Goal: Task Accomplishment & Management: Manage account settings

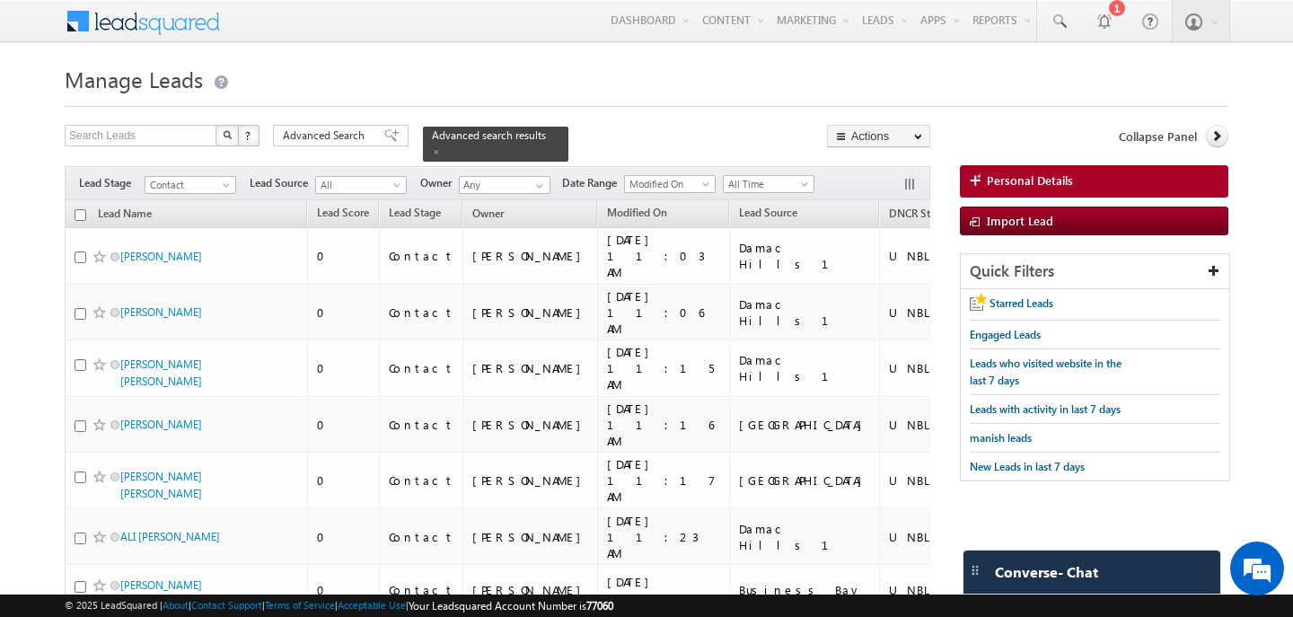
click at [78, 209] on input "checkbox" at bounding box center [81, 215] width 12 height 12
checkbox input "true"
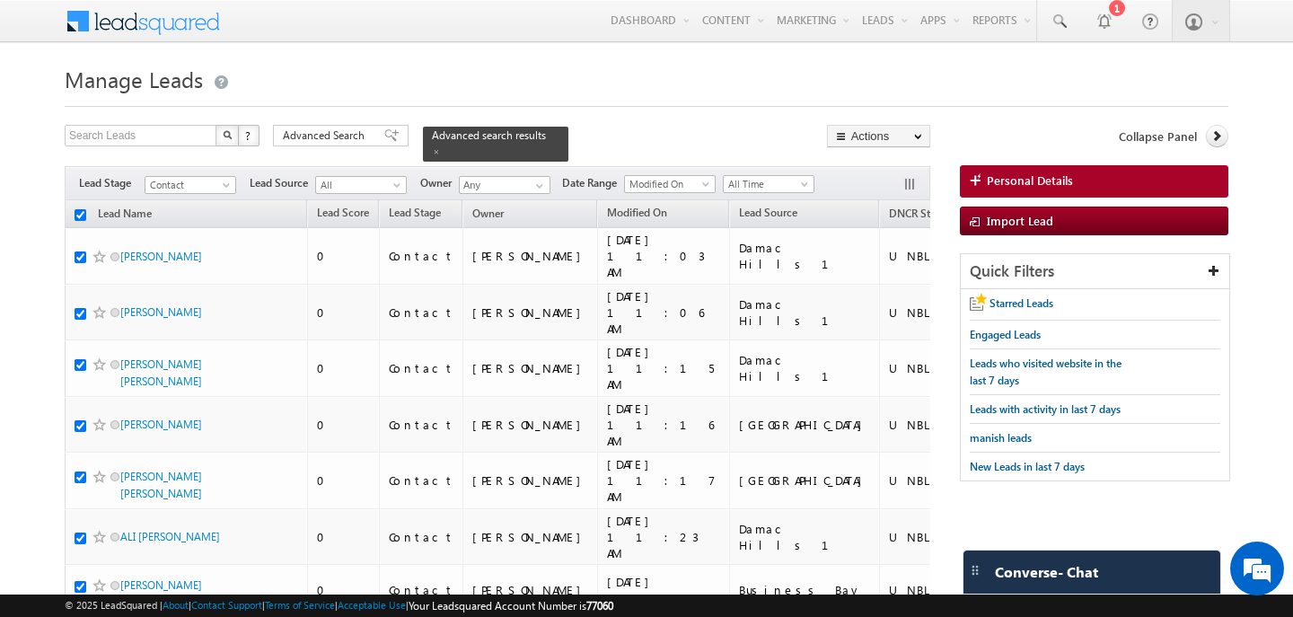
checkbox input "true"
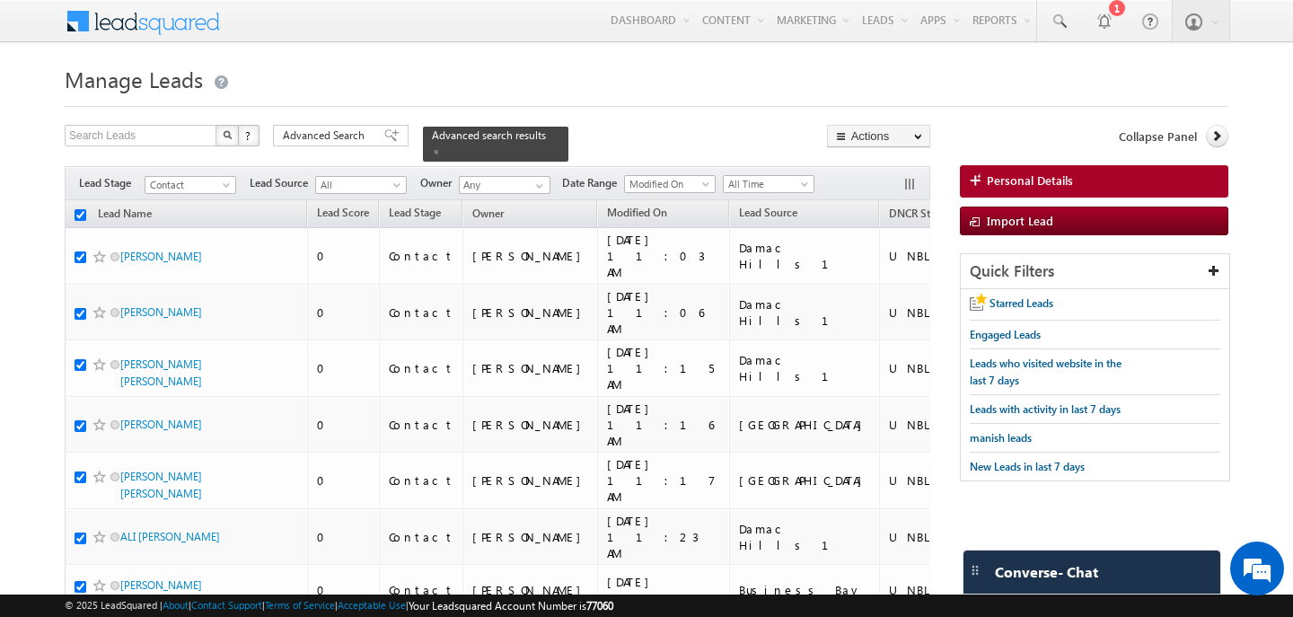
checkbox input "true"
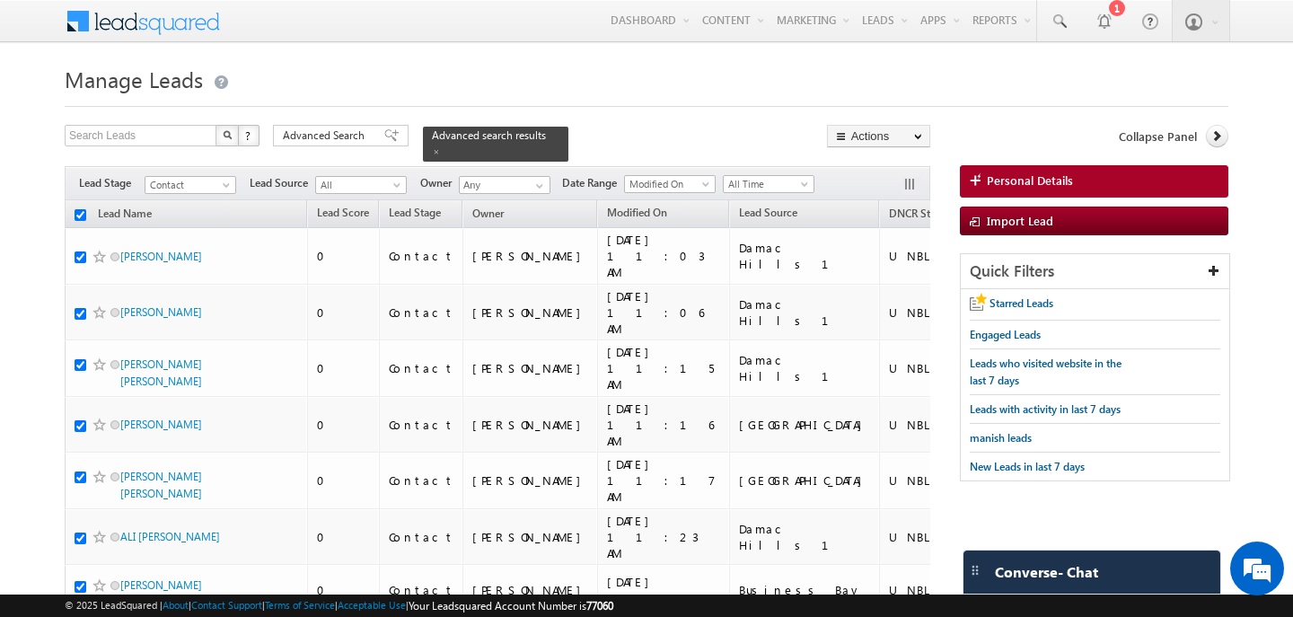
checkbox input "true"
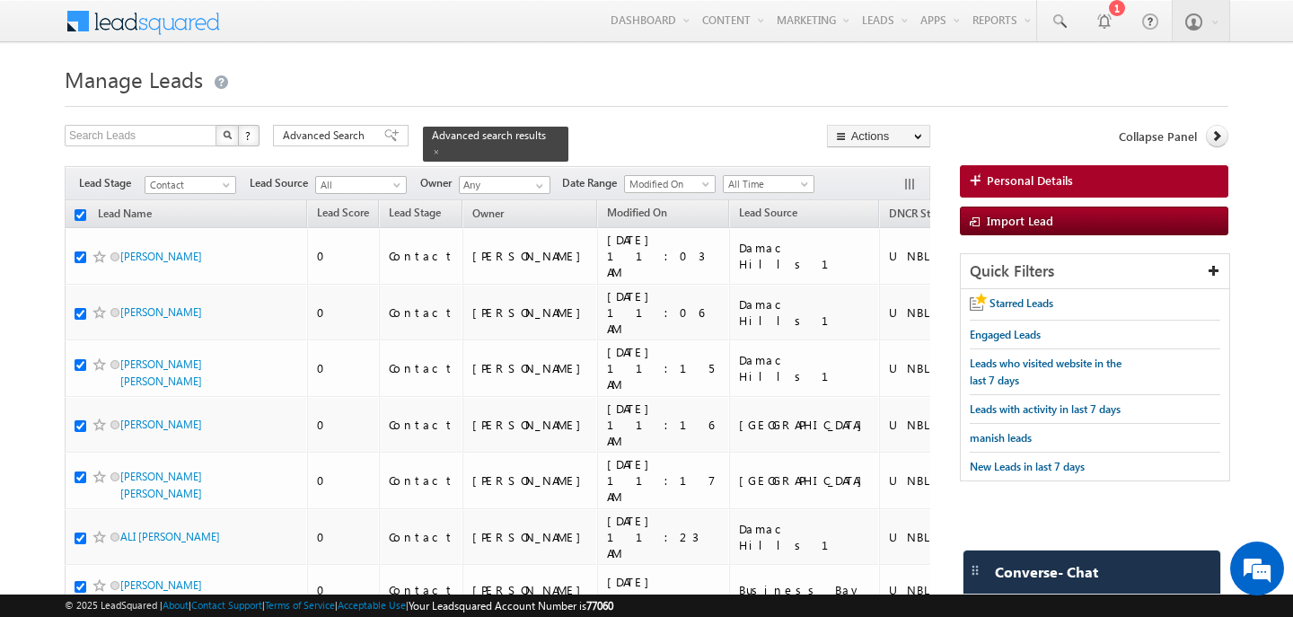
checkbox input "true"
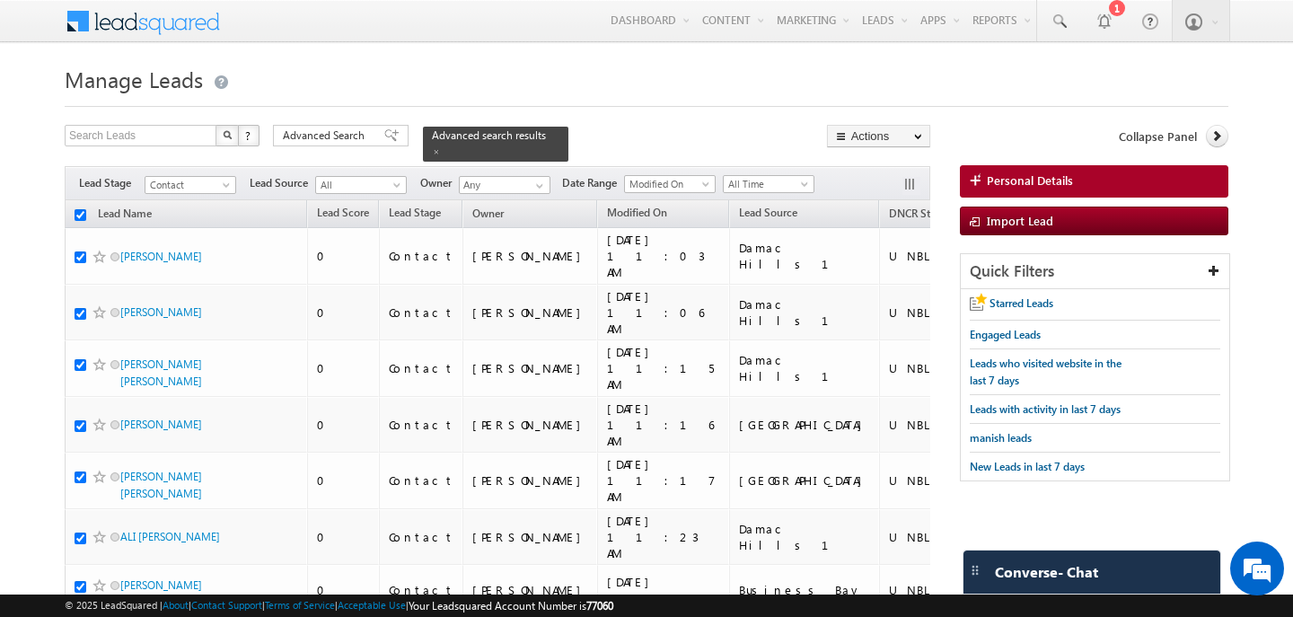
checkbox input "true"
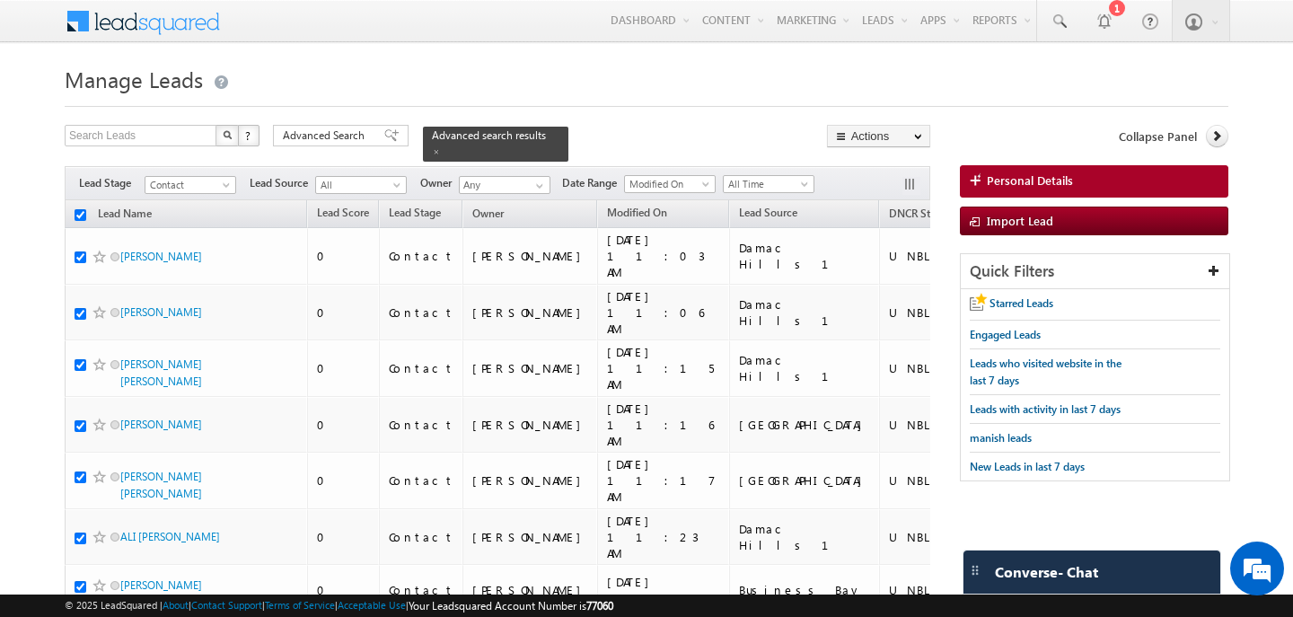
checkbox input "true"
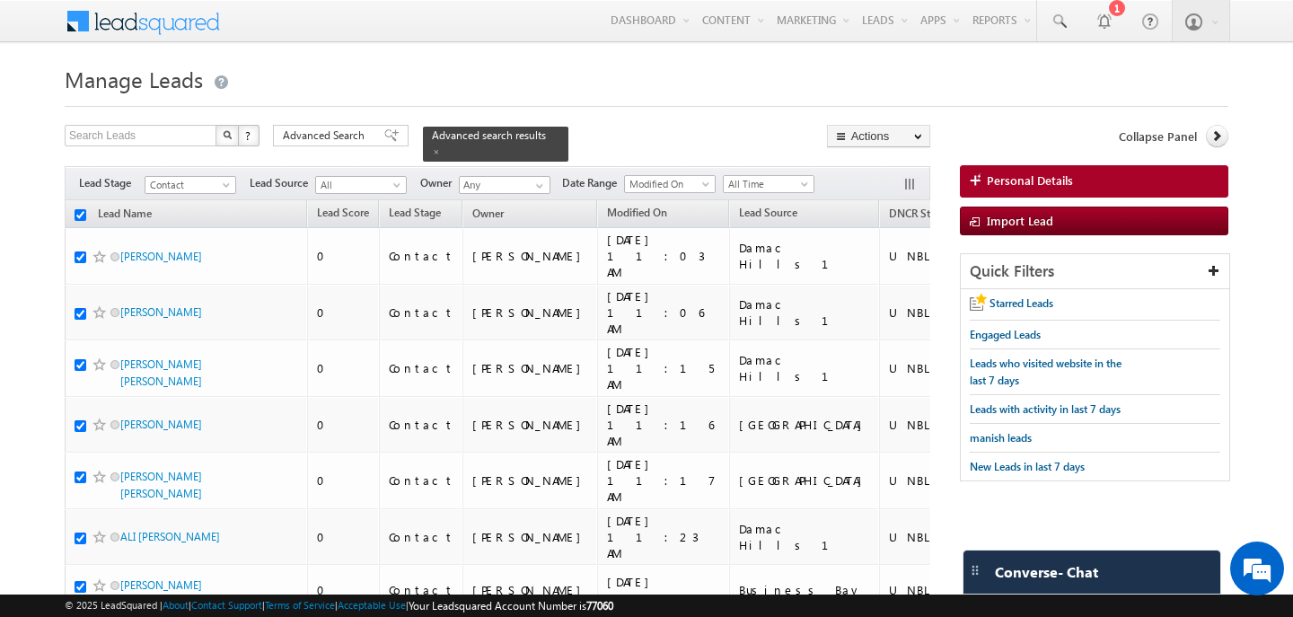
checkbox input "true"
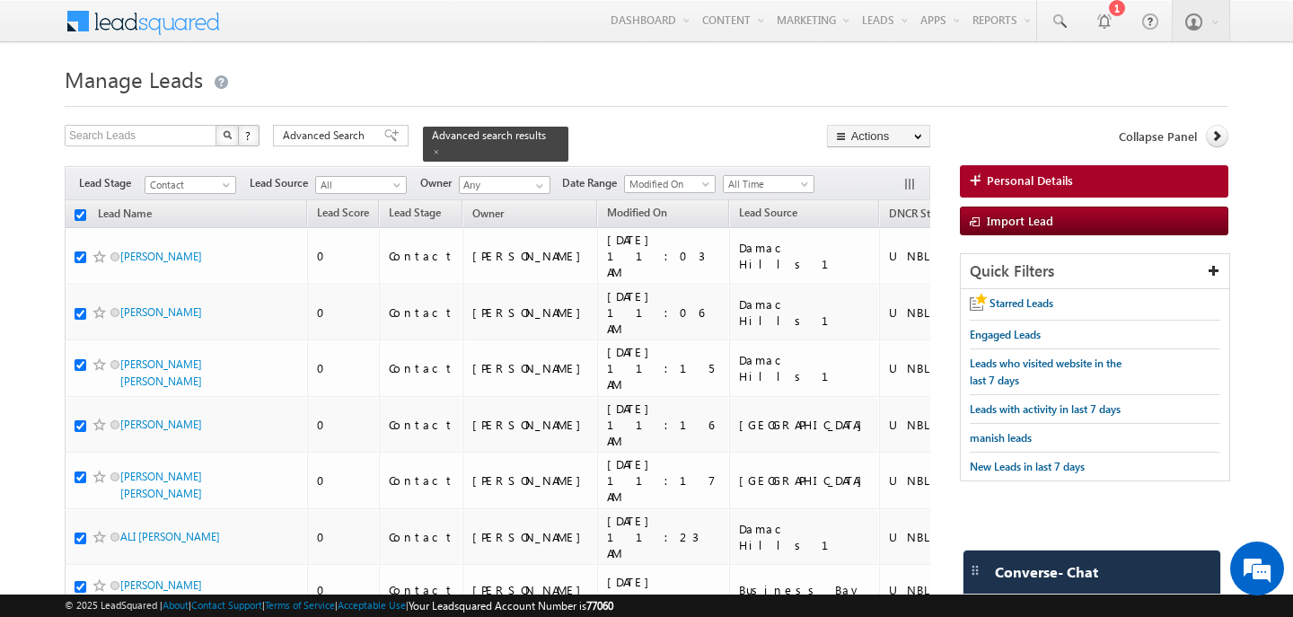
checkbox input "true"
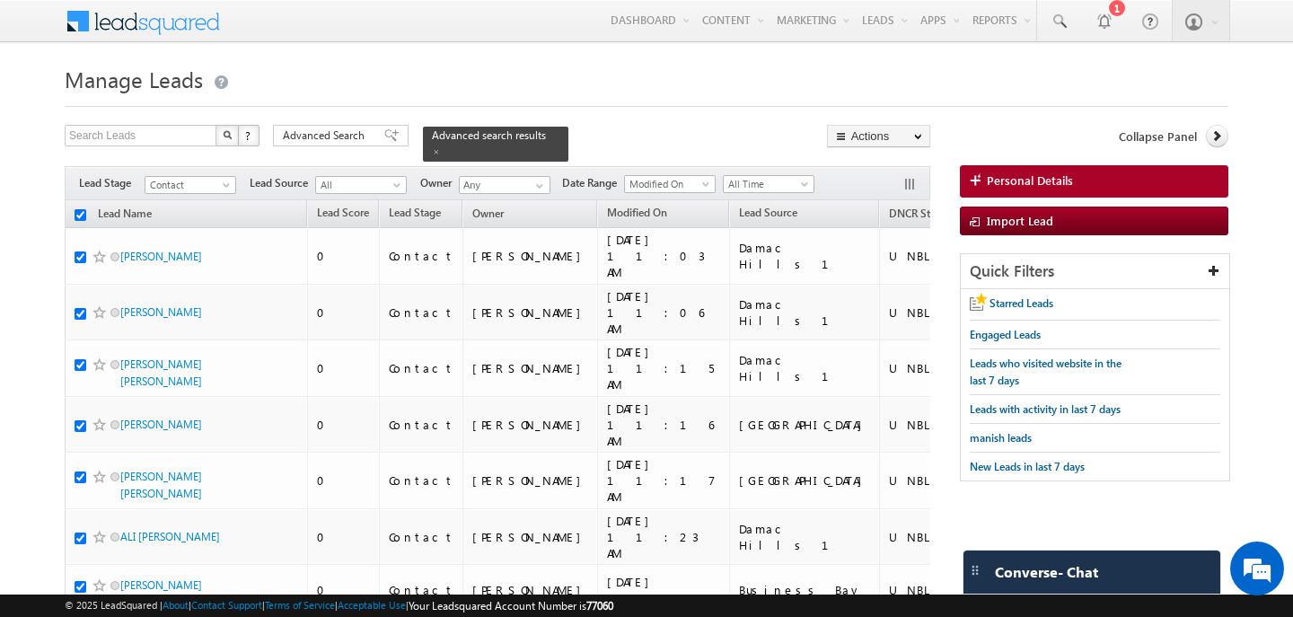
checkbox input "true"
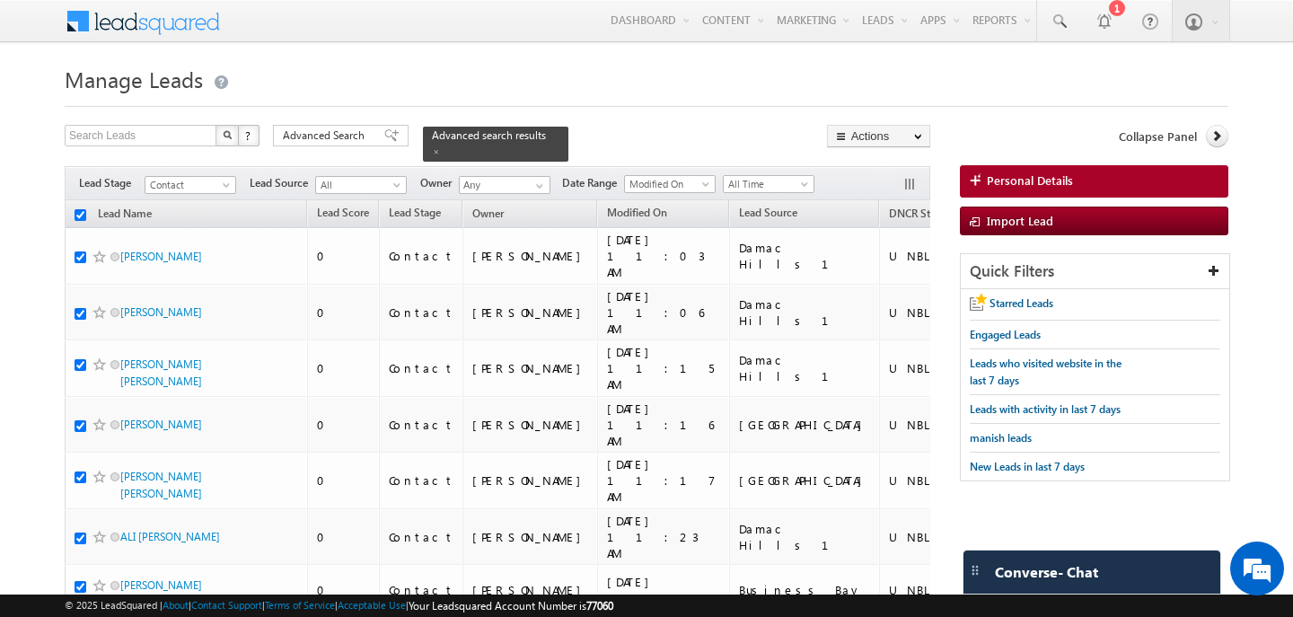
checkbox input "true"
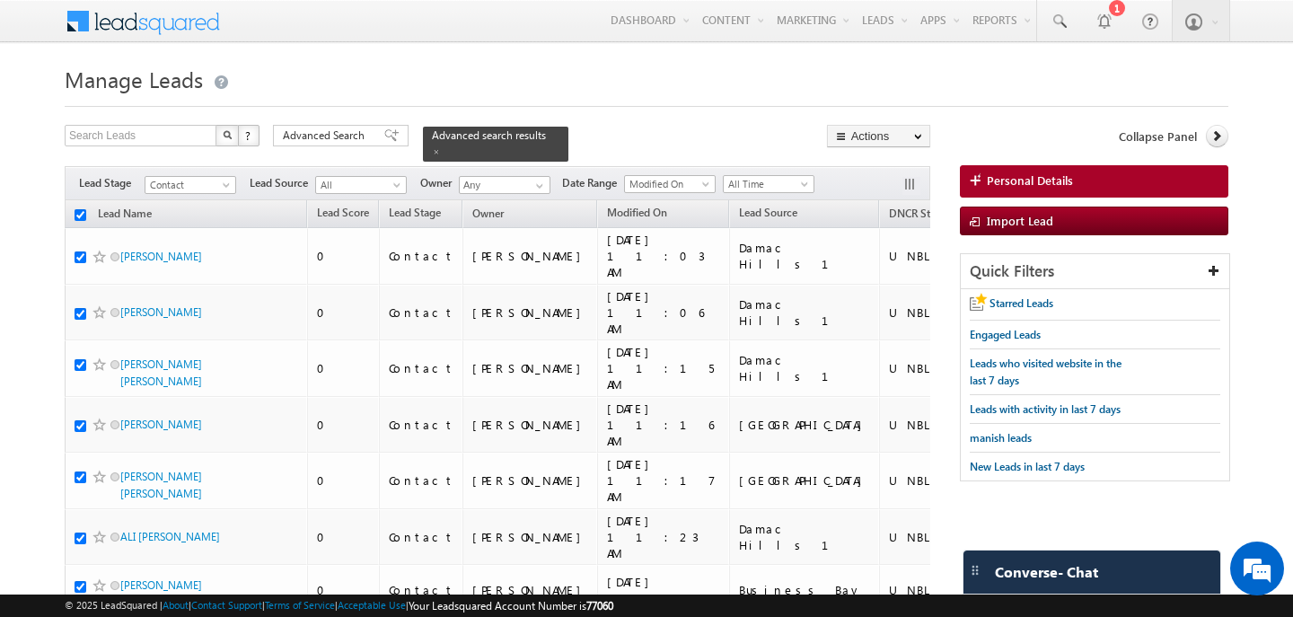
checkbox input "true"
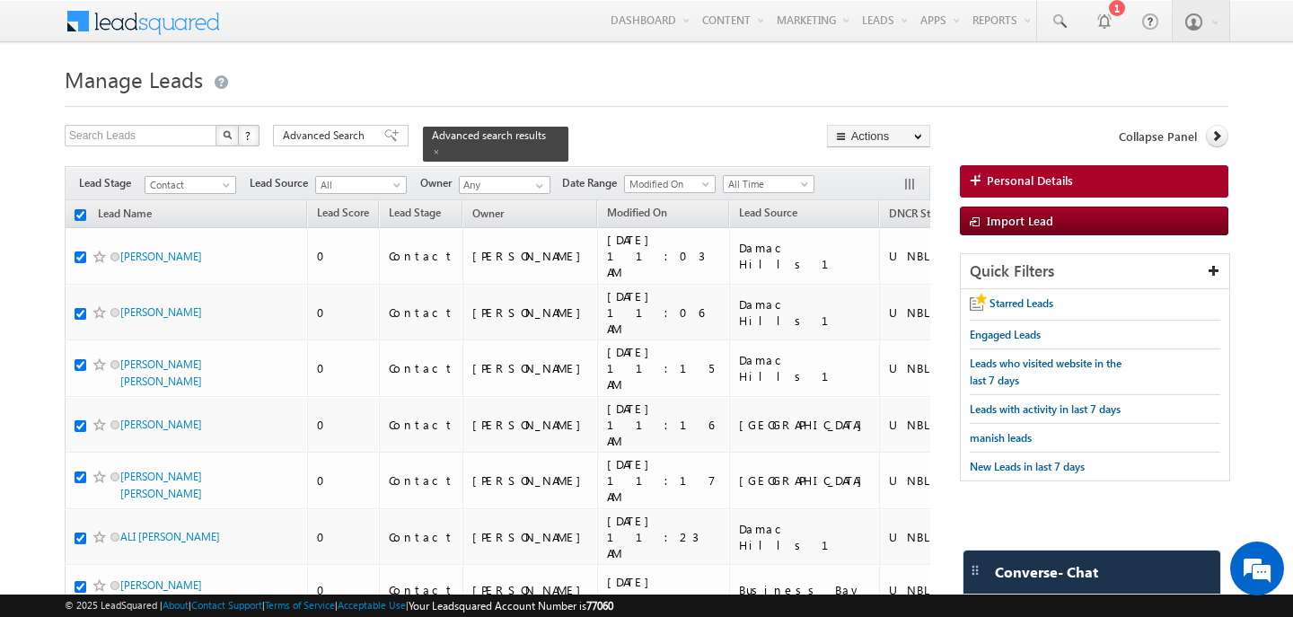
checkbox input "true"
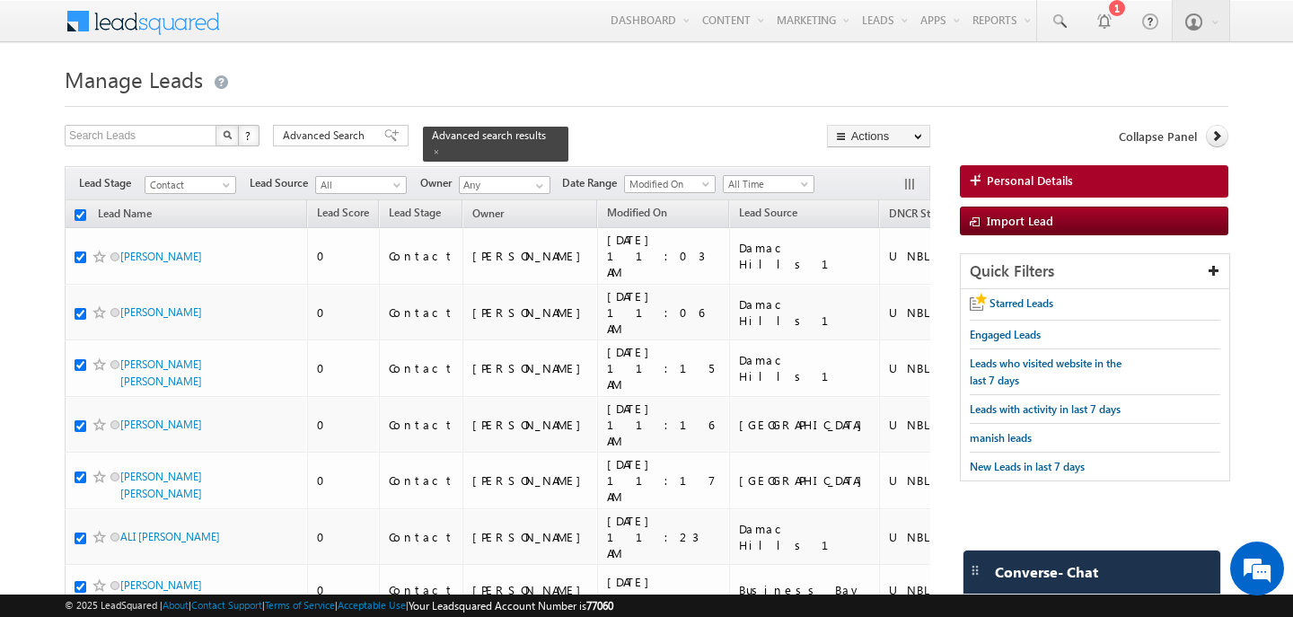
checkbox input "true"
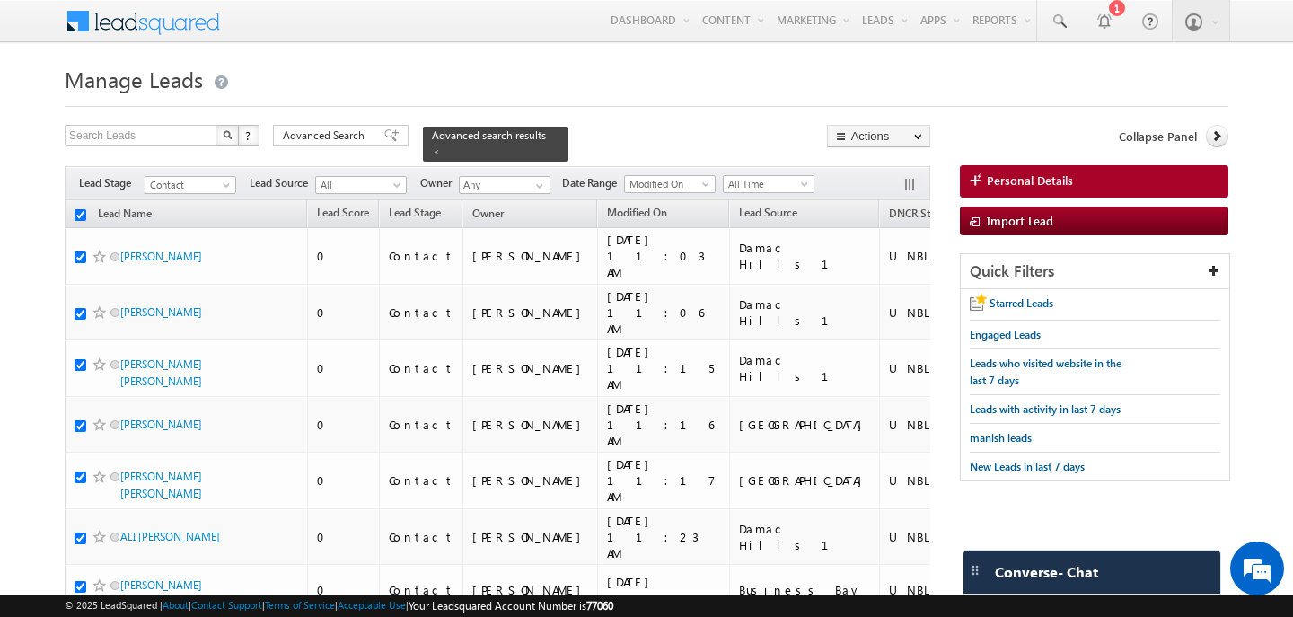
checkbox input "true"
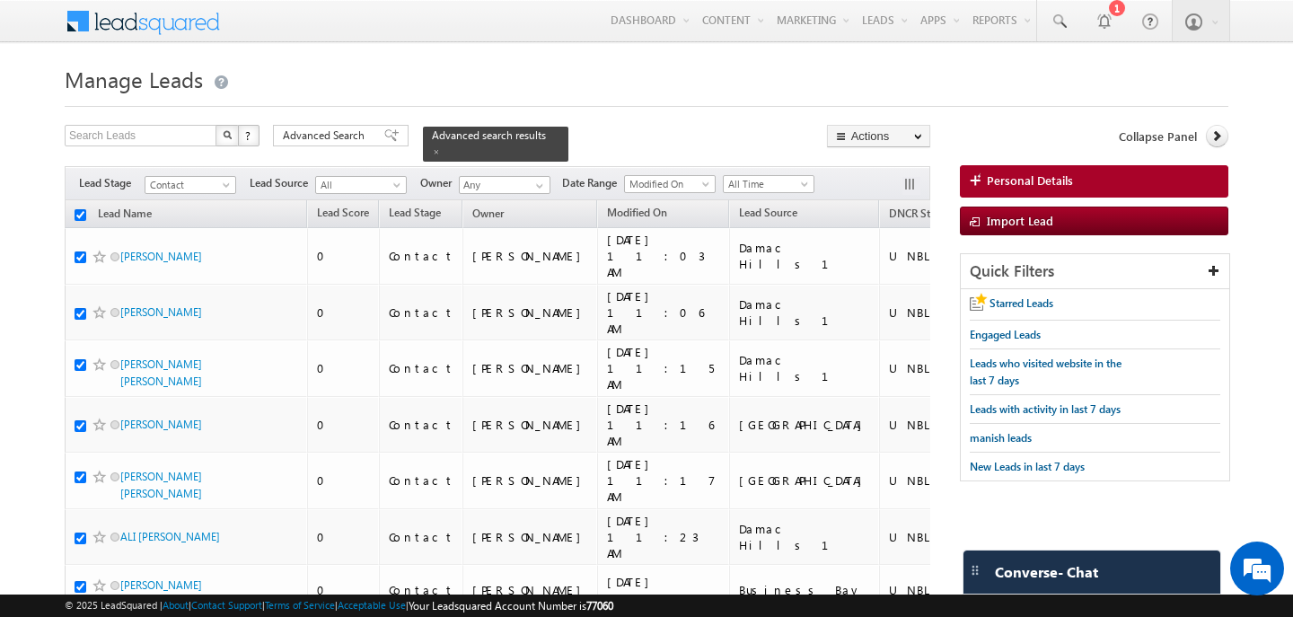
checkbox input "true"
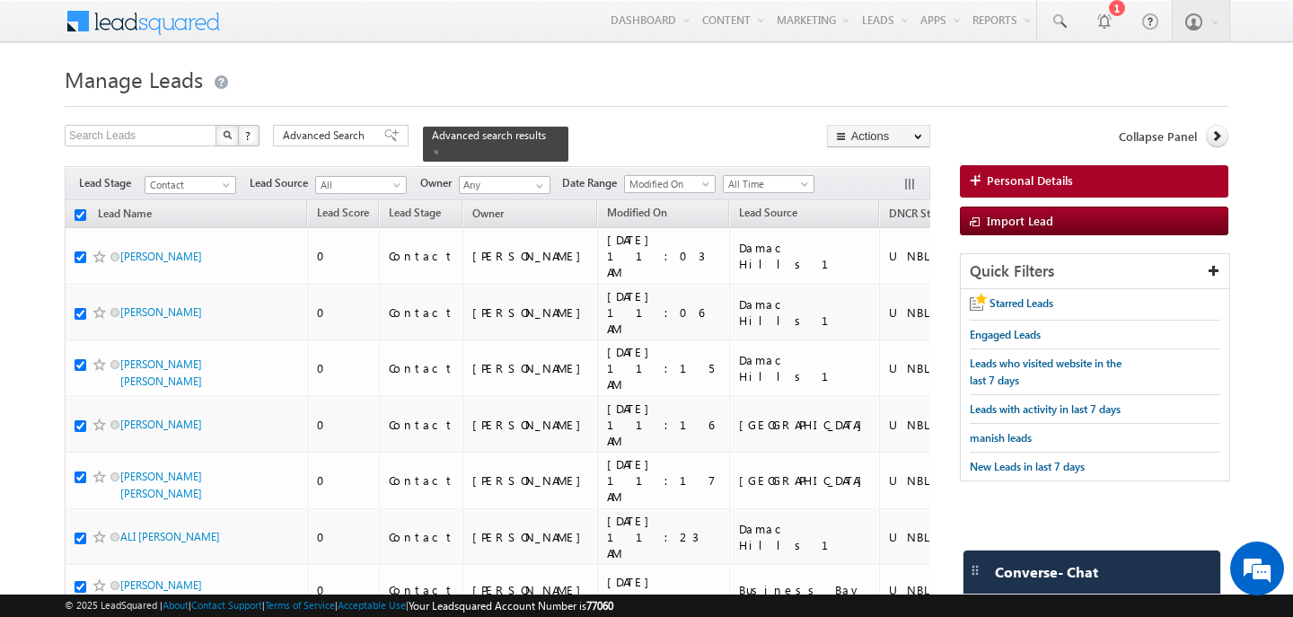
checkbox input "true"
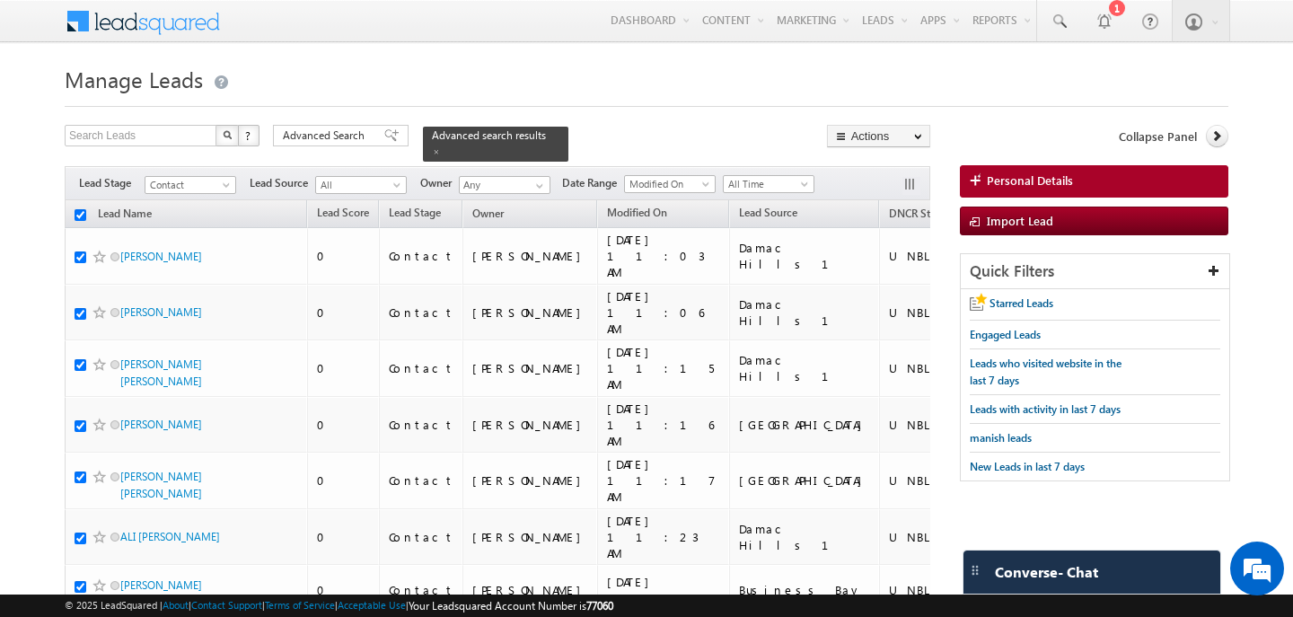
checkbox input "true"
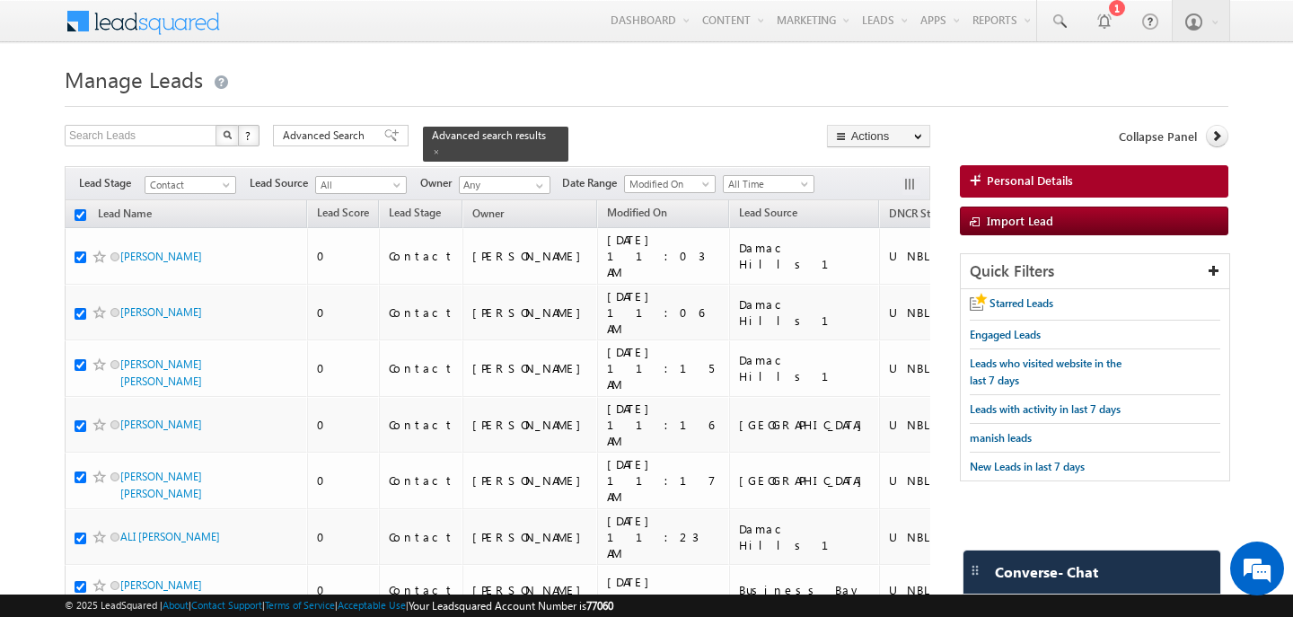
checkbox input "true"
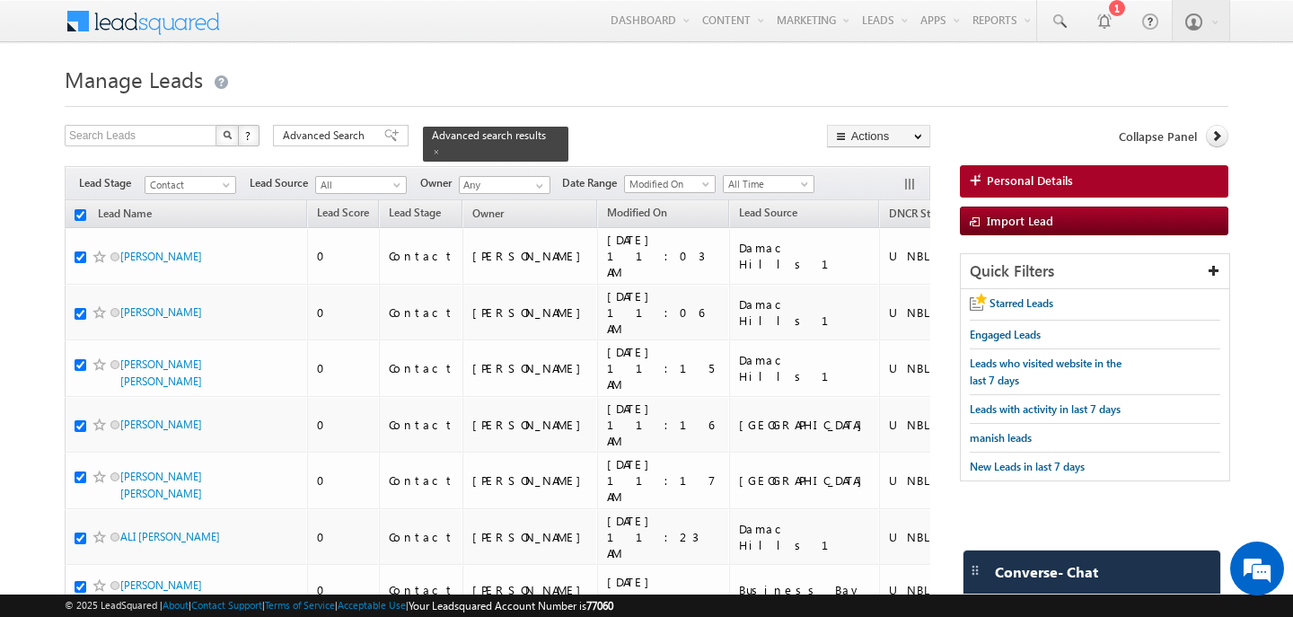
checkbox input "true"
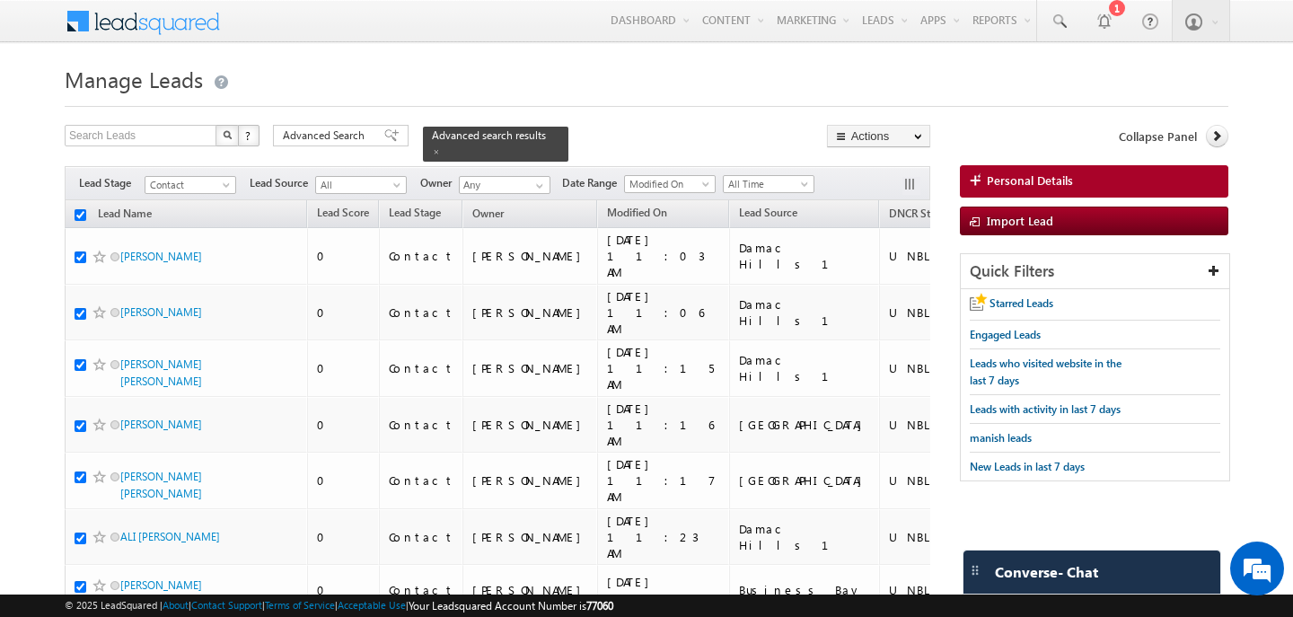
checkbox input "true"
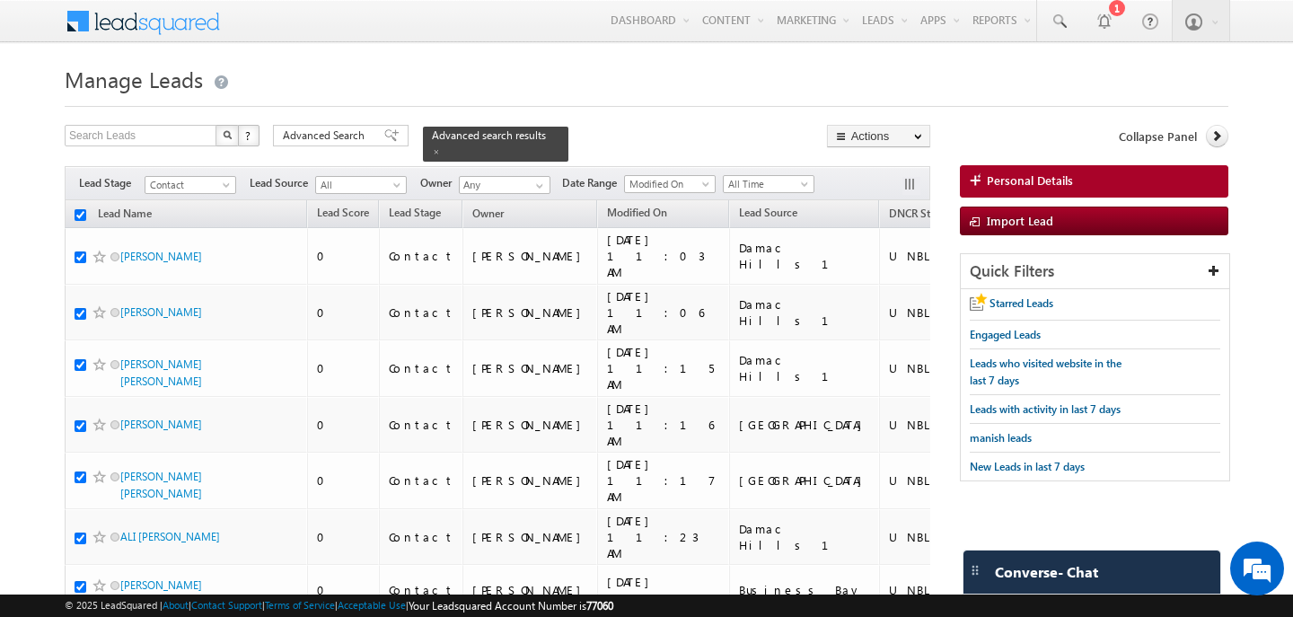
checkbox input "true"
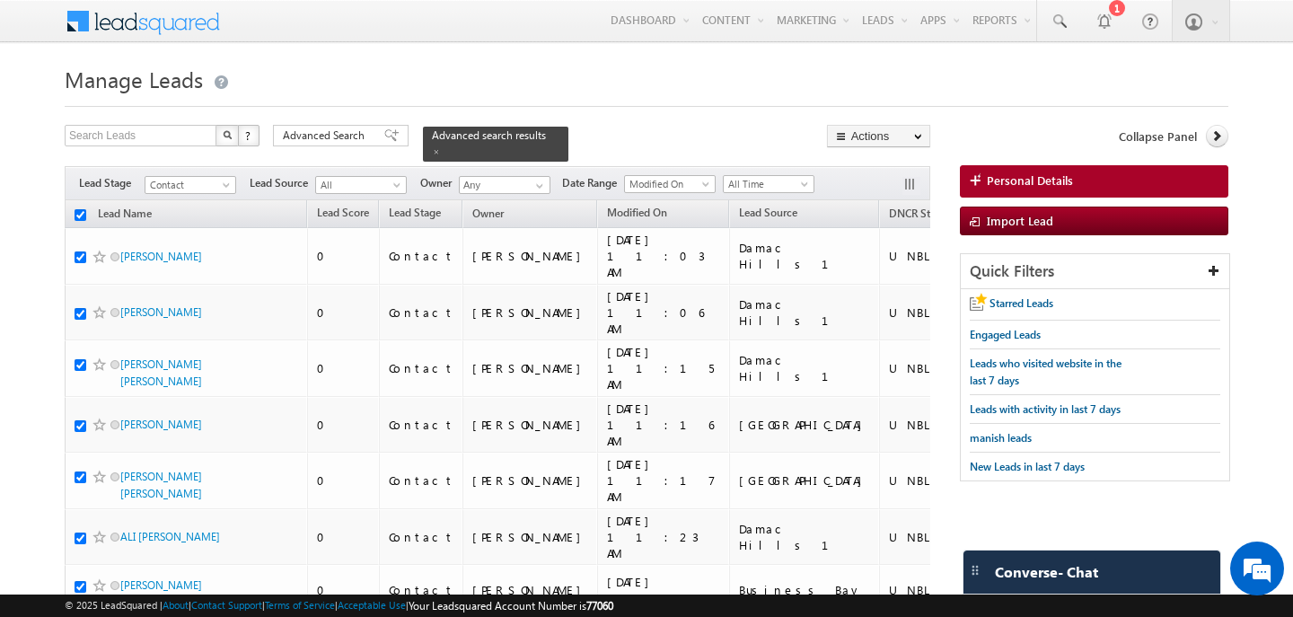
checkbox input "true"
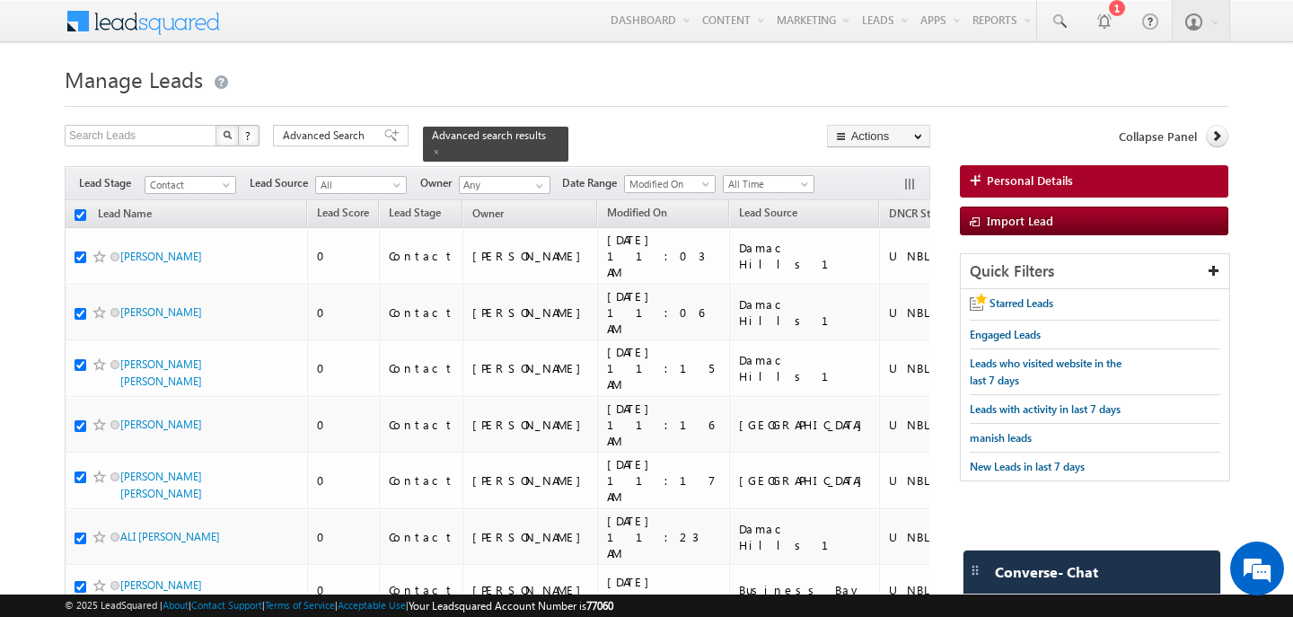
checkbox input "true"
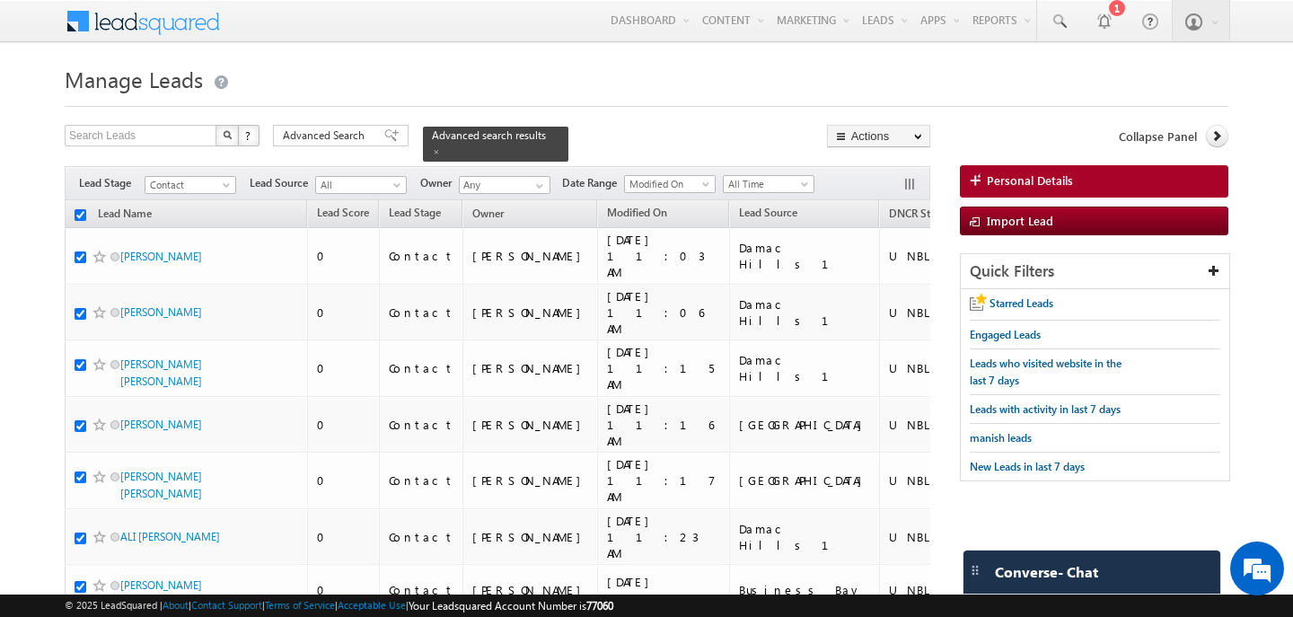
checkbox input "true"
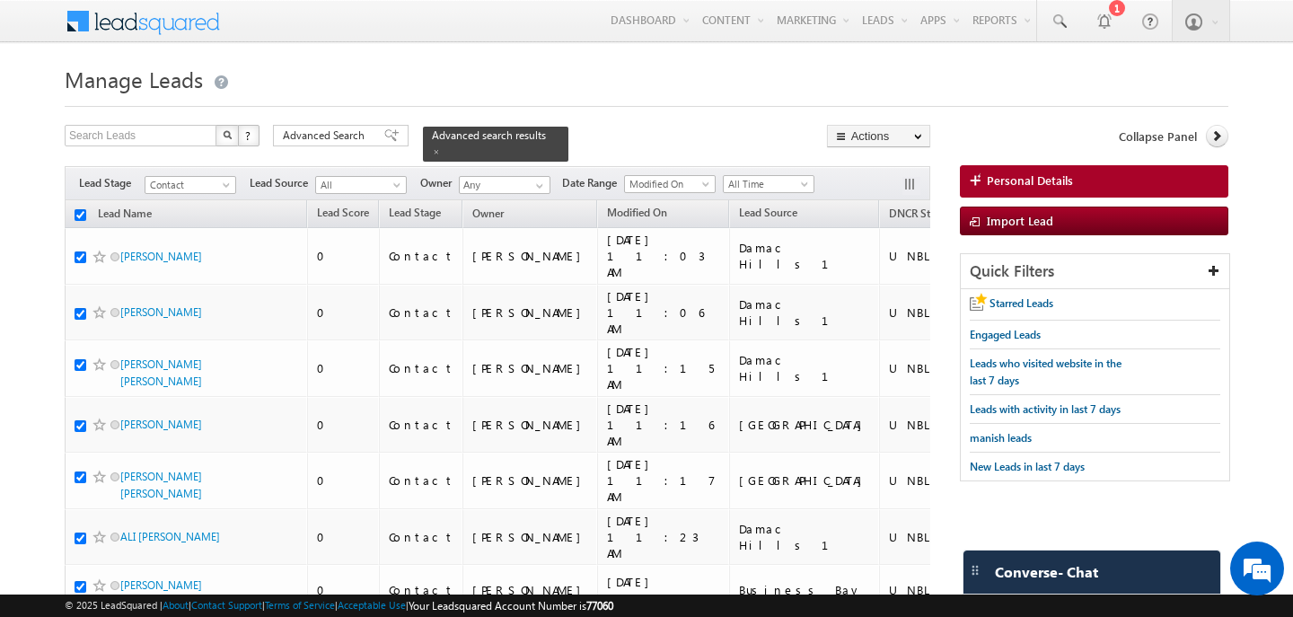
checkbox input "true"
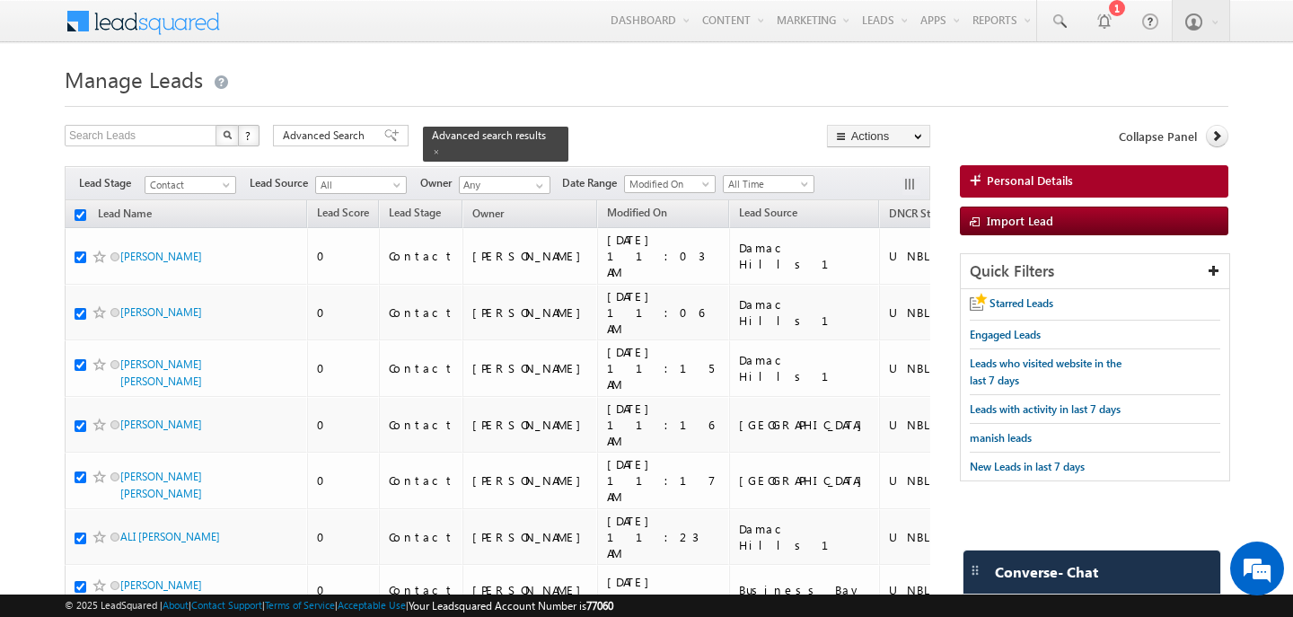
checkbox input "true"
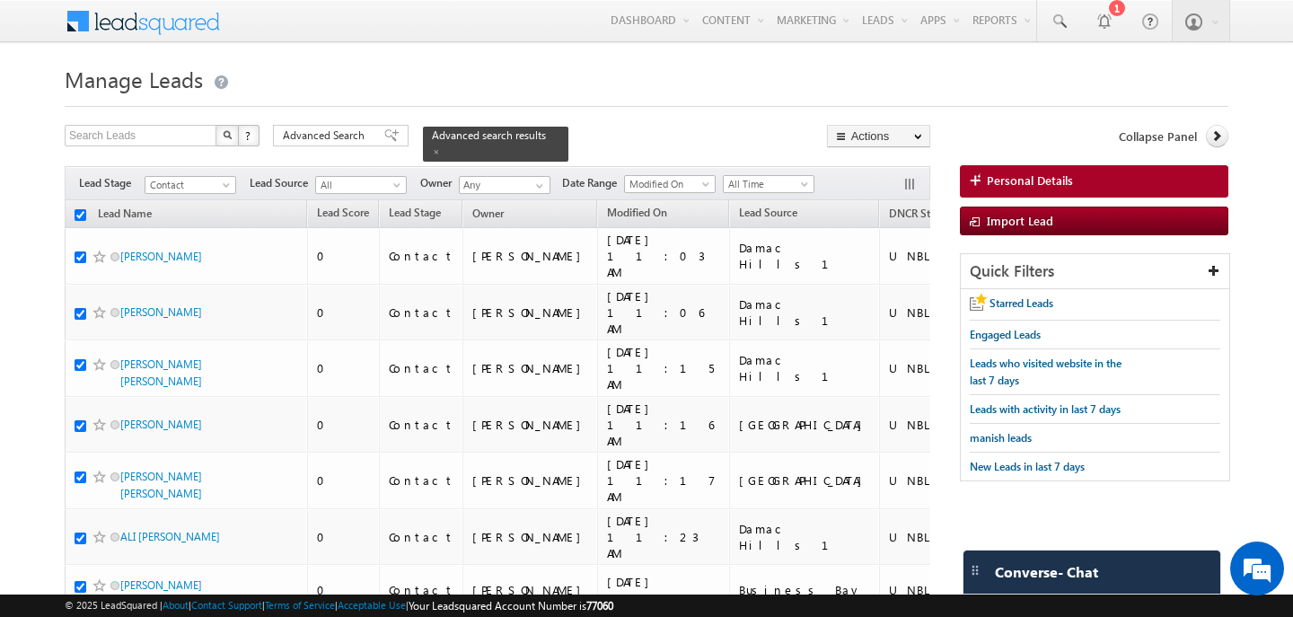
checkbox input "true"
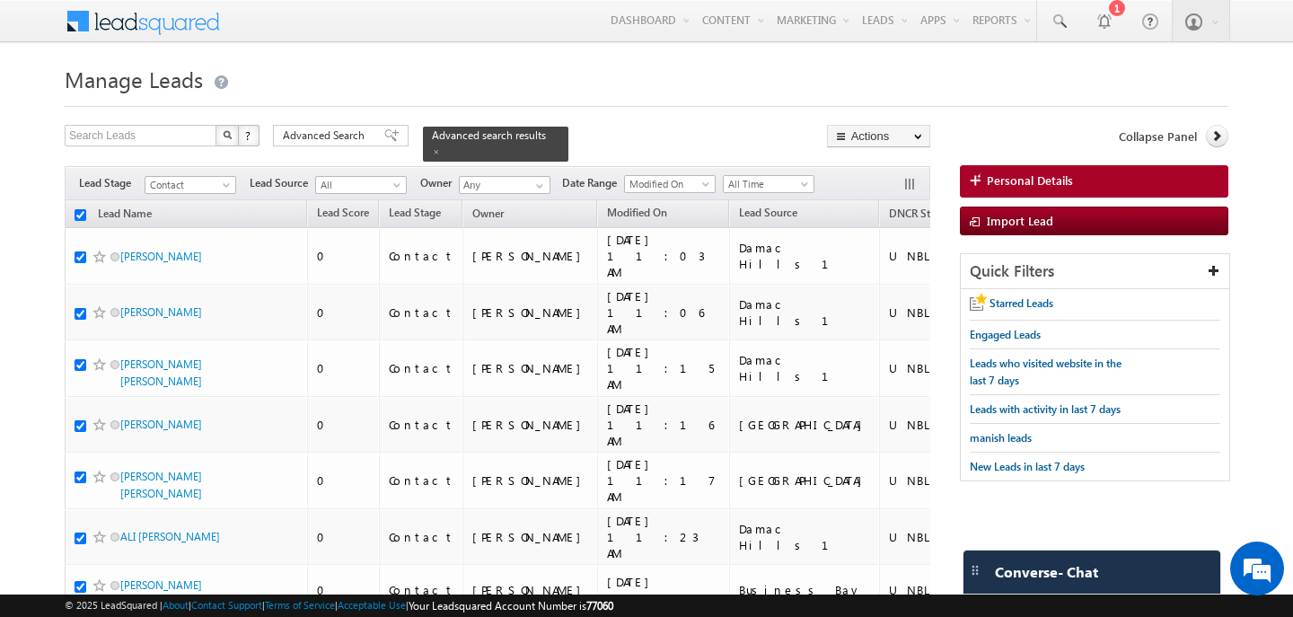
checkbox input "true"
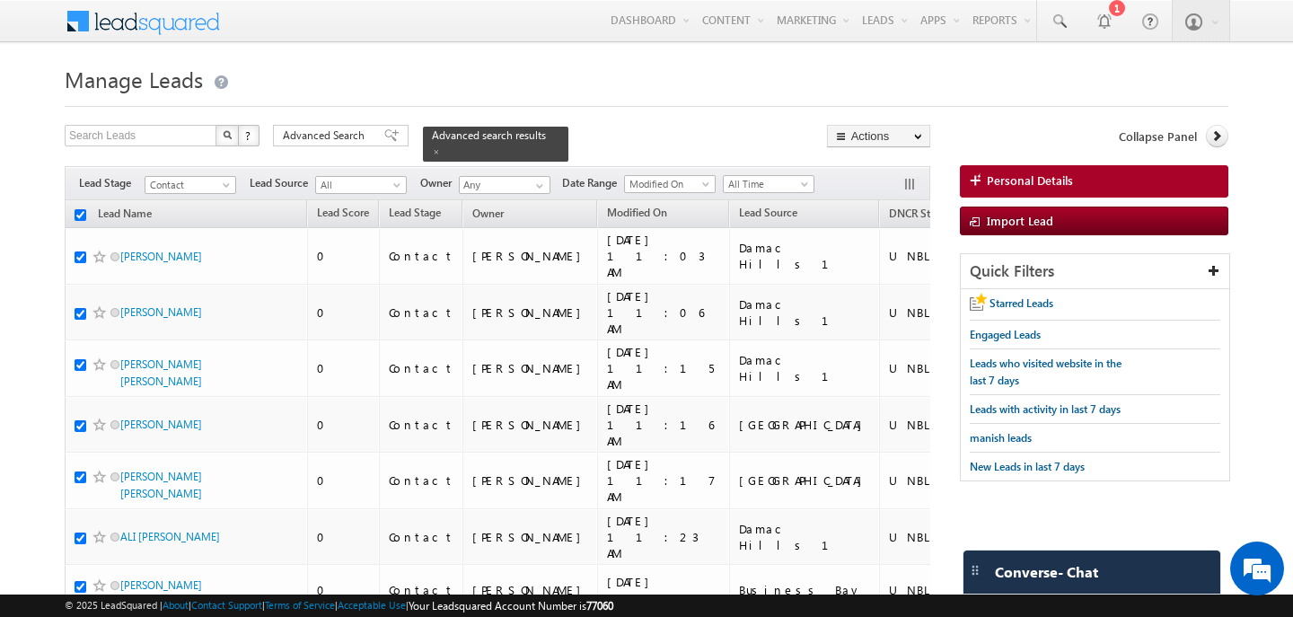
checkbox input "true"
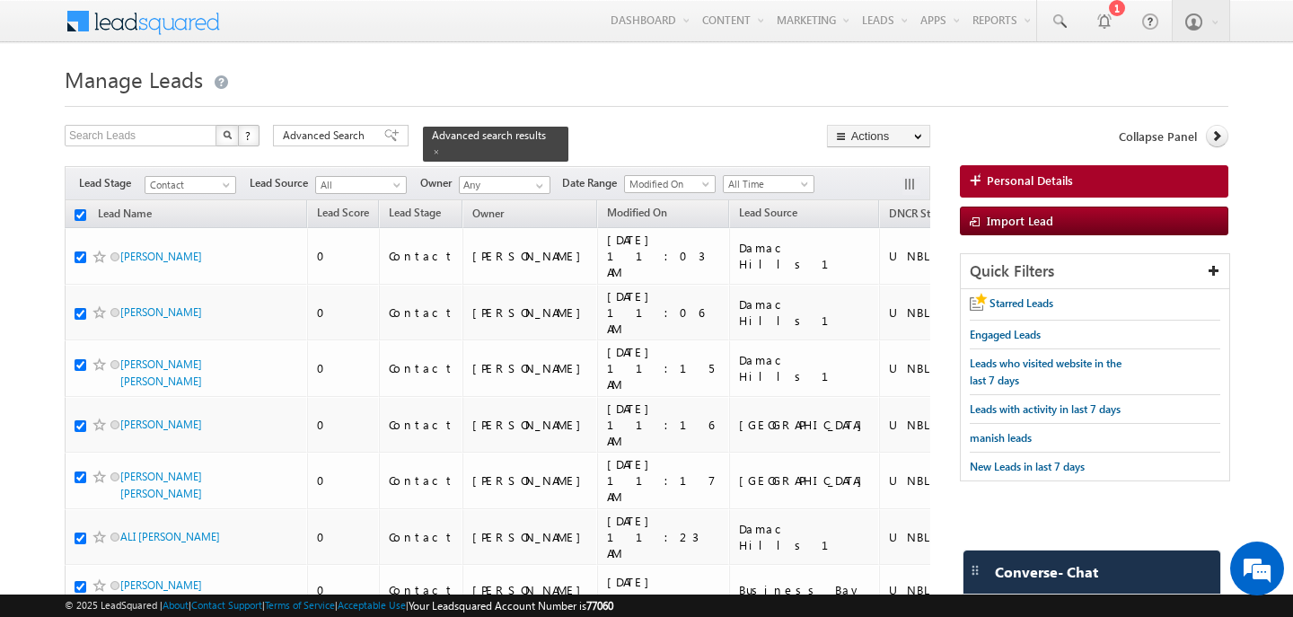
checkbox input "true"
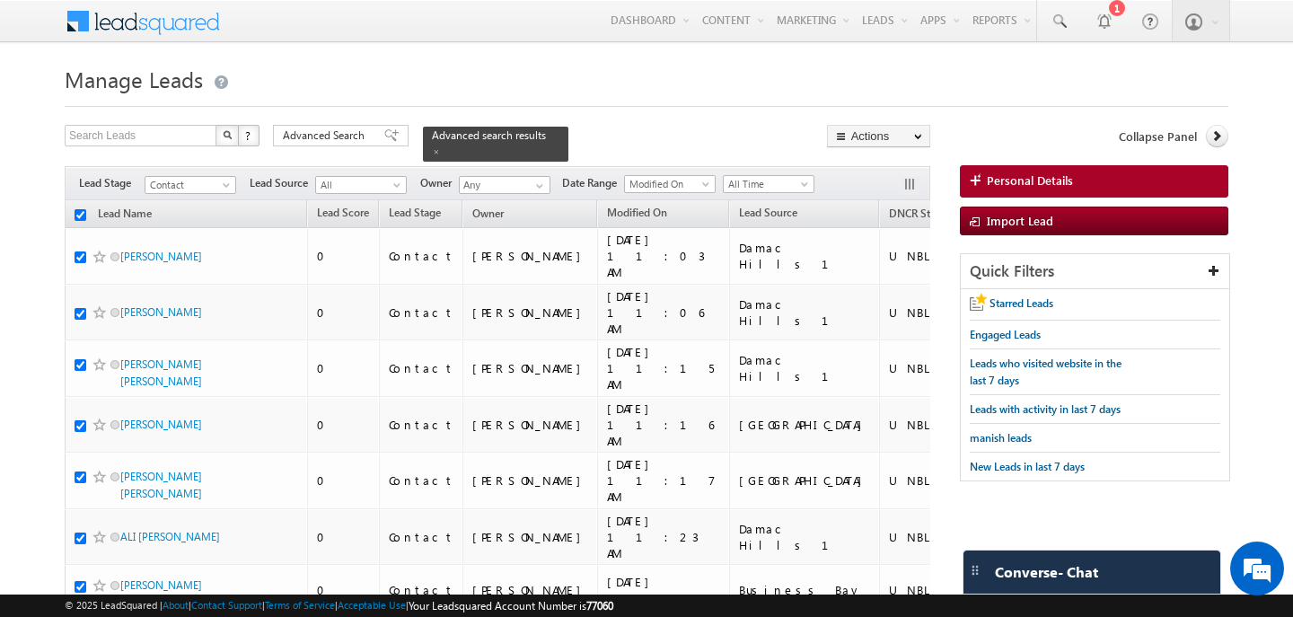
checkbox input "true"
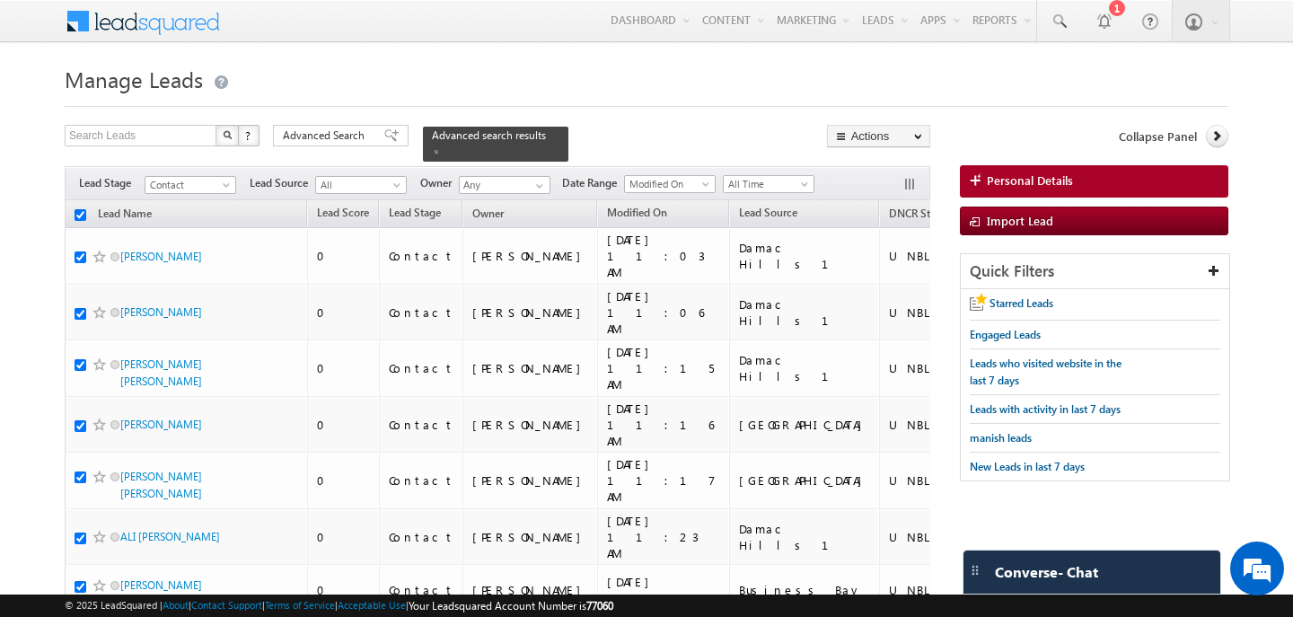
checkbox input "true"
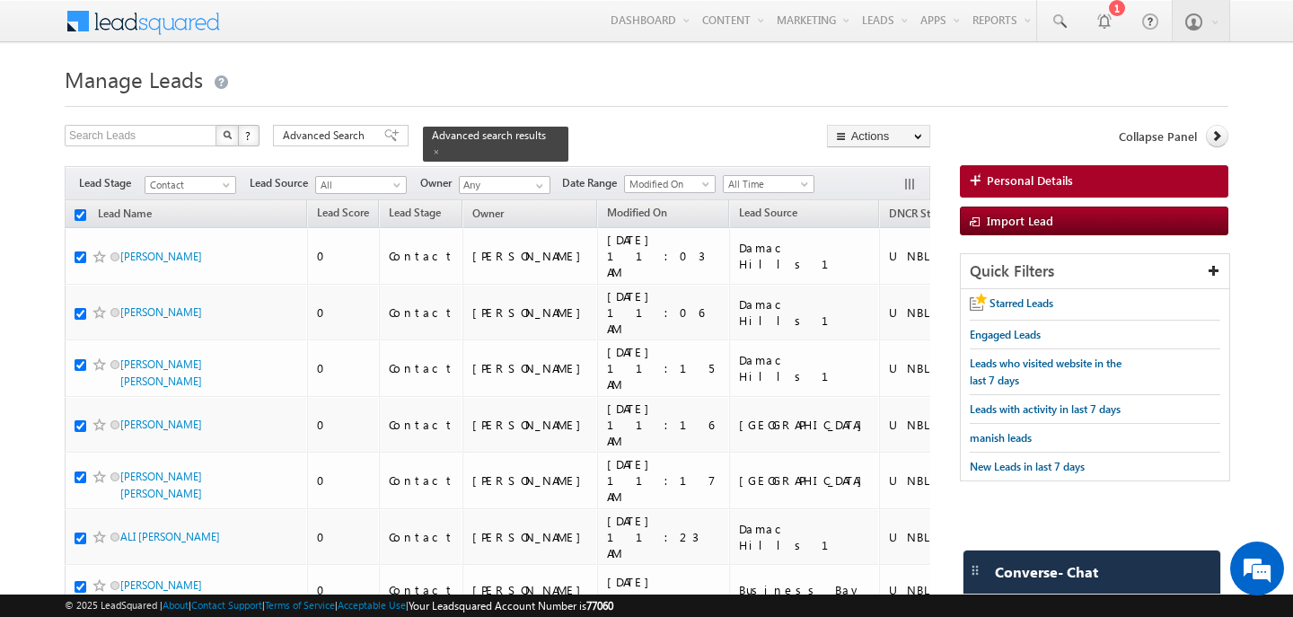
checkbox input "true"
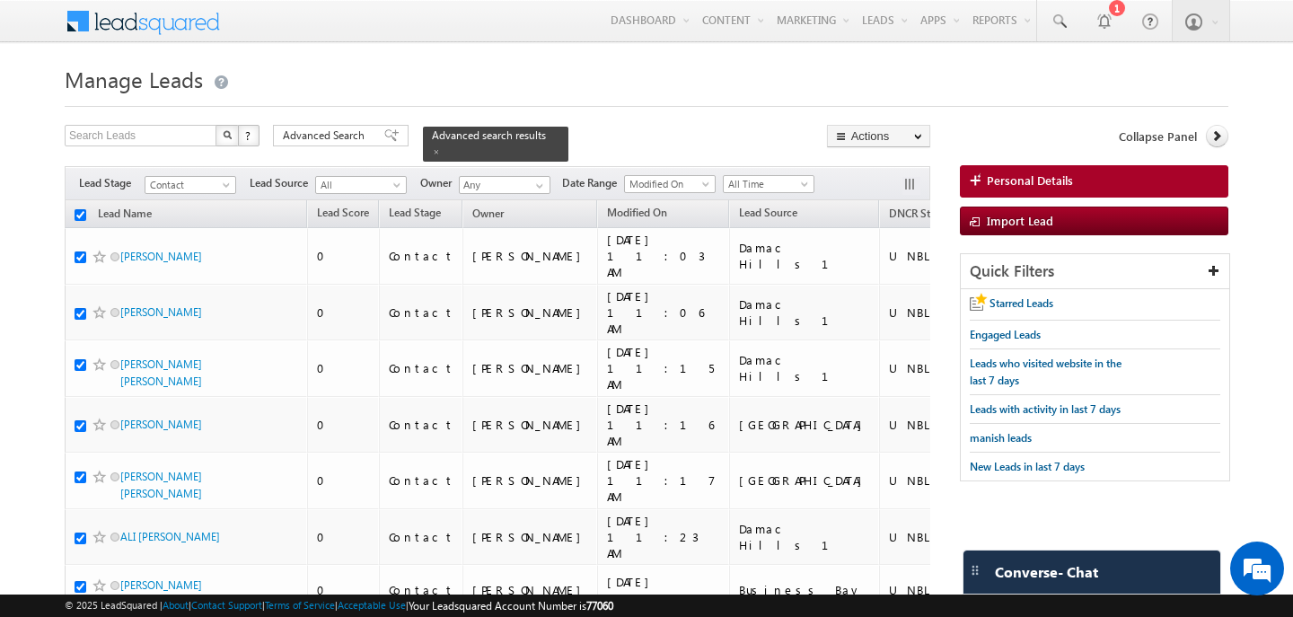
checkbox input "true"
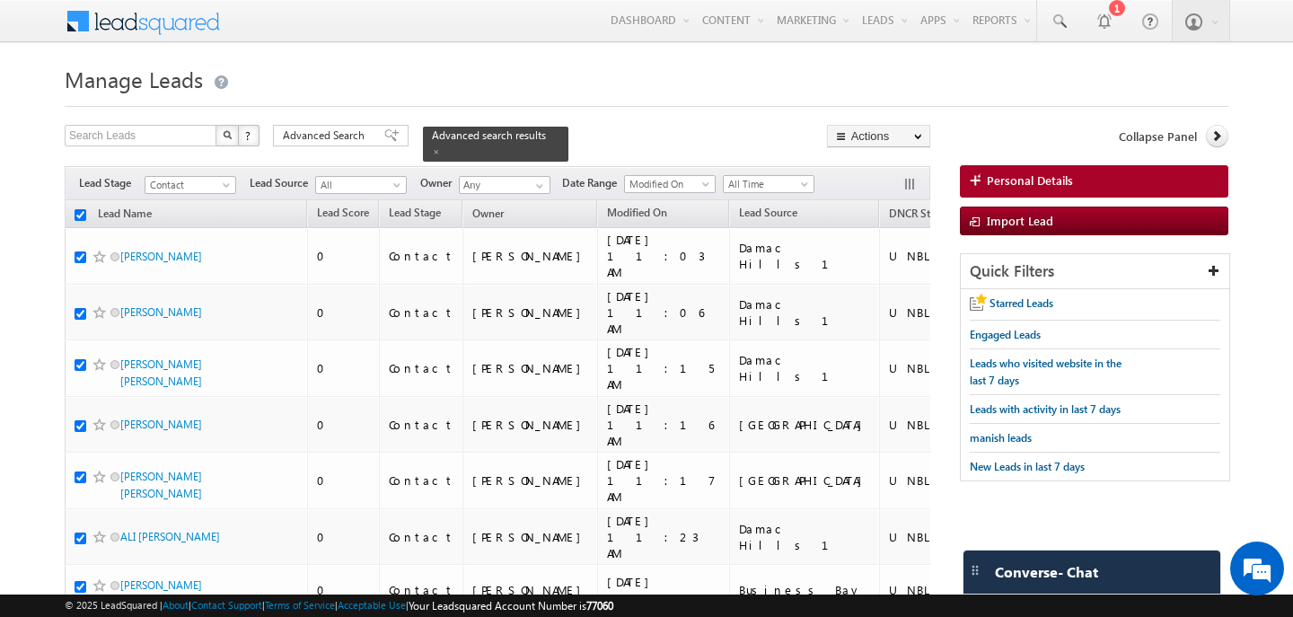
checkbox input "true"
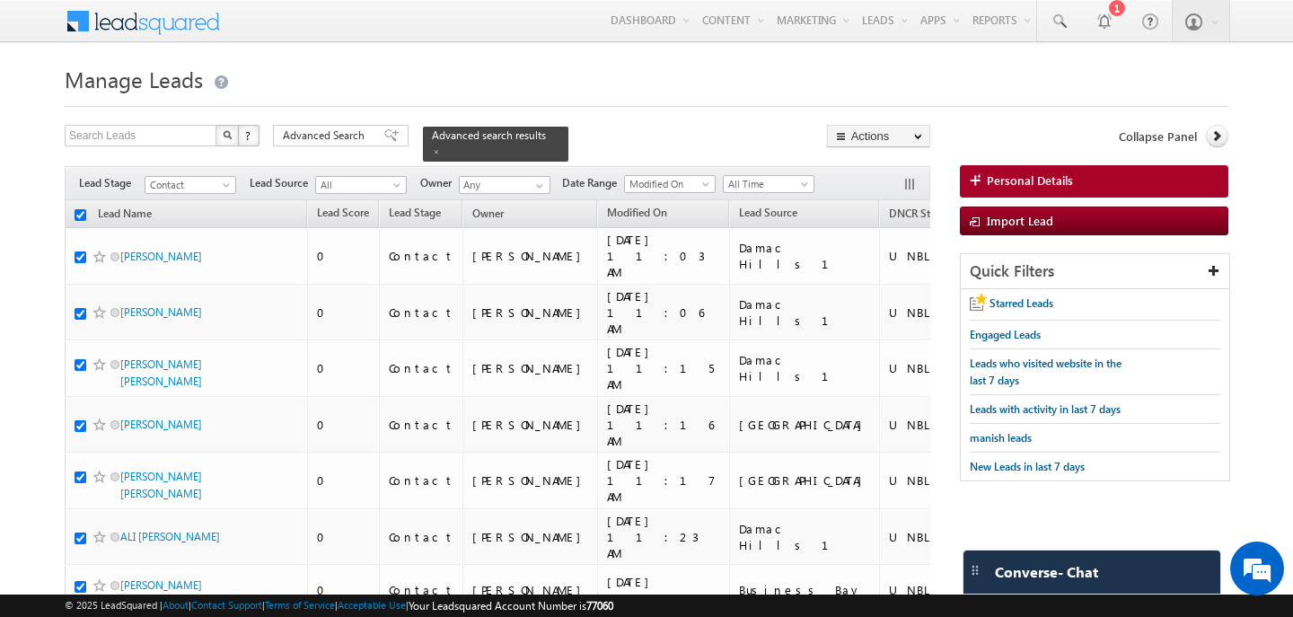
checkbox input "true"
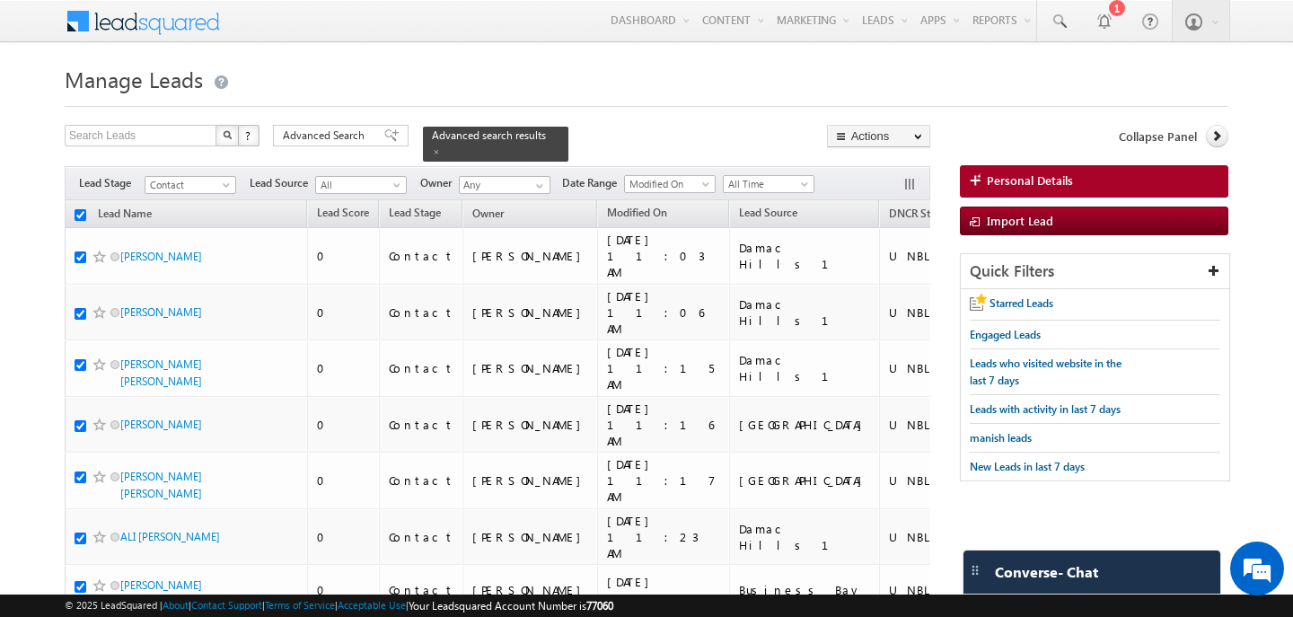
checkbox input "true"
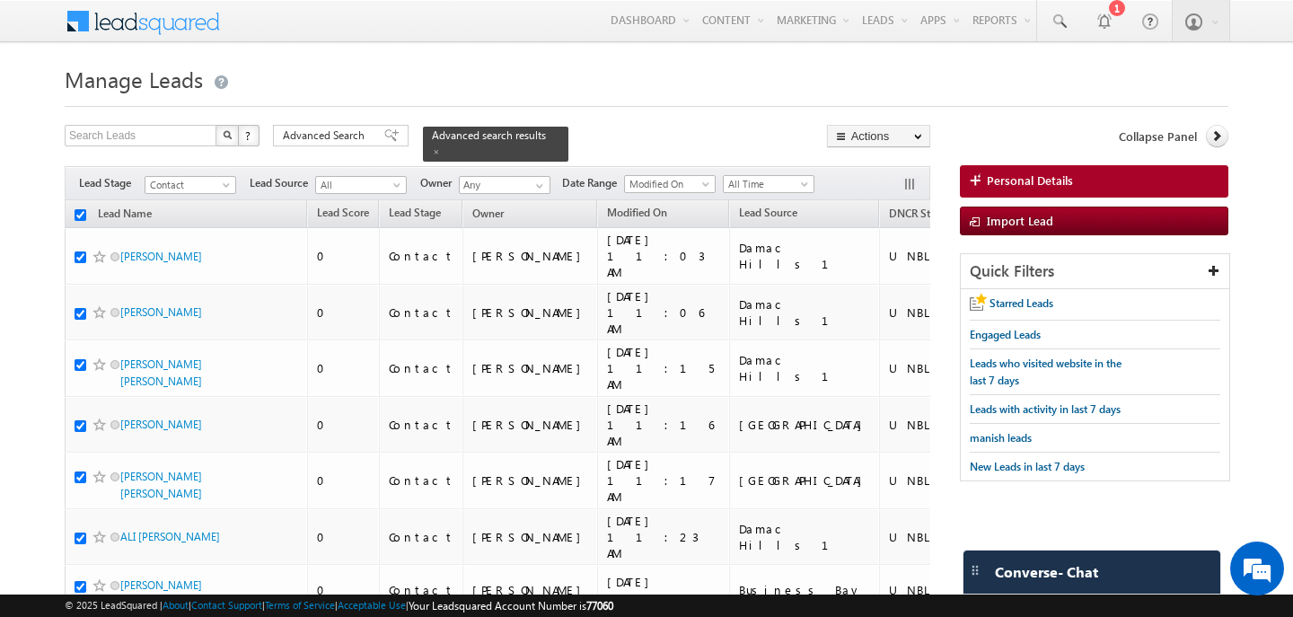
checkbox input "true"
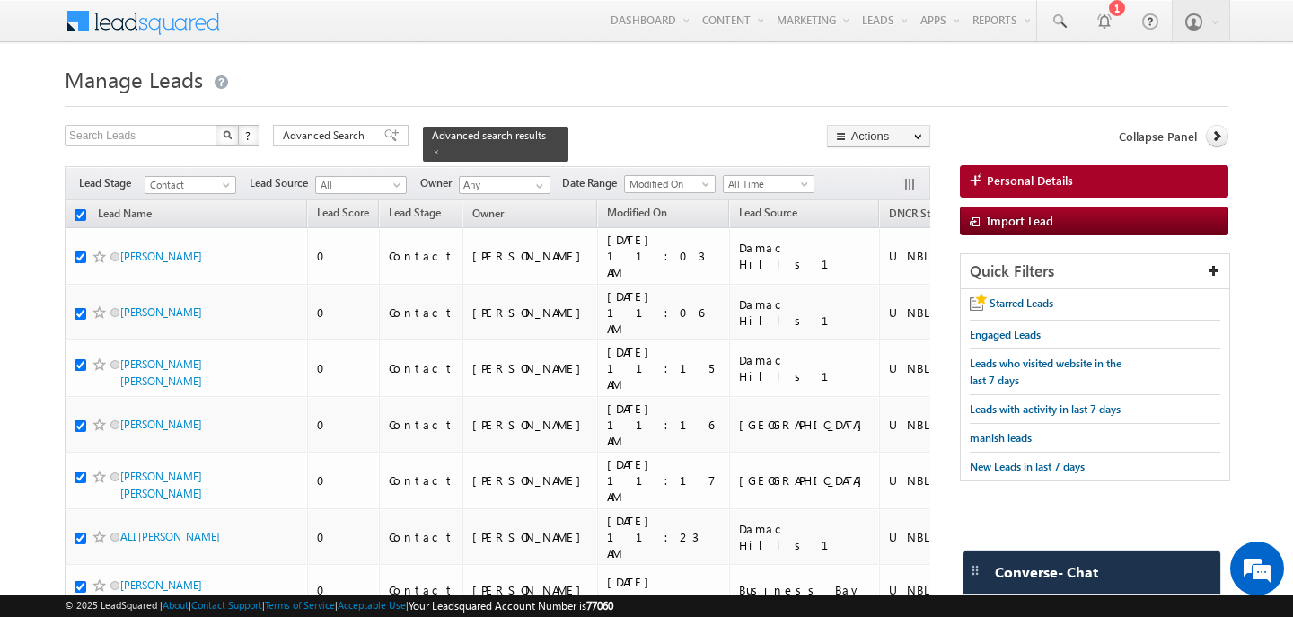
checkbox input "true"
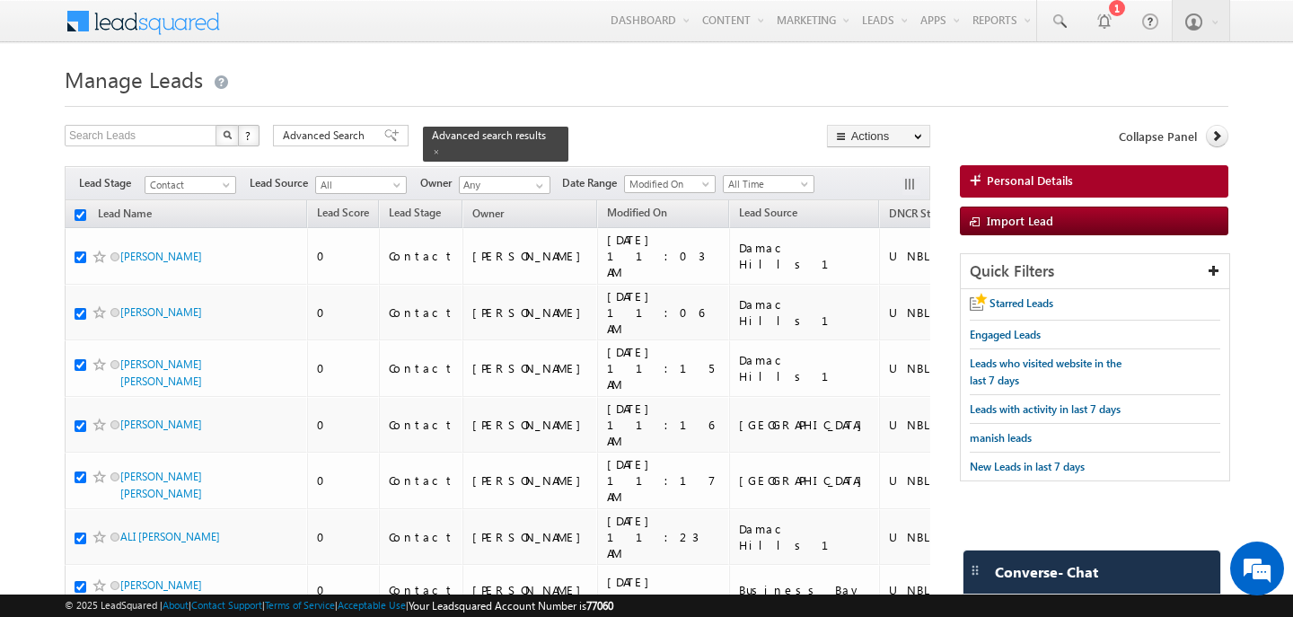
checkbox input "true"
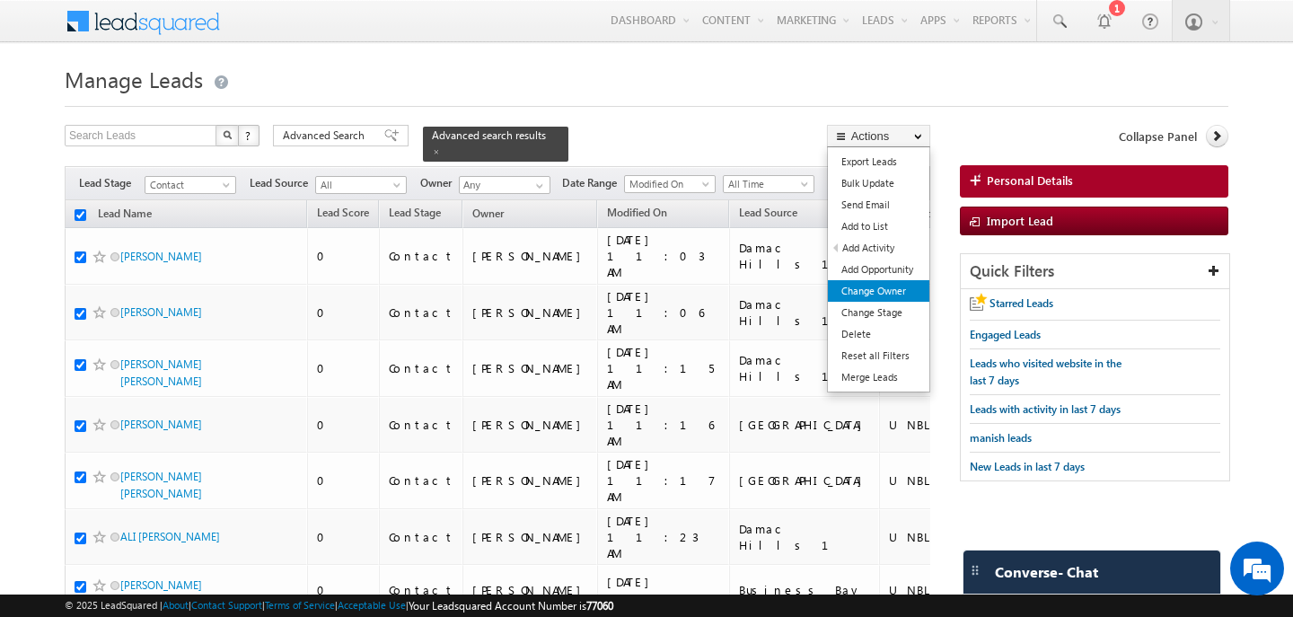
click at [870, 287] on link "Change Owner" at bounding box center [879, 291] width 102 height 22
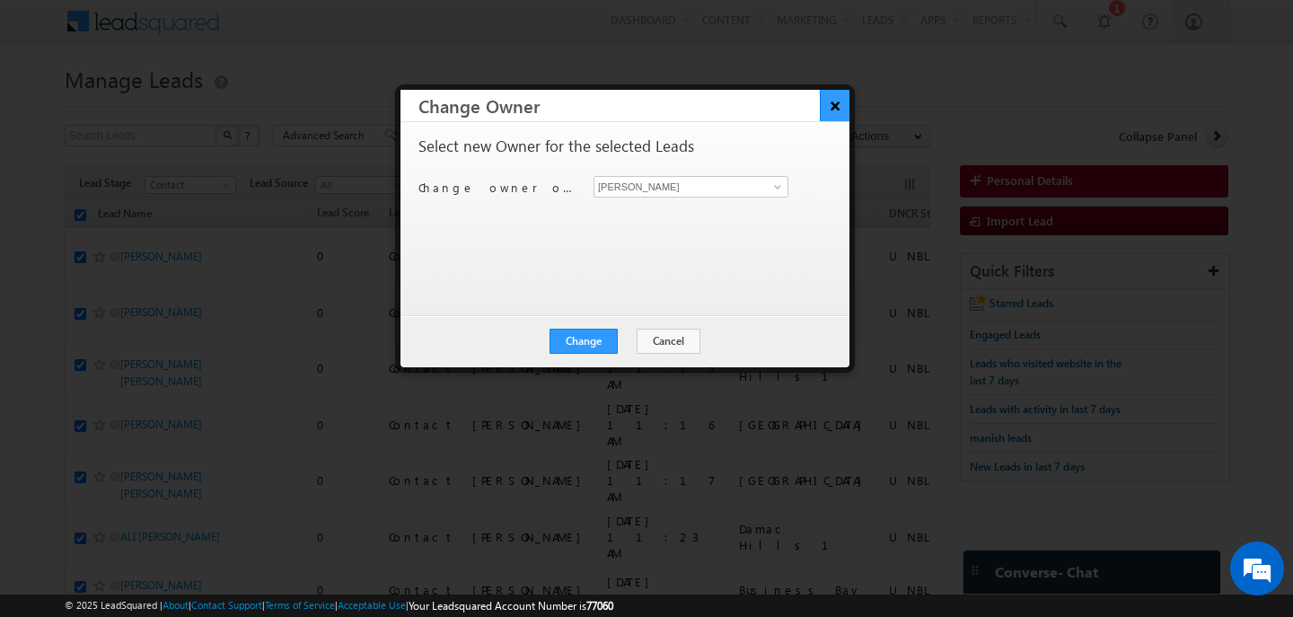
click at [841, 116] on button "×" at bounding box center [835, 105] width 30 height 31
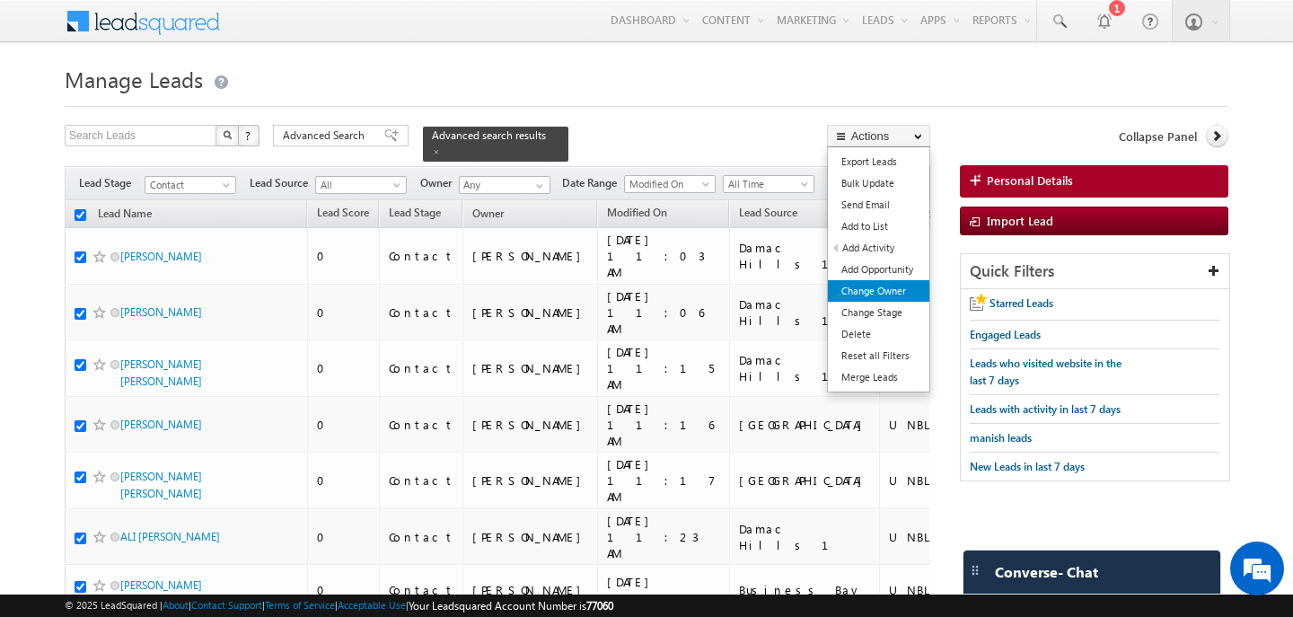
click at [906, 286] on link "Change Owner" at bounding box center [879, 291] width 102 height 22
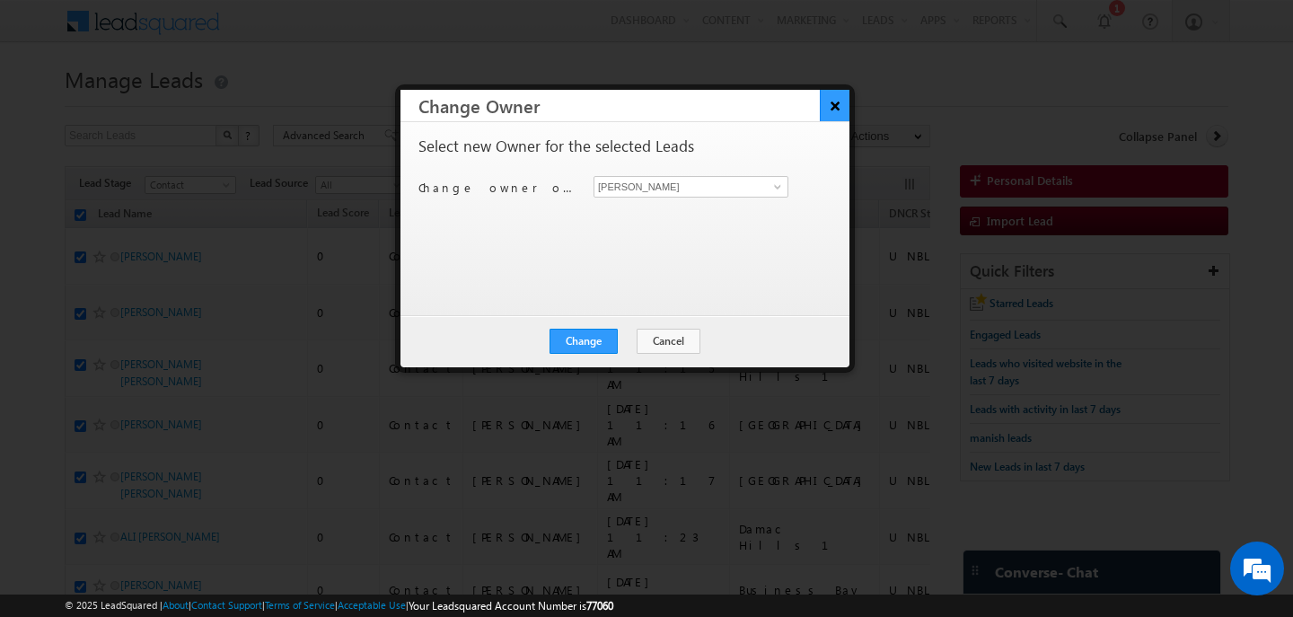
click at [827, 105] on button "×" at bounding box center [835, 105] width 30 height 31
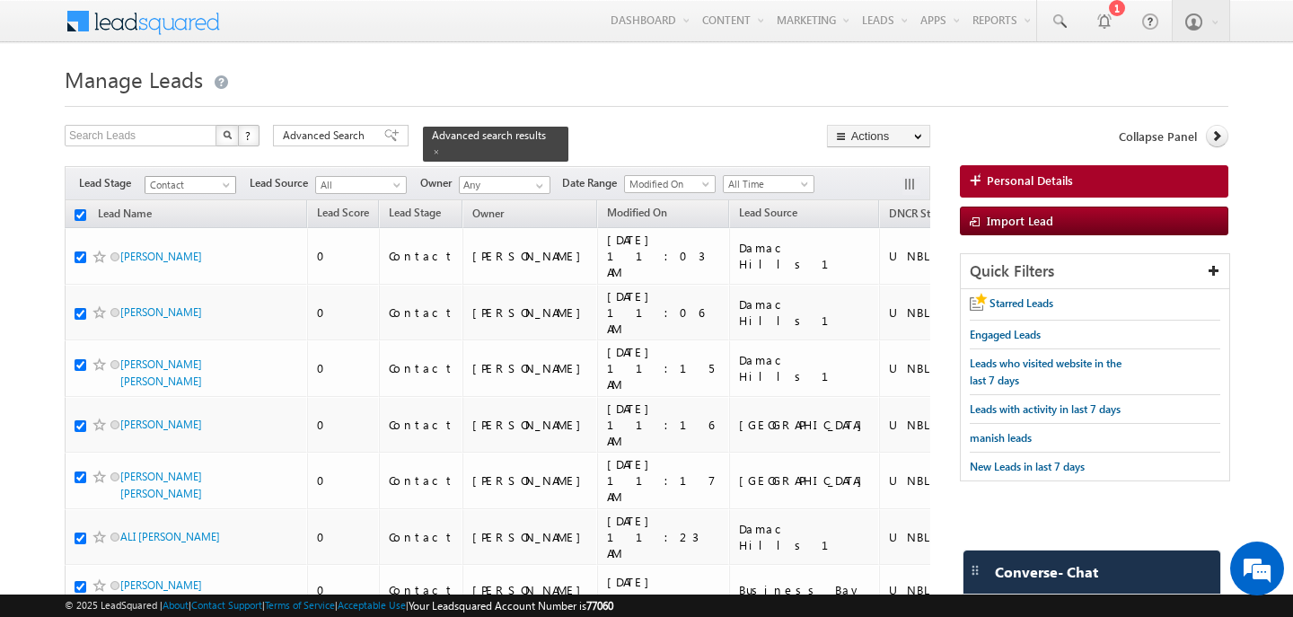
click at [210, 186] on span "Contact" at bounding box center [188, 185] width 85 height 16
click at [217, 155] on div "Search Leads X ? 6789 results found Advanced Search Advanced Search Advanced se…" at bounding box center [498, 143] width 866 height 37
click at [328, 130] on span "Advanced Search" at bounding box center [326, 136] width 87 height 16
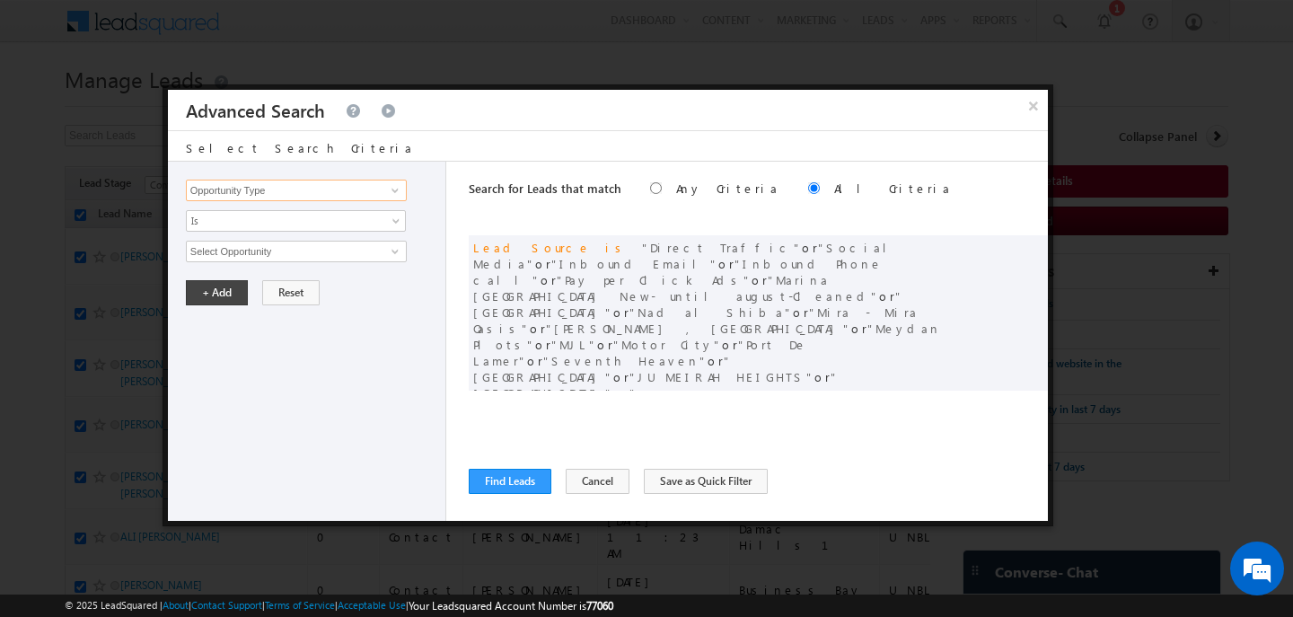
click at [313, 188] on input "Opportunity Type" at bounding box center [296, 191] width 221 height 22
click at [302, 233] on link "Lead Stage" at bounding box center [296, 227] width 221 height 21
click at [296, 246] on span "None Selected" at bounding box center [289, 252] width 204 height 20
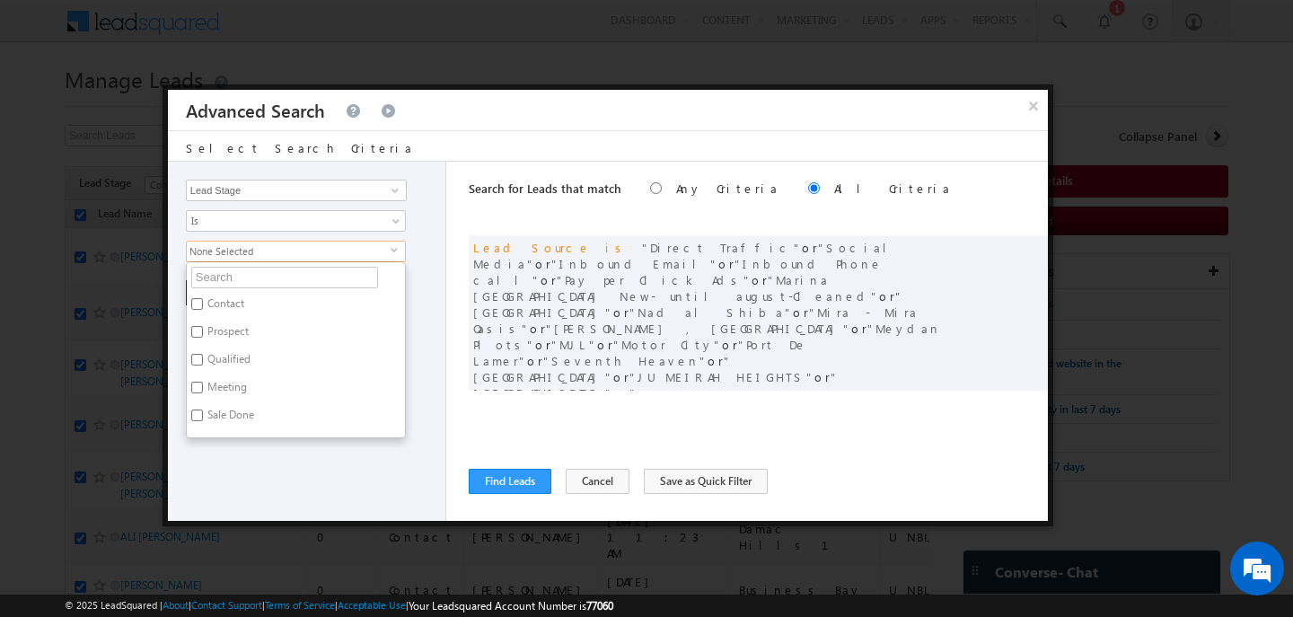
scroll to position [78, 0]
click at [243, 393] on label "Not Reachable" at bounding box center [241, 396] width 108 height 28
click at [203, 393] on input "Not Reachable" at bounding box center [197, 393] width 12 height 12
click at [243, 393] on label "Not Reachable" at bounding box center [241, 396] width 108 height 28
click at [203, 393] on input "Not Reachable" at bounding box center [197, 393] width 12 height 12
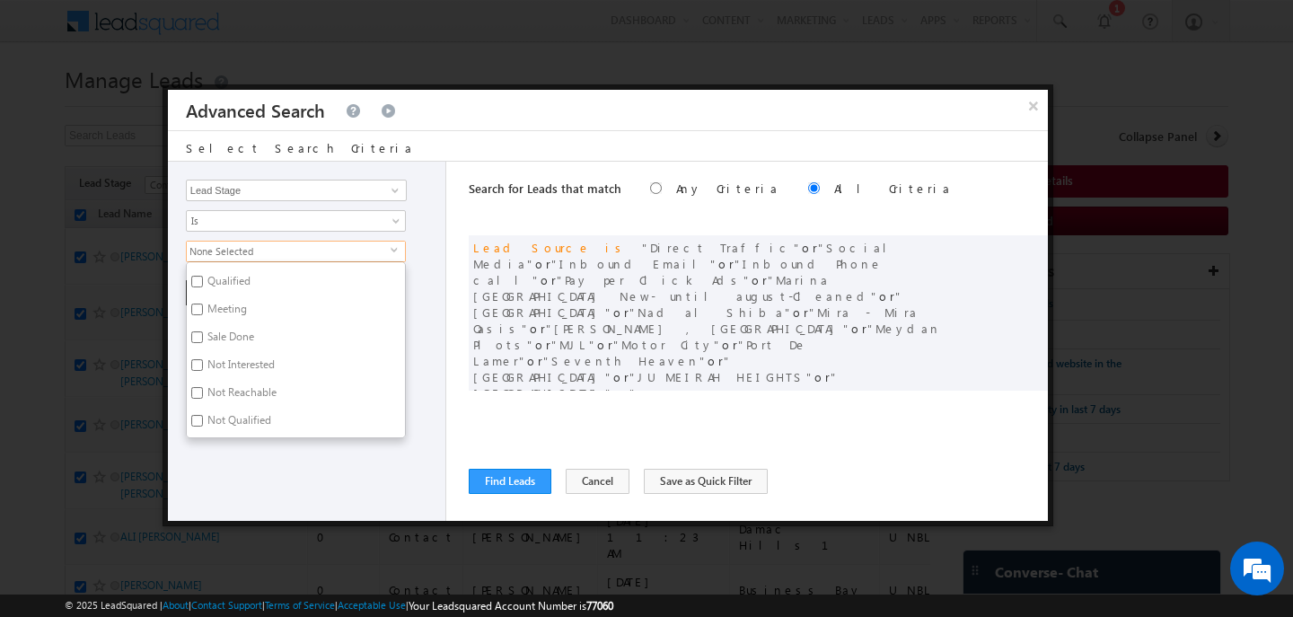
click at [228, 364] on label "Not Interested" at bounding box center [240, 368] width 106 height 28
click at [203, 364] on input "Not Interested" at bounding box center [197, 365] width 12 height 12
click at [239, 411] on label "Not Qualified" at bounding box center [238, 424] width 102 height 28
click at [203, 415] on input "Not Qualified" at bounding box center [197, 421] width 12 height 12
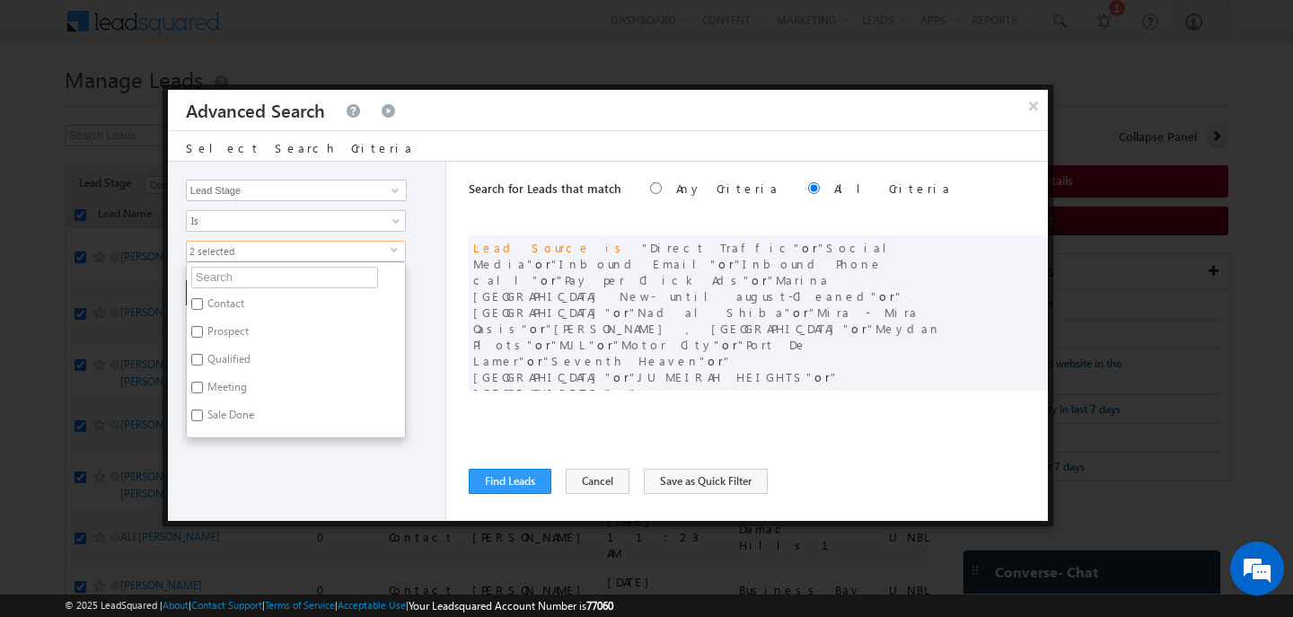
click at [255, 472] on div "Opportunity Type Lead Activity Task Sales Group Prospect Id Address 1 Address 2…" at bounding box center [307, 341] width 278 height 359
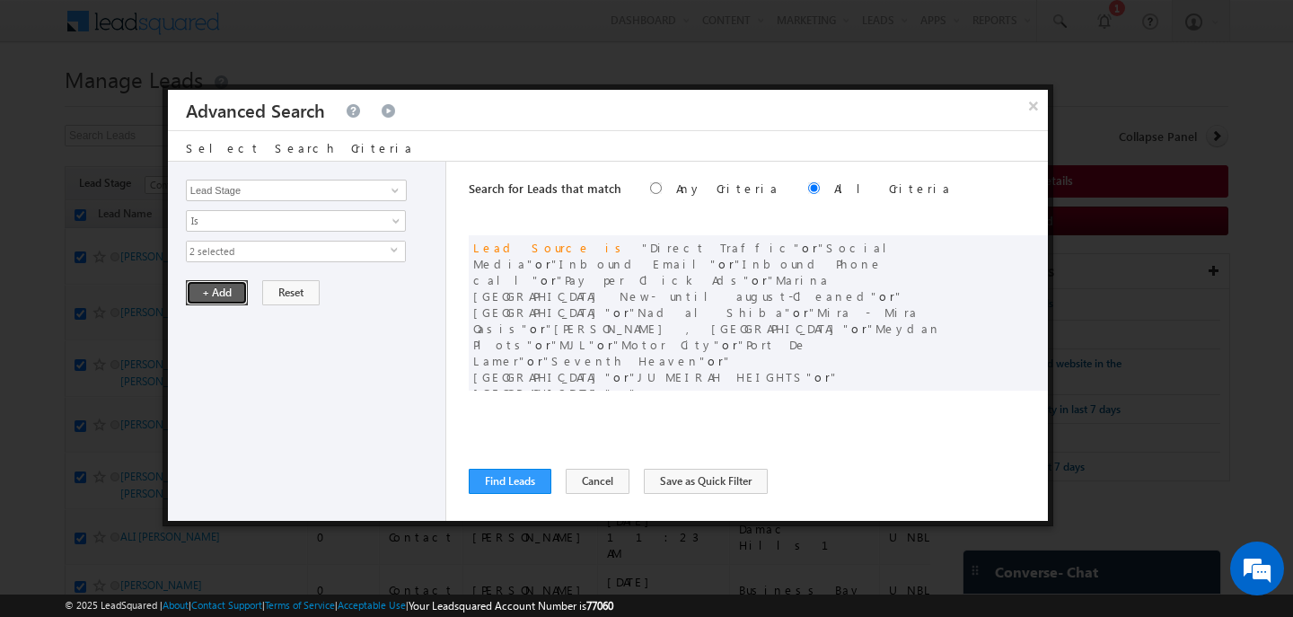
click at [216, 296] on button "+ Add" at bounding box center [217, 292] width 62 height 25
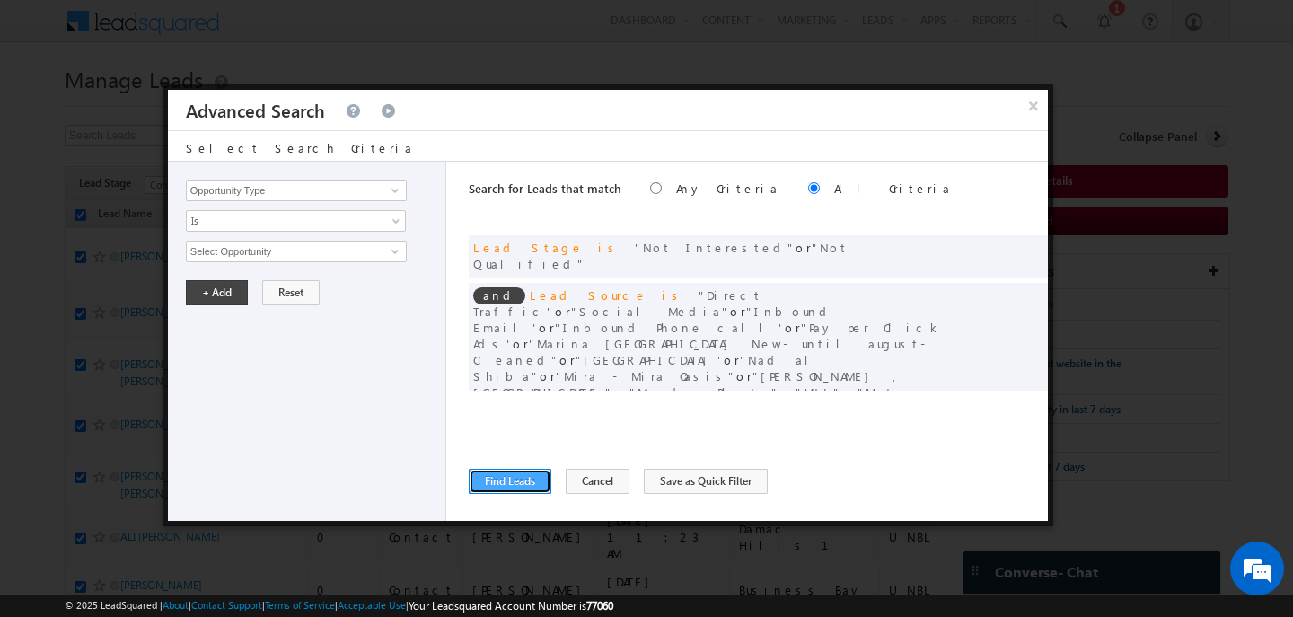
click at [516, 482] on button "Find Leads" at bounding box center [510, 481] width 83 height 25
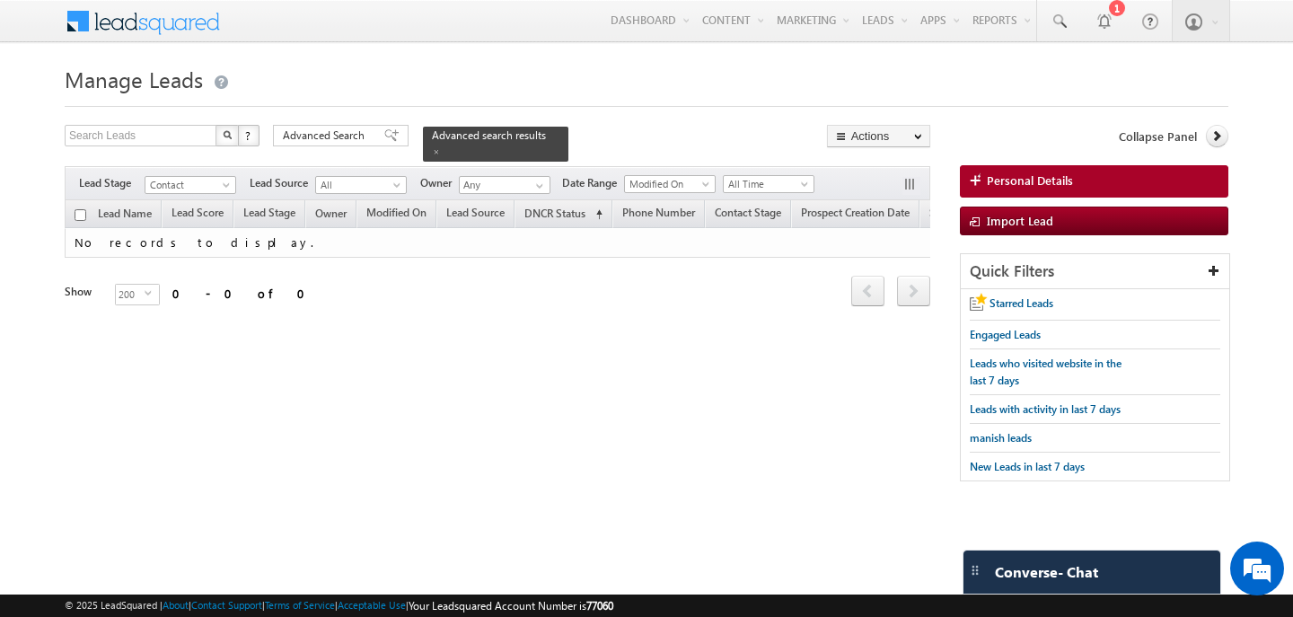
click at [304, 125] on form "Manage Leads Search Leads X ? 0 results found Advanced Search Advanced Search" at bounding box center [647, 279] width 1164 height 439
click at [313, 137] on span "Advanced Search" at bounding box center [326, 136] width 87 height 16
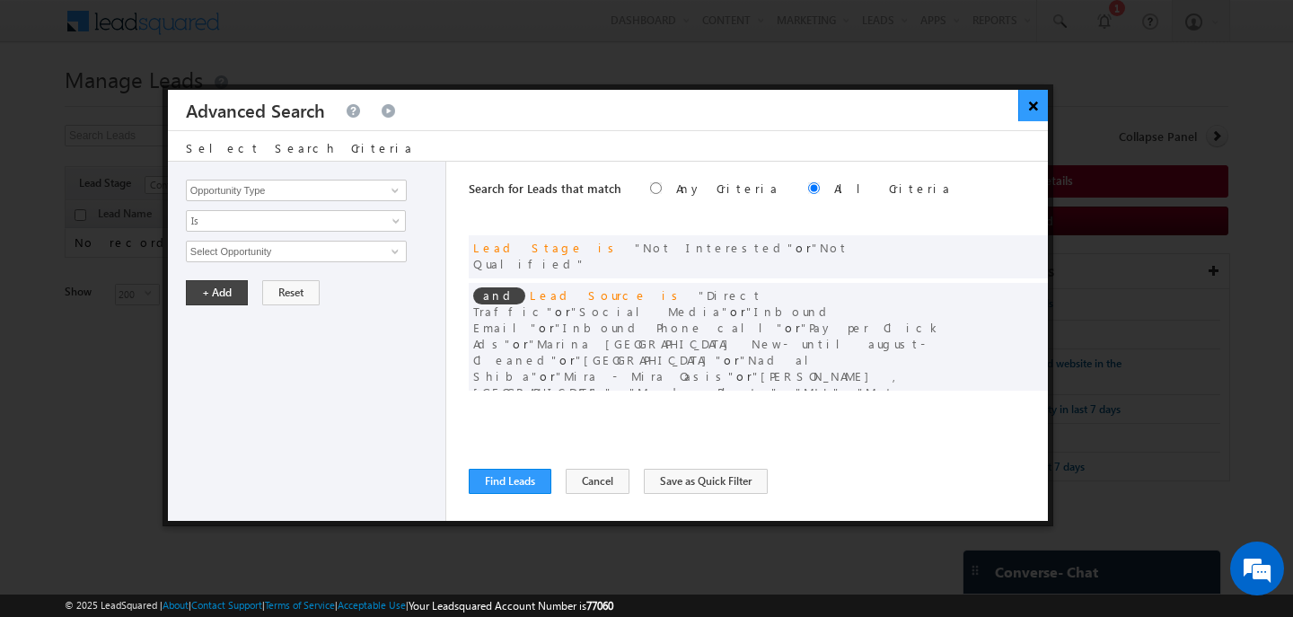
click at [1028, 108] on button "×" at bounding box center [1034, 105] width 30 height 31
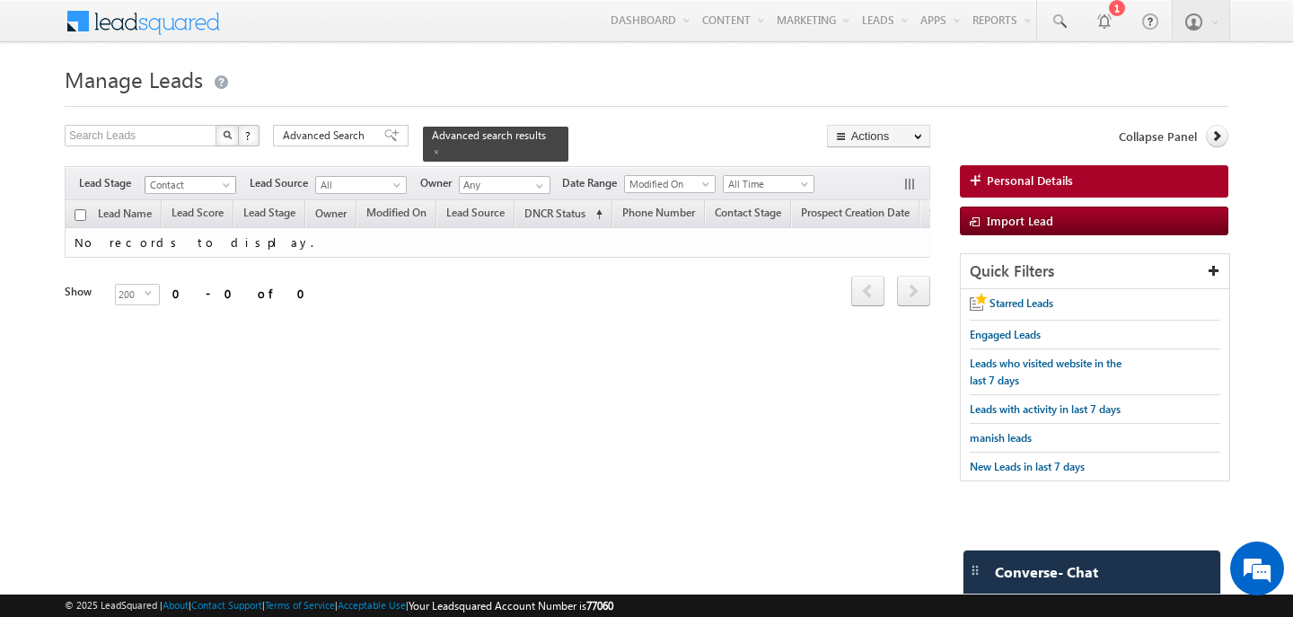
click at [207, 184] on span "Contact" at bounding box center [188, 185] width 85 height 16
click at [205, 198] on link "All" at bounding box center [191, 203] width 91 height 16
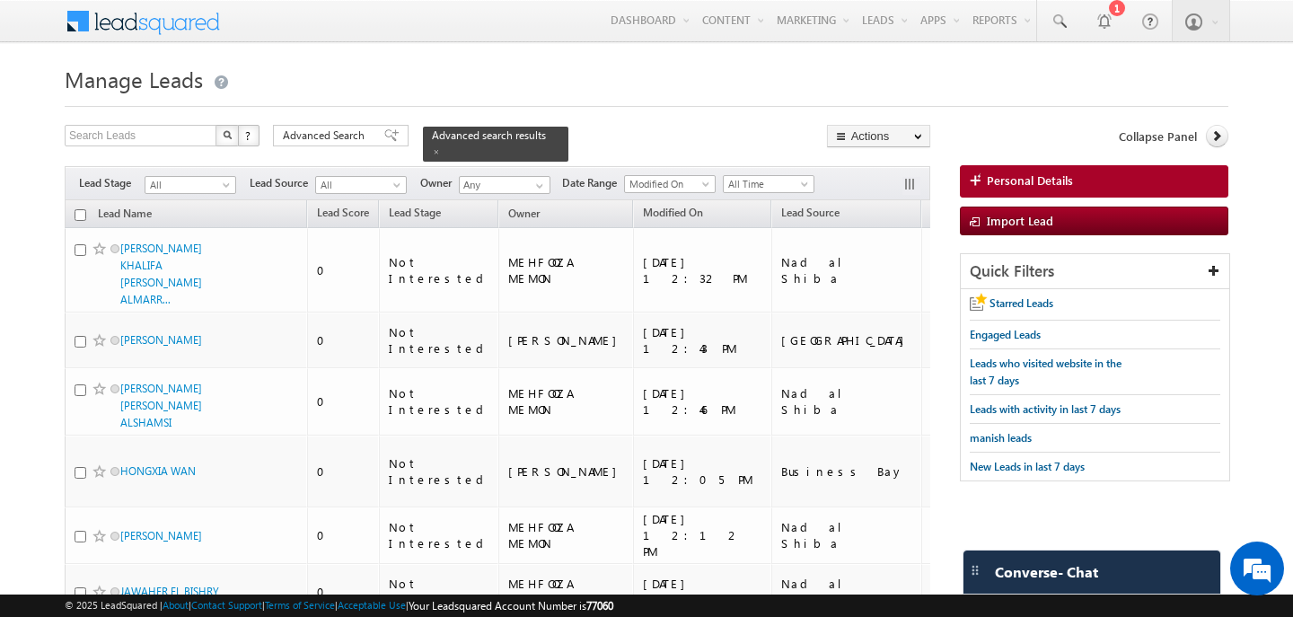
click at [80, 216] on input "checkbox" at bounding box center [81, 215] width 12 height 12
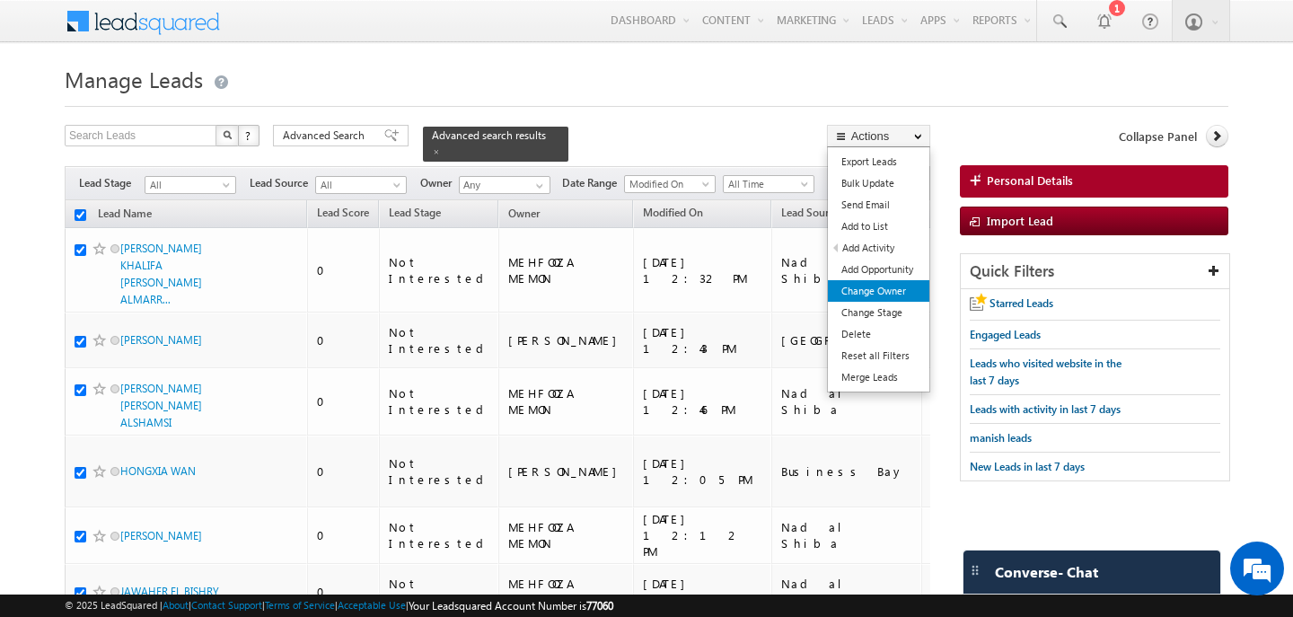
click at [870, 286] on link "Change Owner" at bounding box center [879, 291] width 102 height 22
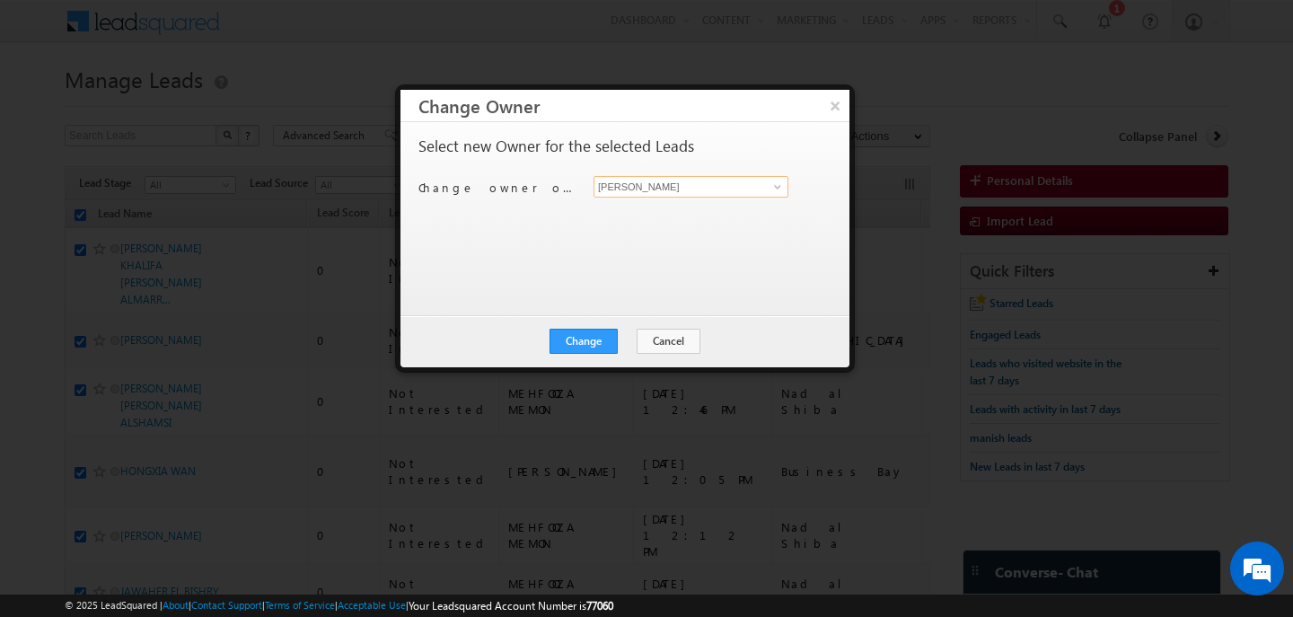
click at [610, 190] on input "[PERSON_NAME]" at bounding box center [691, 187] width 195 height 22
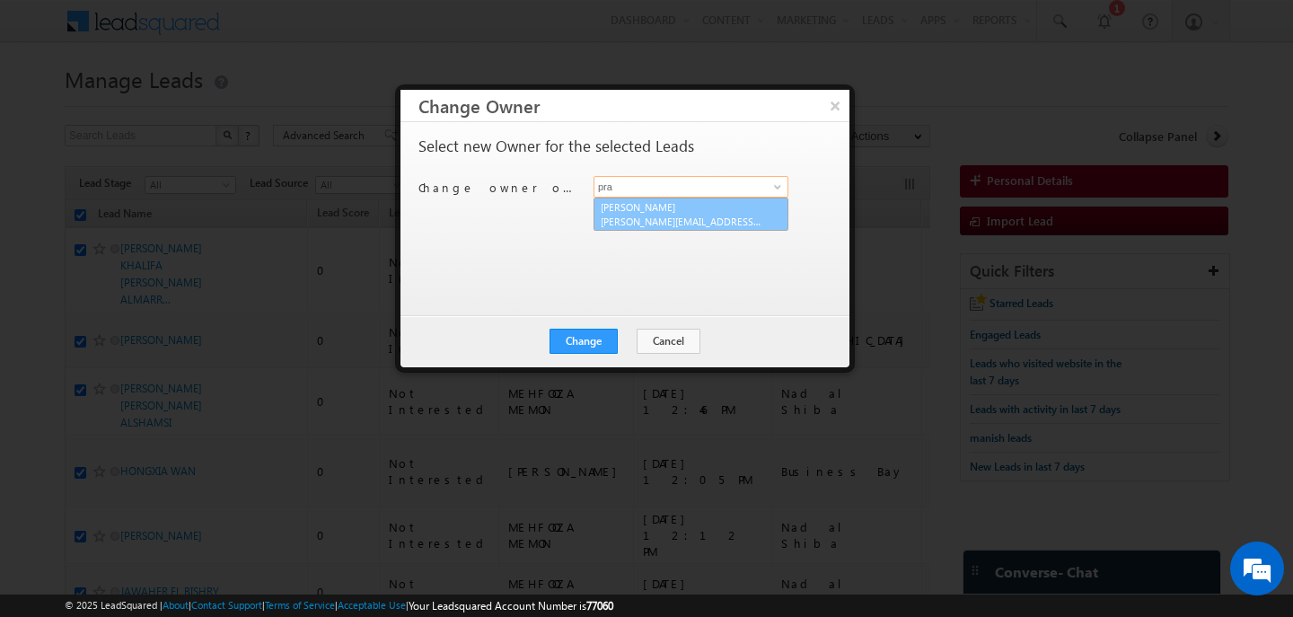
click at [639, 203] on link "Pratyush kuanr pratyush.kuanr@indglobal.ae" at bounding box center [691, 215] width 195 height 34
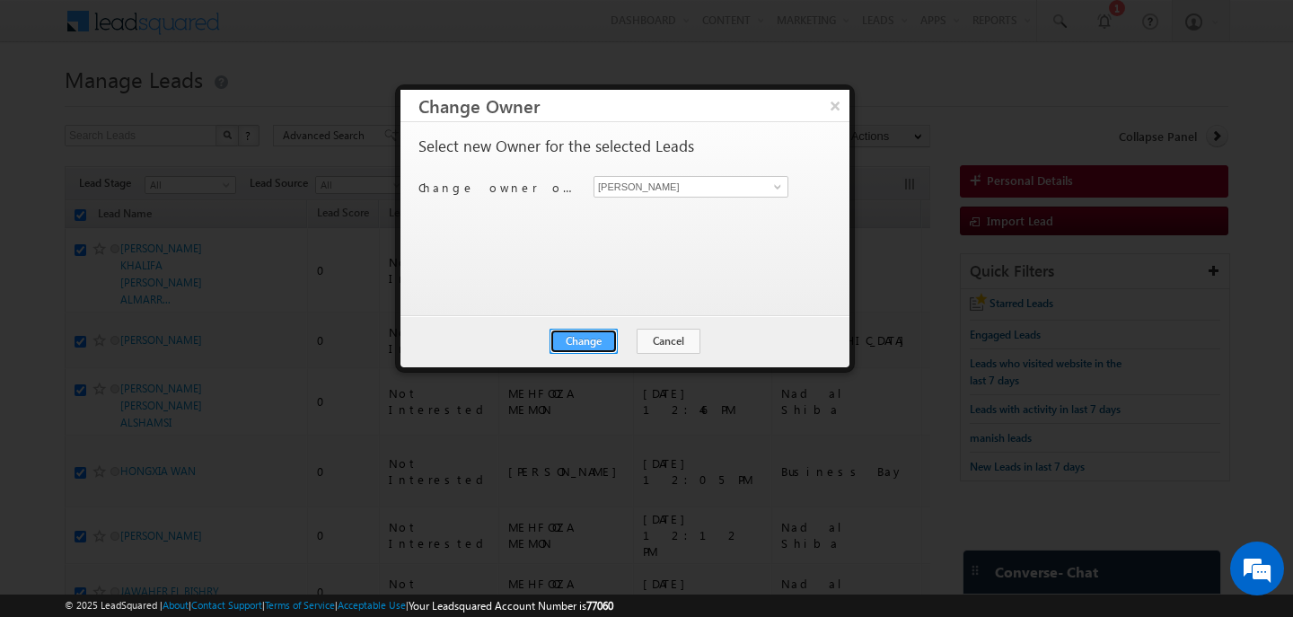
click at [603, 344] on button "Change" at bounding box center [584, 341] width 68 height 25
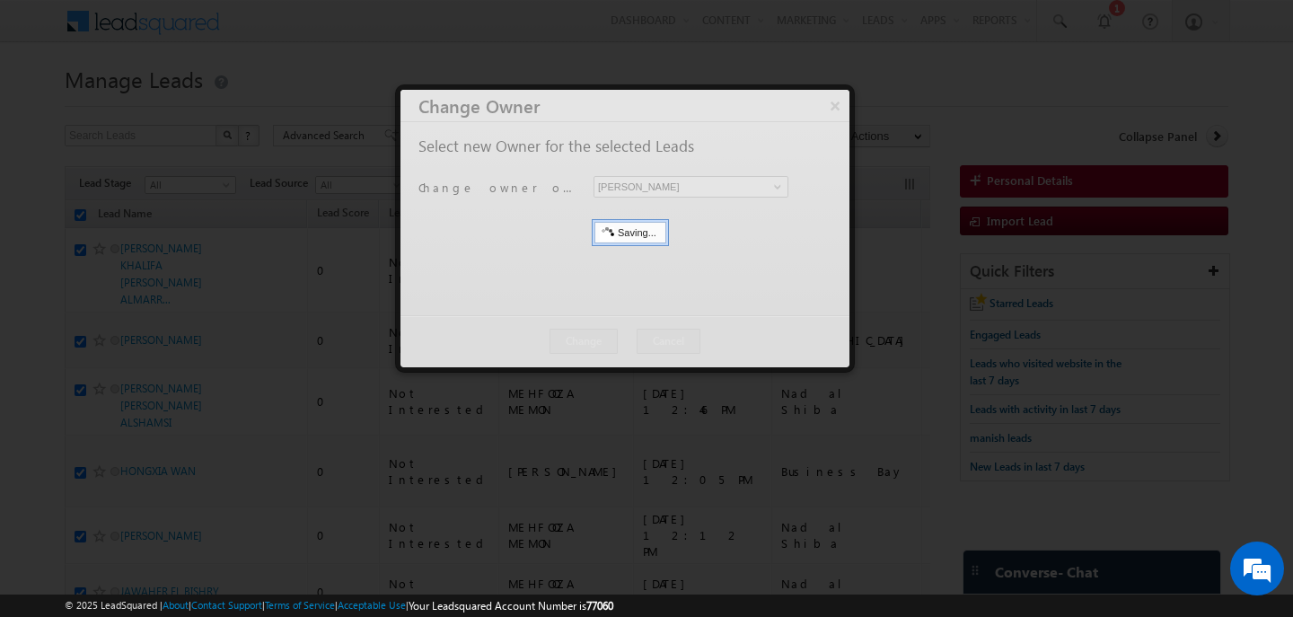
click at [614, 350] on div at bounding box center [625, 229] width 449 height 278
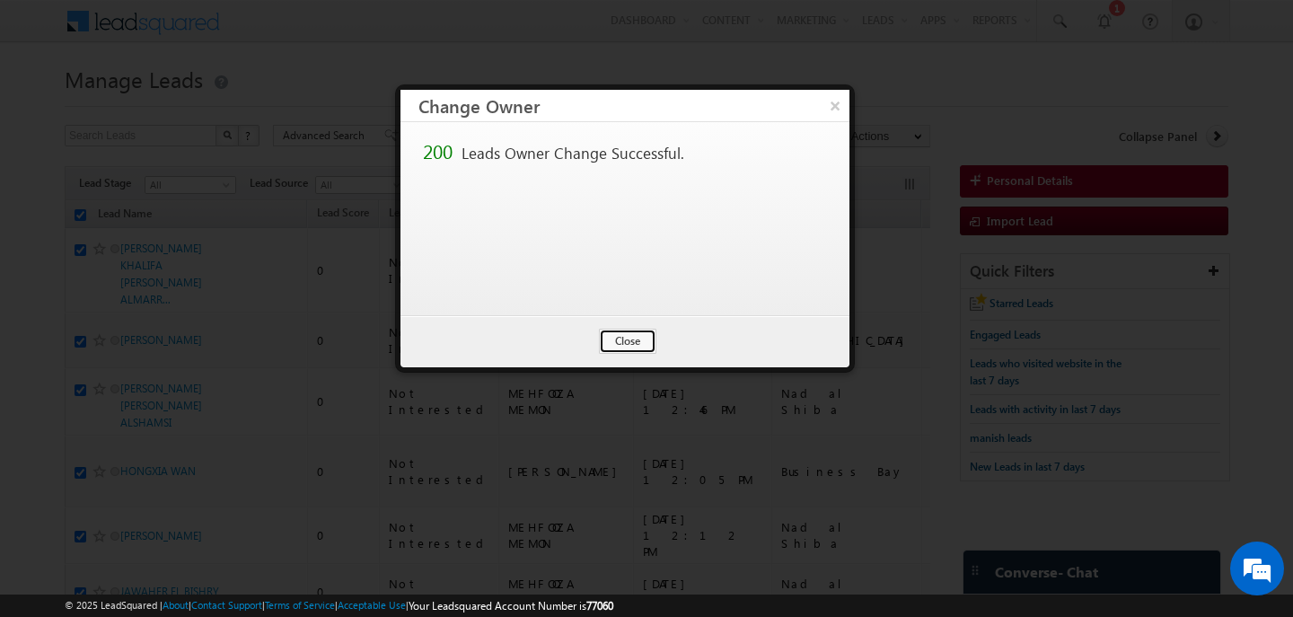
click at [614, 344] on button "Close" at bounding box center [627, 341] width 57 height 25
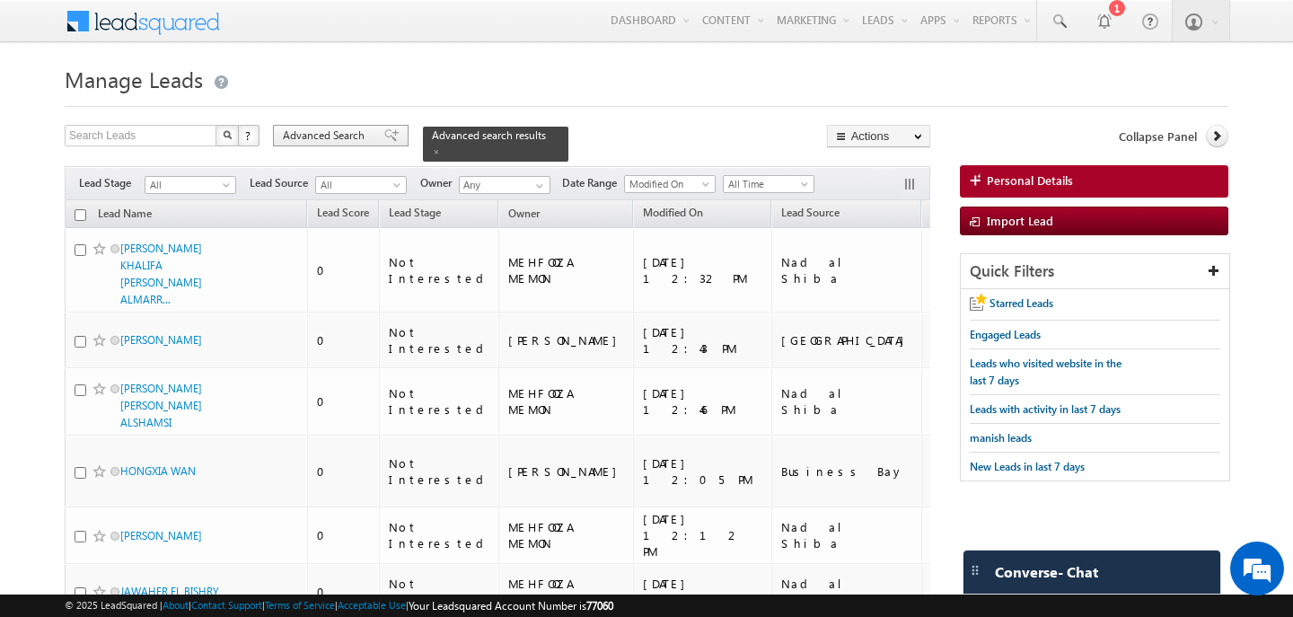
click at [305, 146] on div "Advanced Search" at bounding box center [341, 136] width 136 height 22
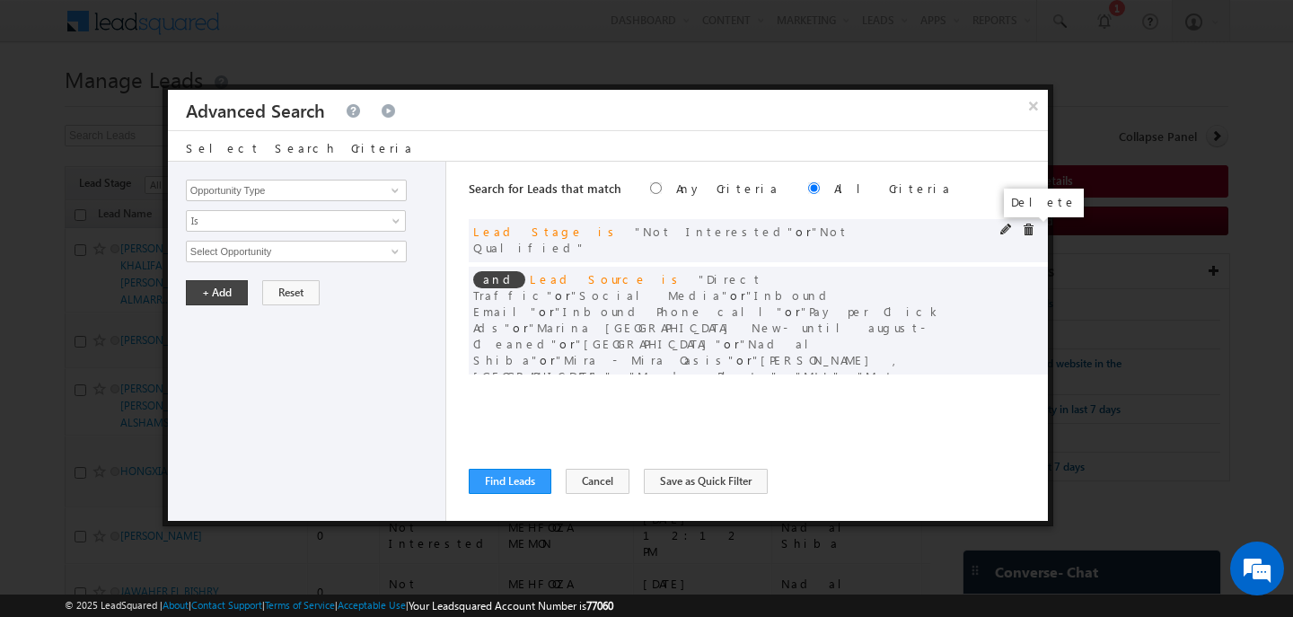
click at [1031, 231] on span at bounding box center [1028, 230] width 13 height 13
click at [0, 0] on span at bounding box center [0, 0] width 0 height 0
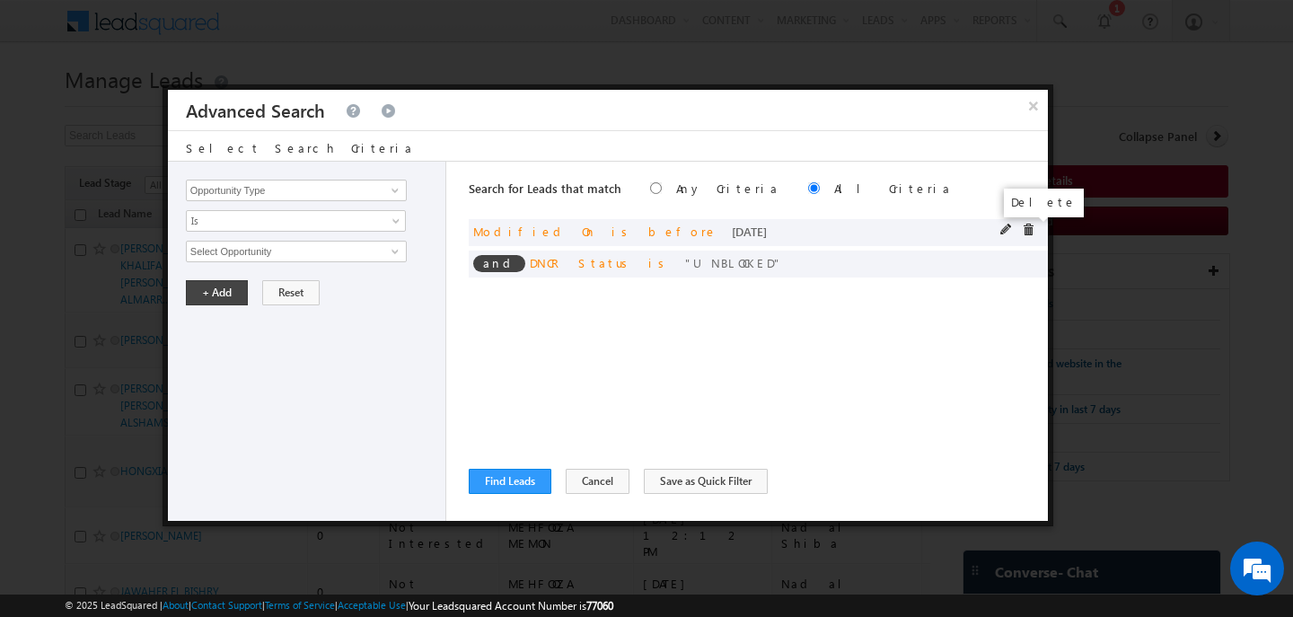
click at [1024, 227] on span at bounding box center [1028, 230] width 13 height 13
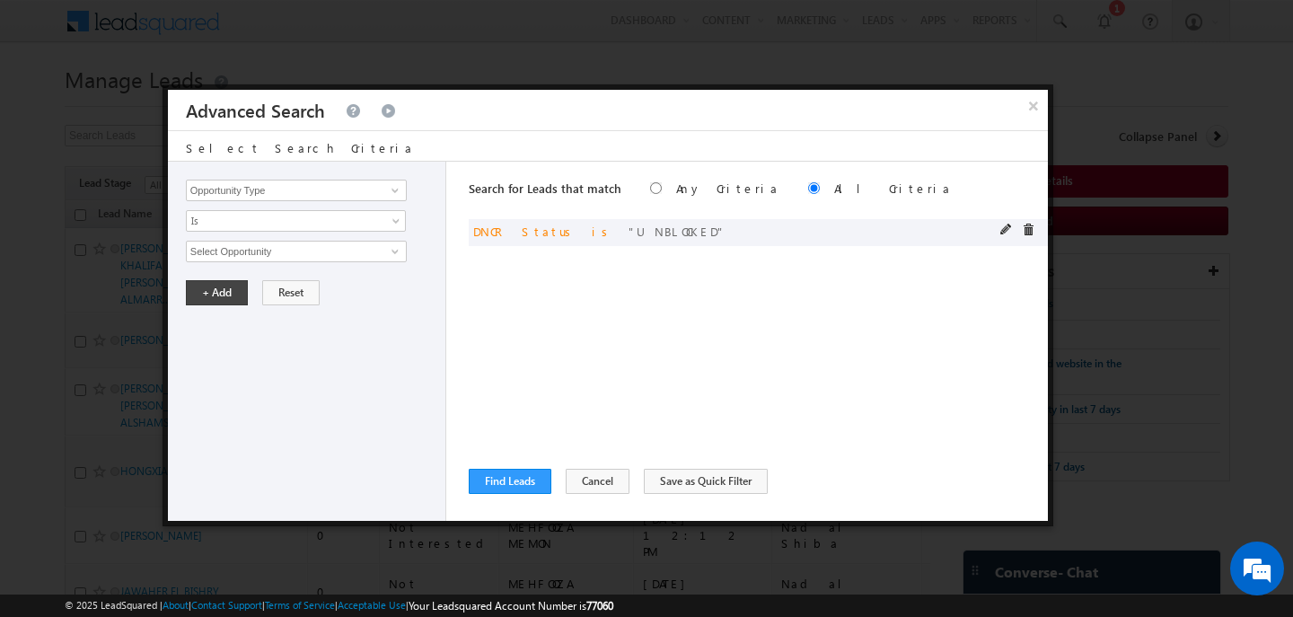
click at [1035, 226] on div at bounding box center [1022, 232] width 43 height 16
click at [1031, 226] on span at bounding box center [1028, 230] width 13 height 13
click at [251, 194] on input "Opportunity Type" at bounding box center [296, 191] width 221 height 22
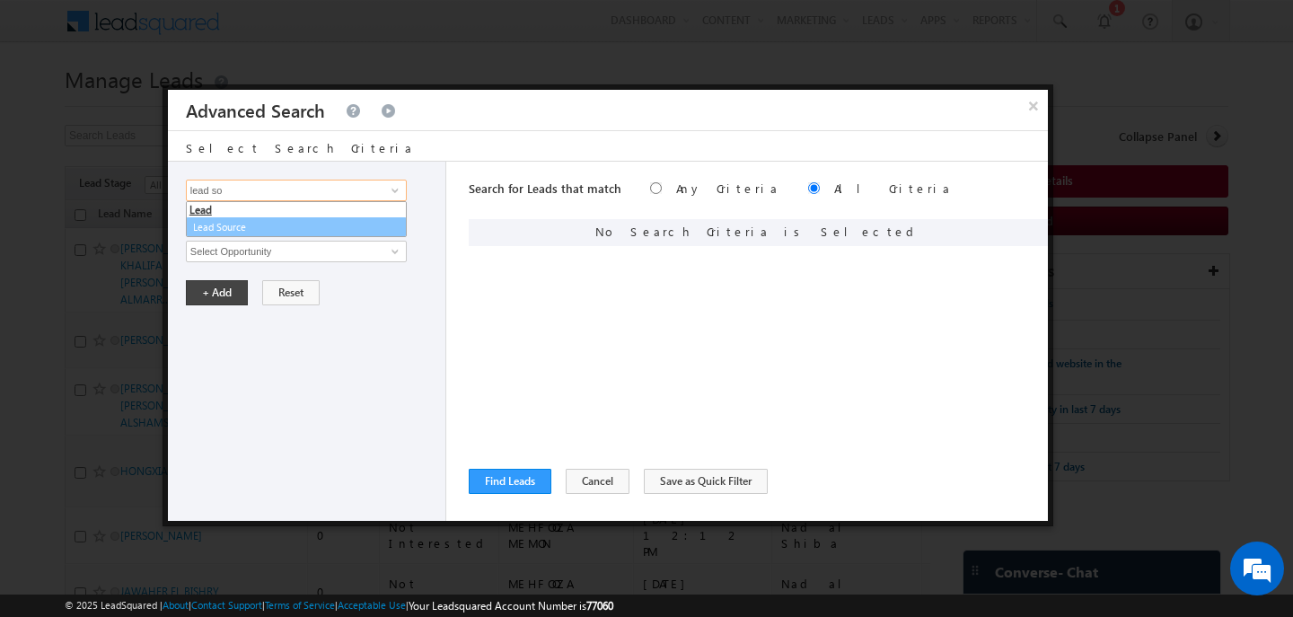
click at [231, 236] on link "Lead Source" at bounding box center [296, 227] width 221 height 21
click at [228, 260] on span "None Selected" at bounding box center [289, 252] width 204 height 20
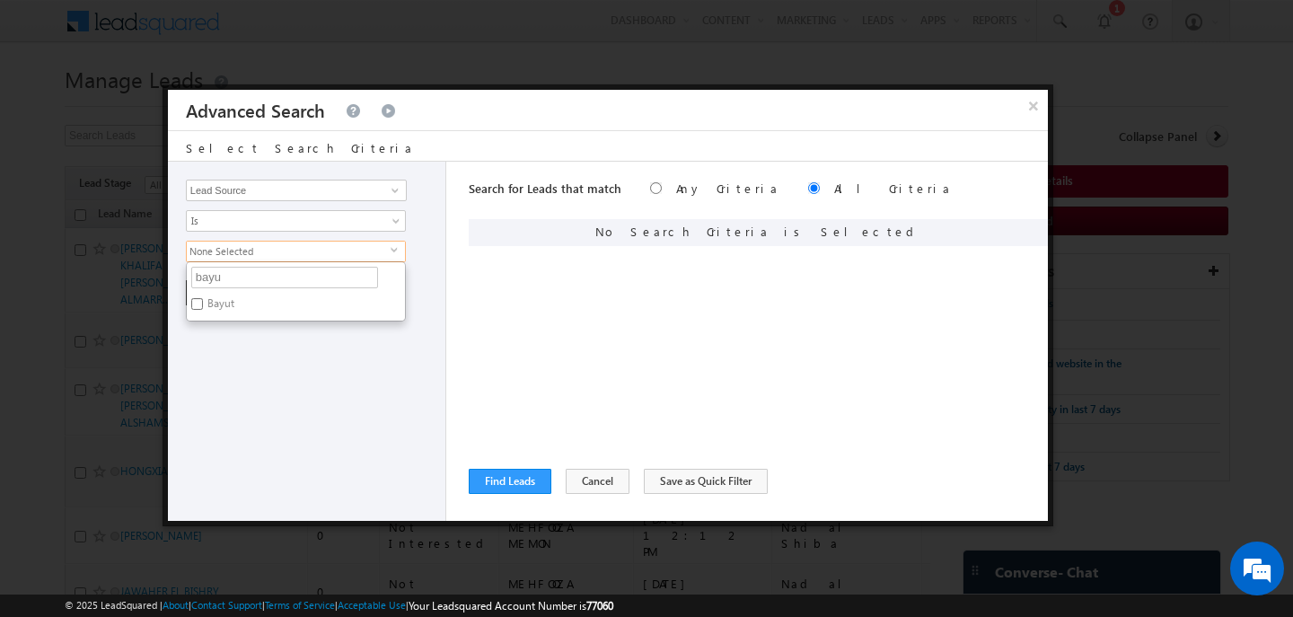
click at [228, 299] on label "Bayut" at bounding box center [220, 307] width 66 height 28
click at [203, 299] on input "Bayut" at bounding box center [197, 304] width 12 height 12
click at [226, 351] on div "Opportunity Type Lead Activity Task Sales Group Prospect Id Address 1 Address 2…" at bounding box center [307, 341] width 278 height 359
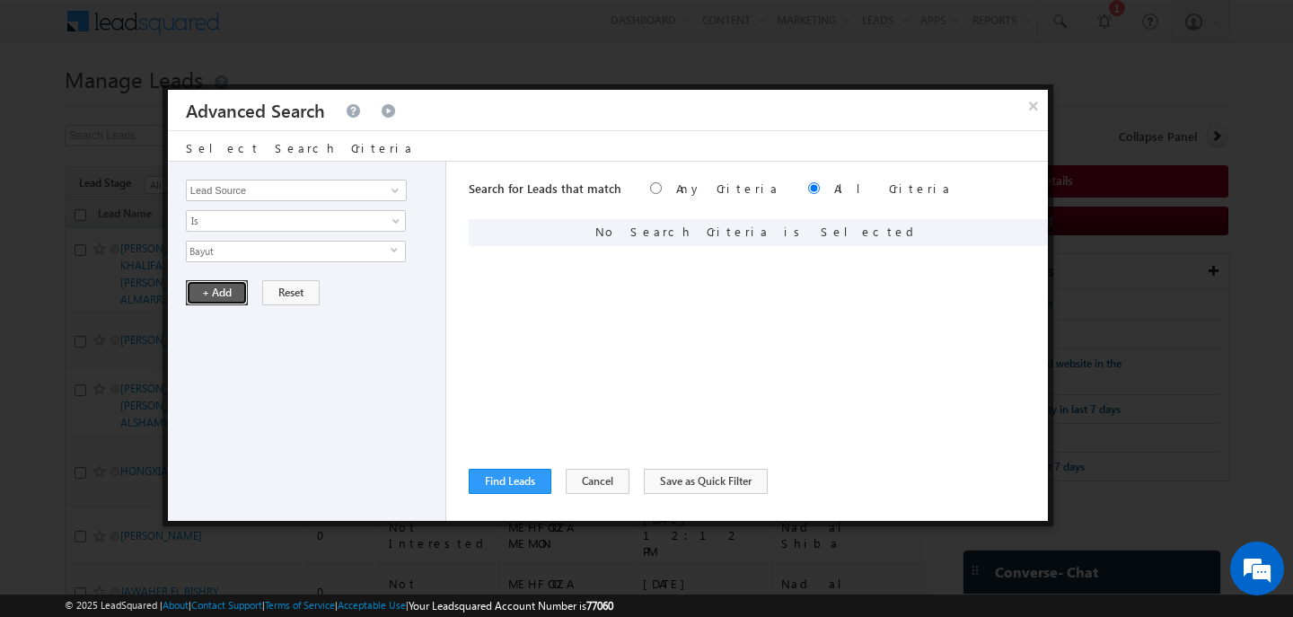
click at [214, 291] on button "+ Add" at bounding box center [217, 292] width 62 height 25
click at [263, 193] on input "Opportunity Type" at bounding box center [296, 191] width 221 height 22
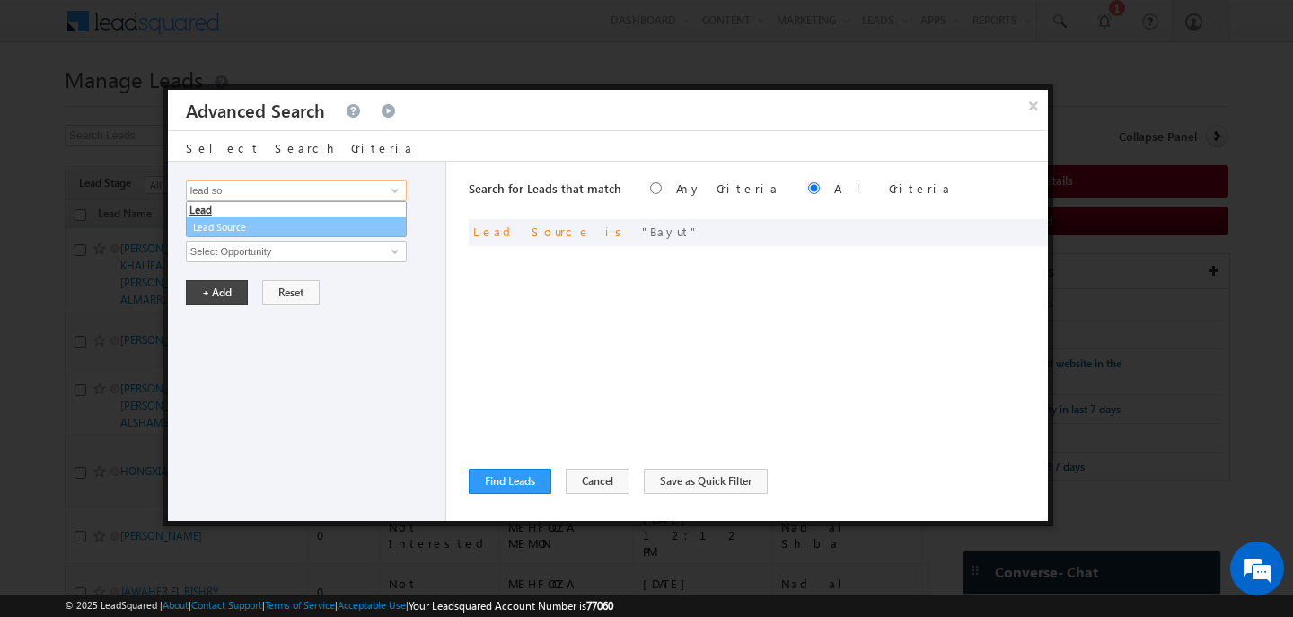
click at [241, 229] on link "Lead Source" at bounding box center [296, 227] width 221 height 21
click at [241, 229] on link "Is" at bounding box center [296, 221] width 220 height 22
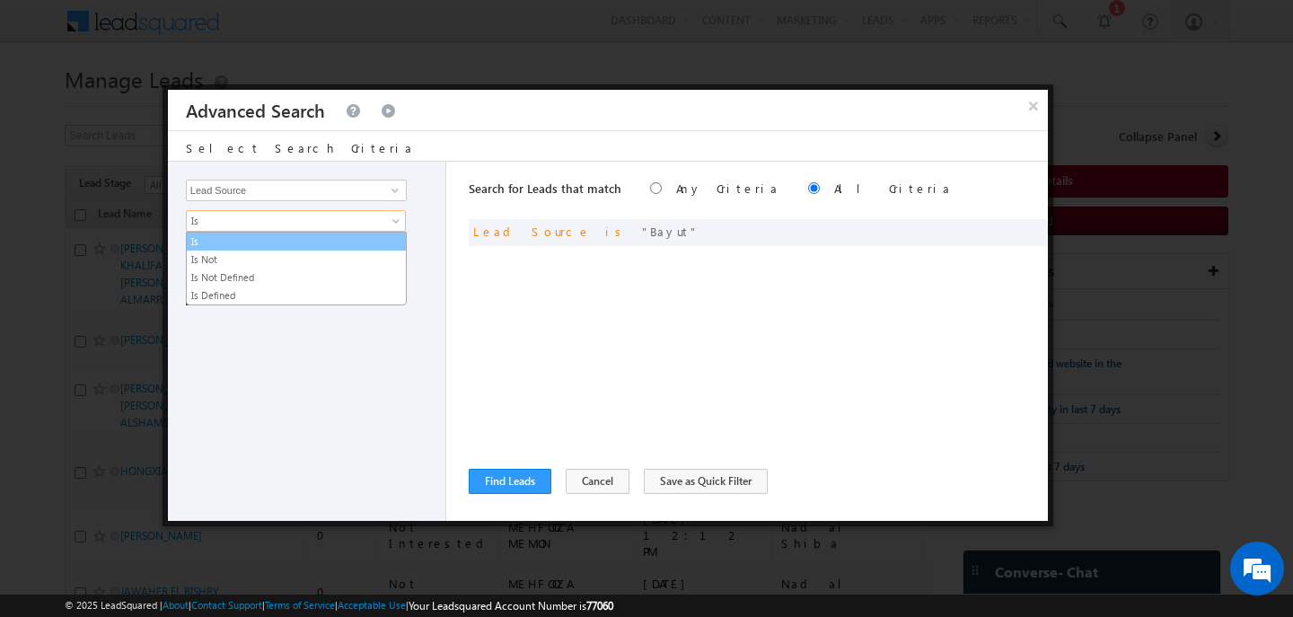
click at [243, 246] on link "Is" at bounding box center [296, 242] width 219 height 16
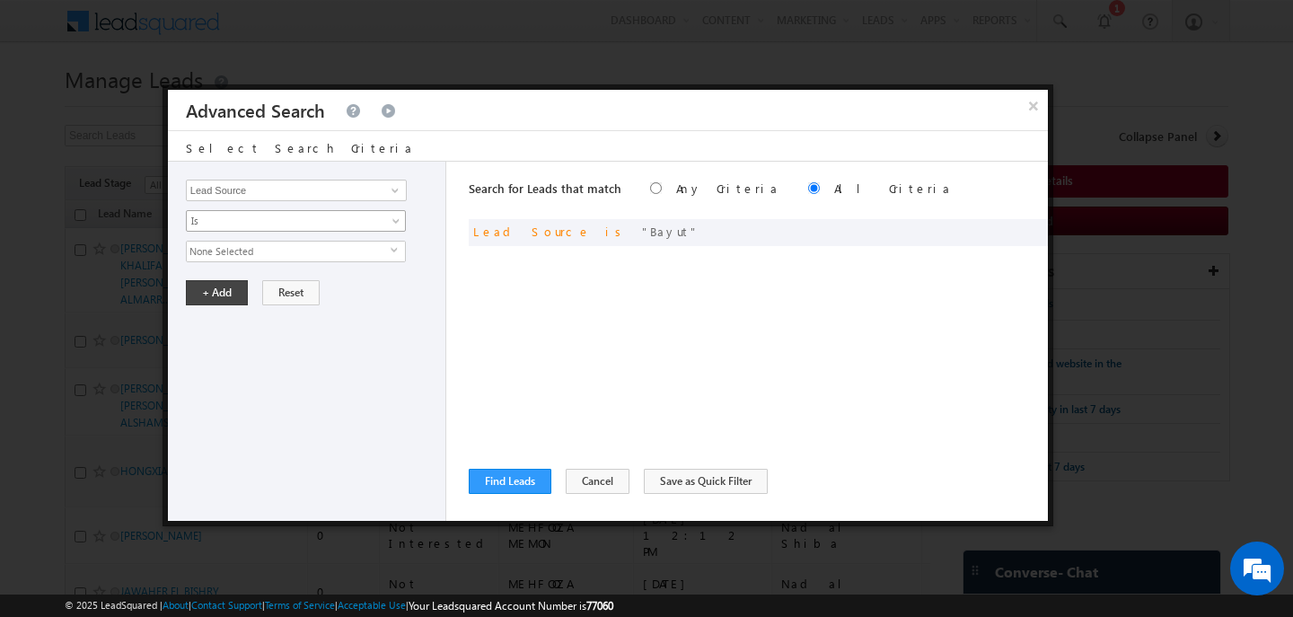
click at [248, 227] on span "Is" at bounding box center [284, 221] width 195 height 16
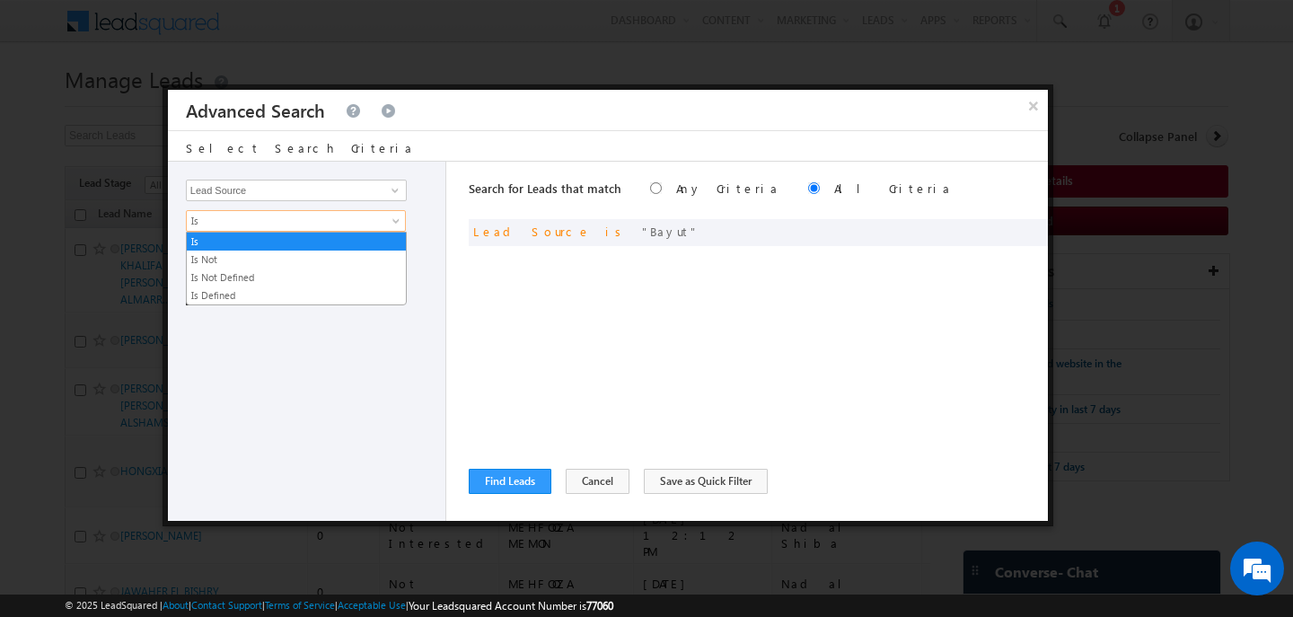
click at [256, 366] on div "Opportunity Type Lead Activity Task Sales Group Prospect Id Address 1 Address 2…" at bounding box center [307, 341] width 278 height 359
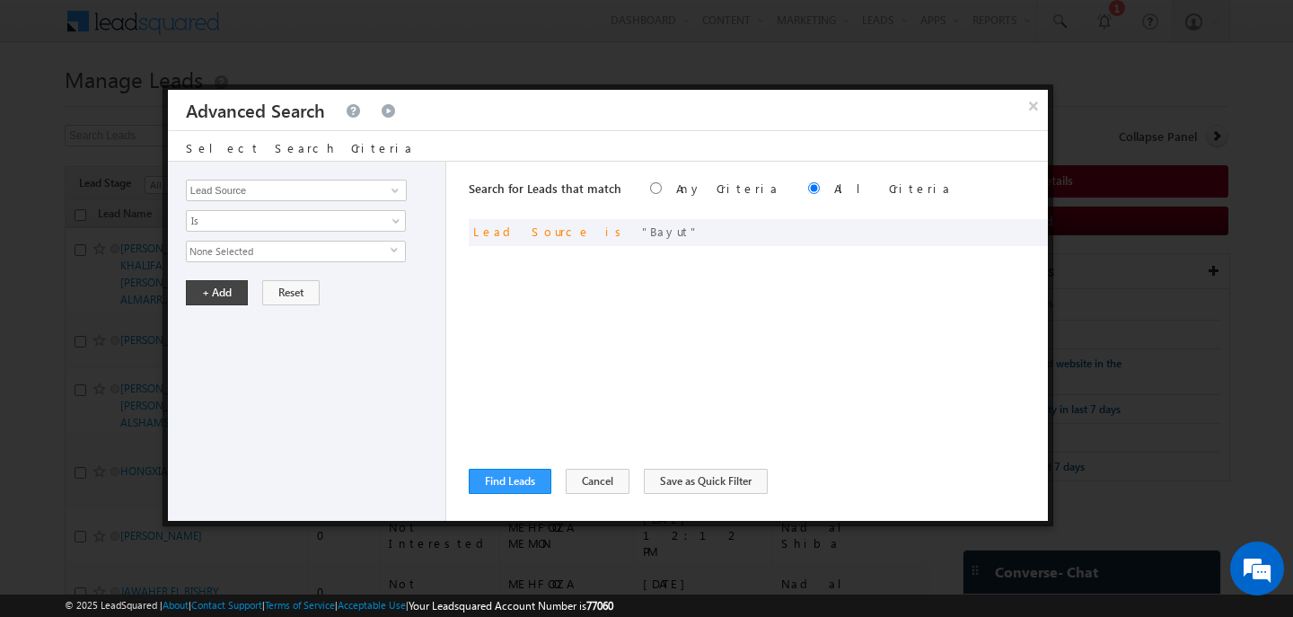
click at [230, 254] on span "None Selected" at bounding box center [289, 252] width 204 height 20
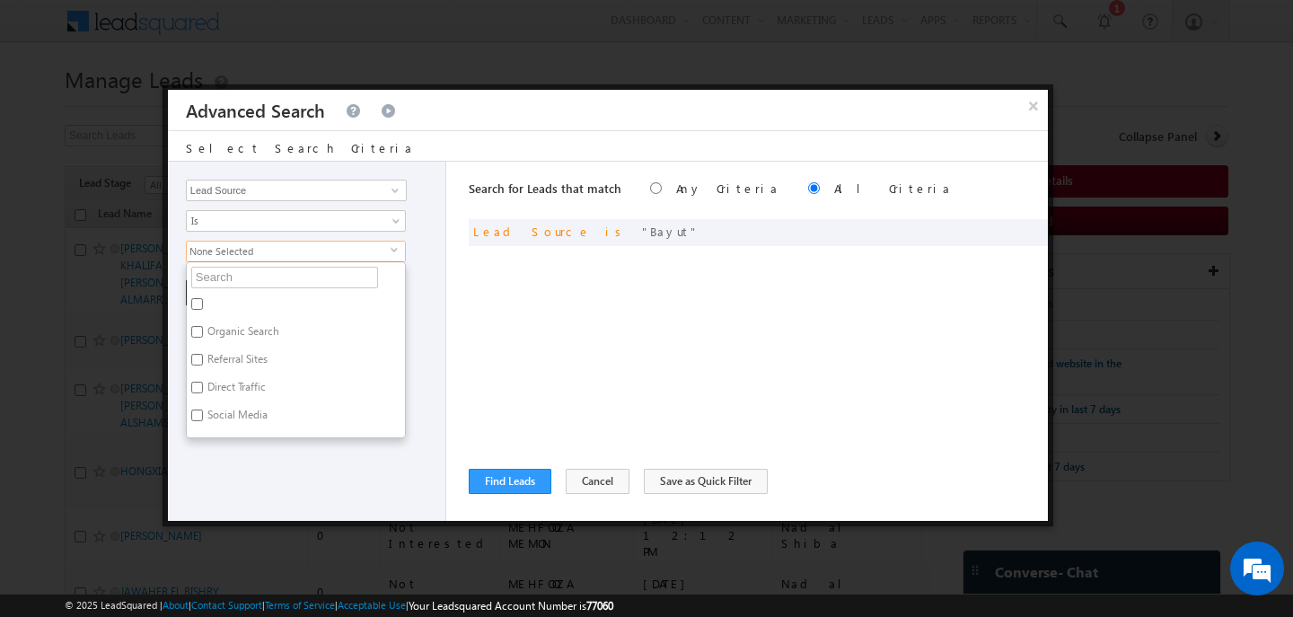
click at [627, 333] on div "Search for Leads that match Any Criteria All Criteria Note that the current tri…" at bounding box center [758, 341] width 579 height 359
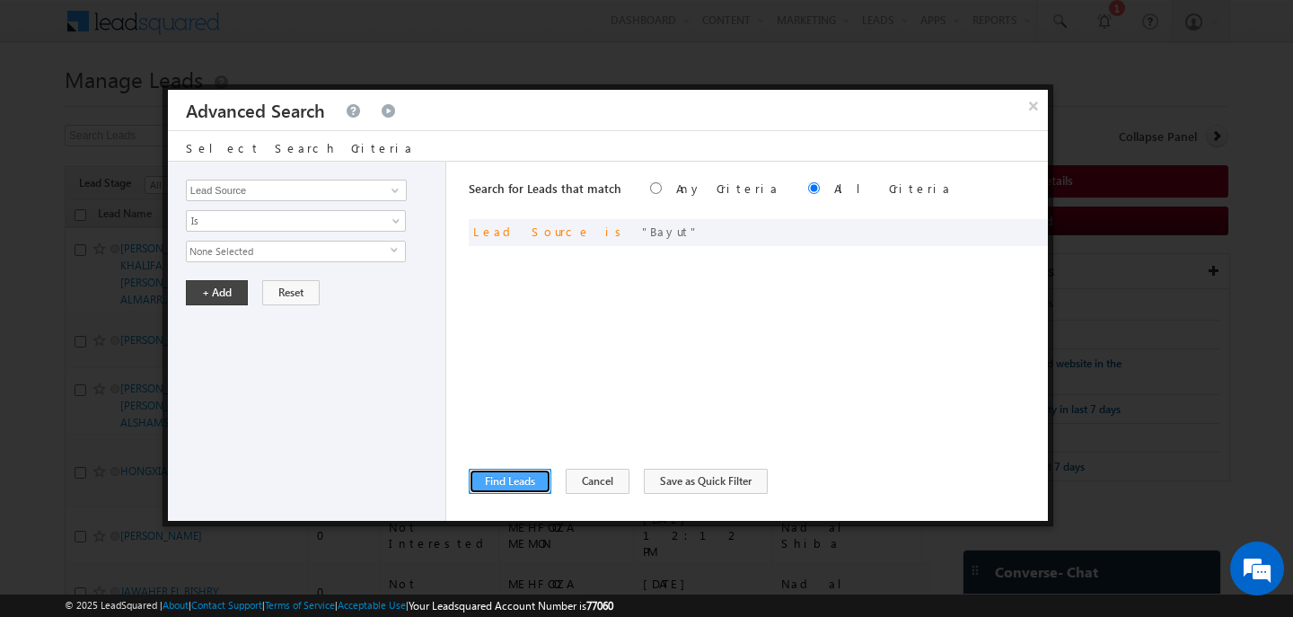
click at [510, 480] on button "Find Leads" at bounding box center [510, 481] width 83 height 25
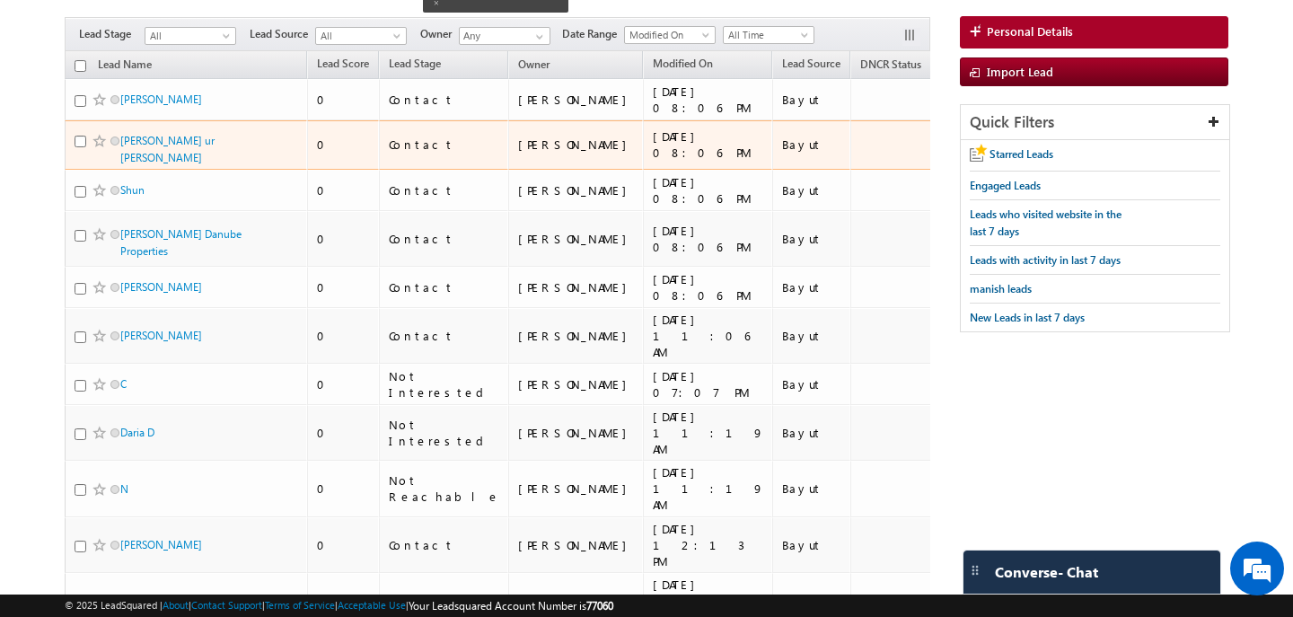
scroll to position [147, 0]
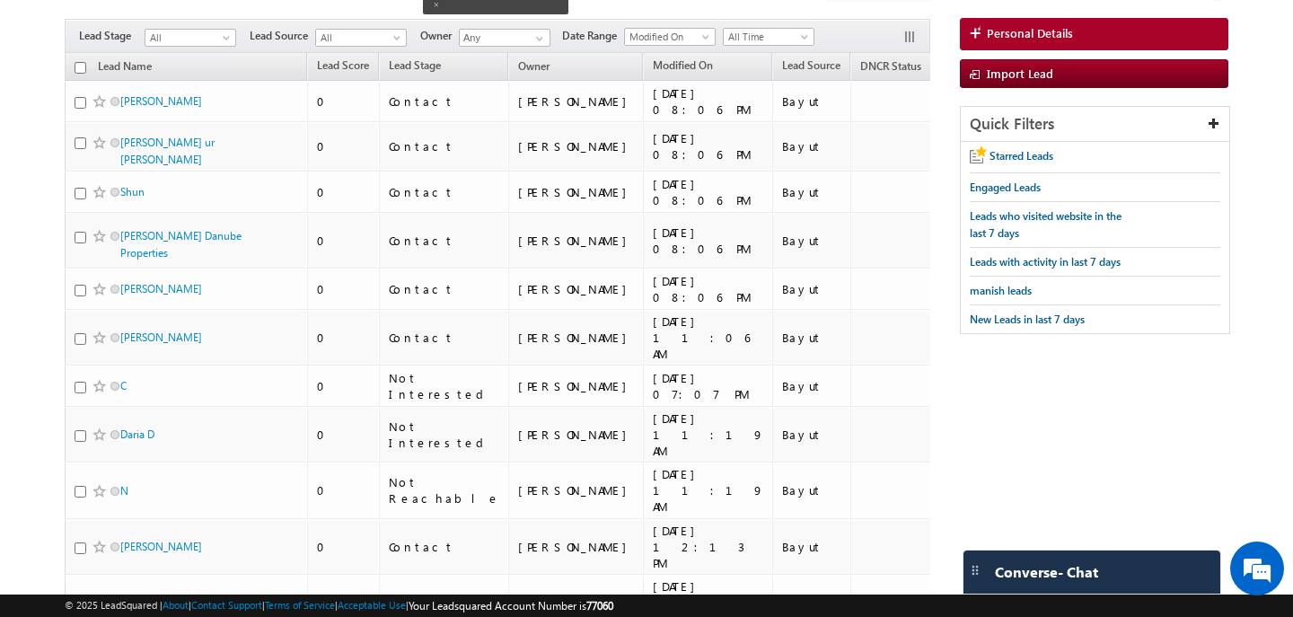
click at [82, 66] on input "checkbox" at bounding box center [81, 68] width 12 height 12
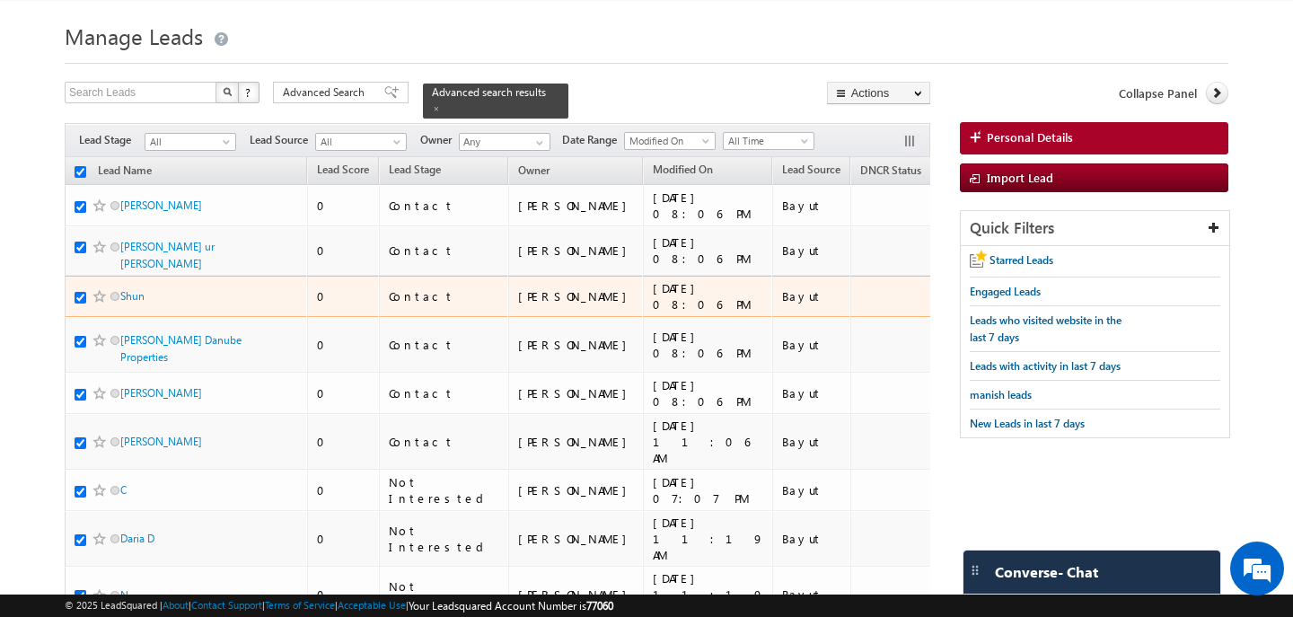
scroll to position [0, 0]
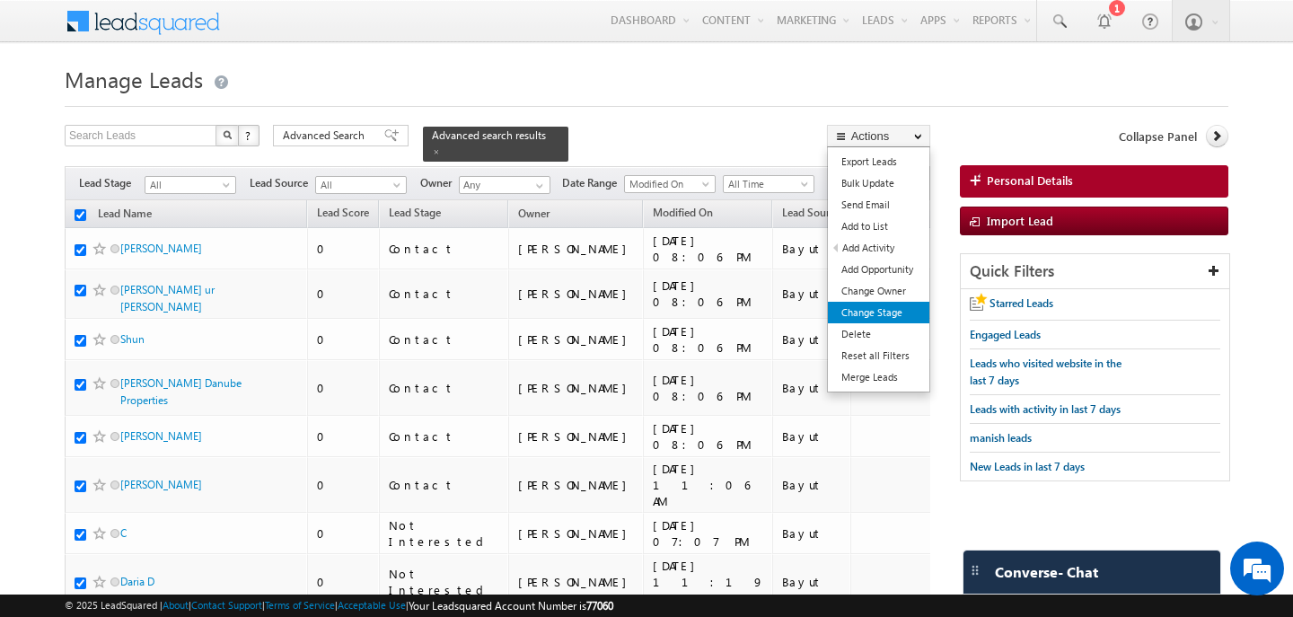
click at [872, 305] on link "Change Stage" at bounding box center [879, 313] width 102 height 22
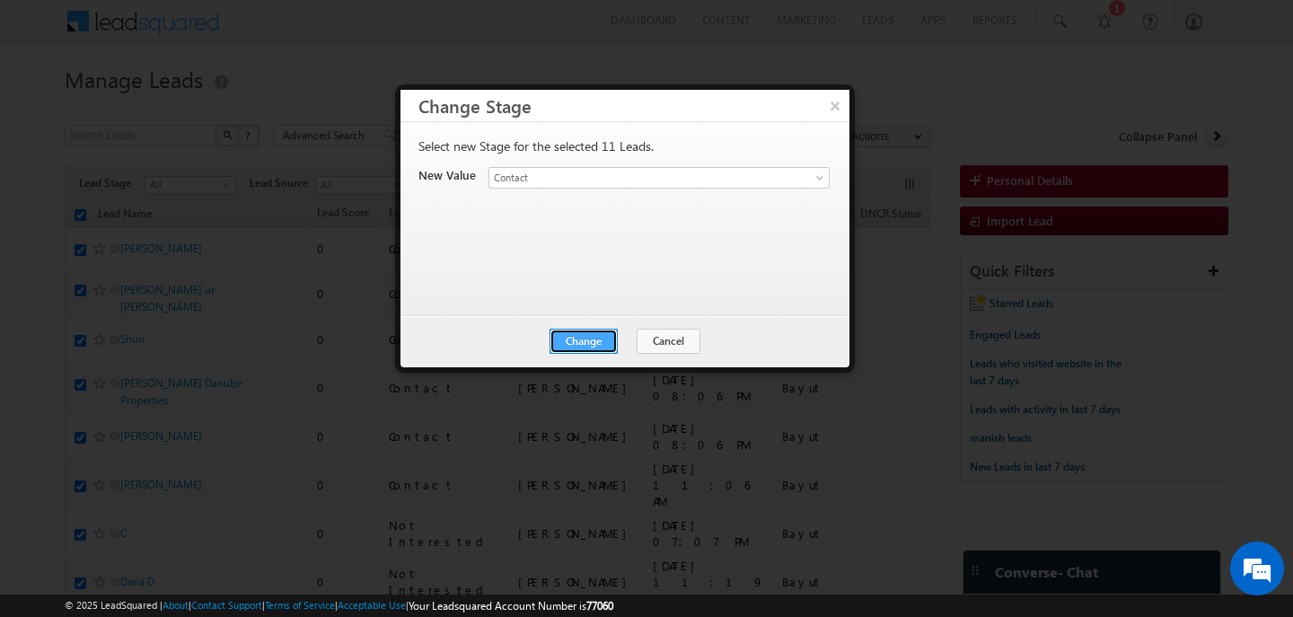
click at [587, 331] on button "Change" at bounding box center [584, 341] width 68 height 25
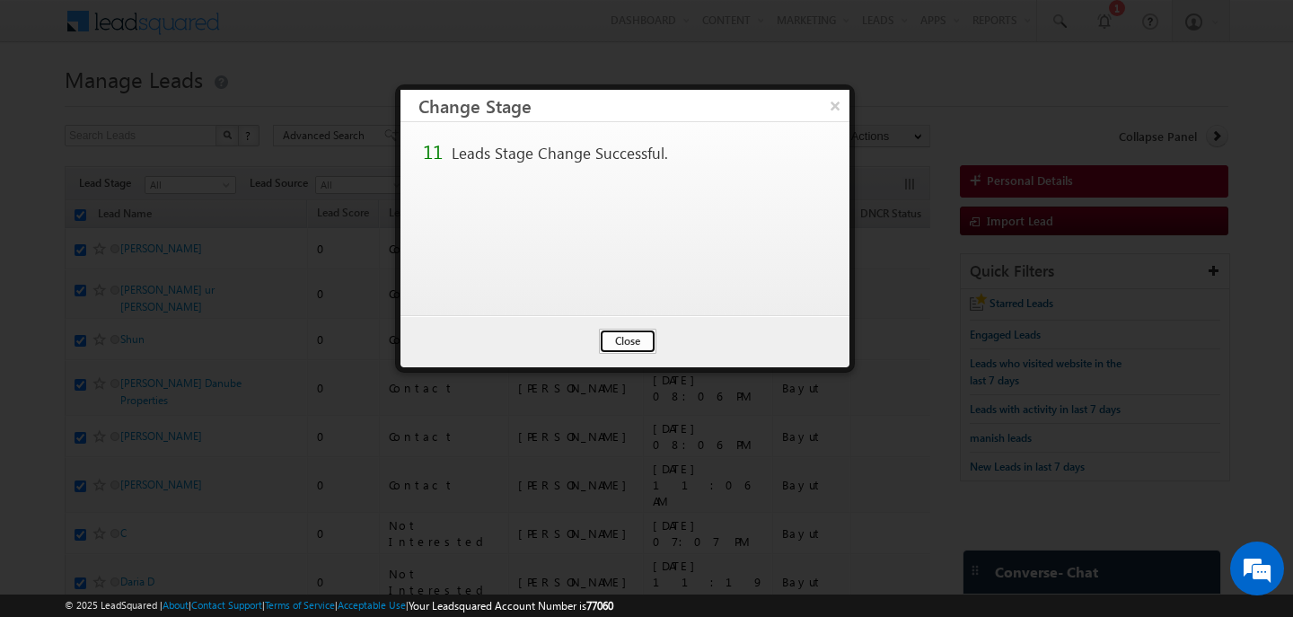
click at [632, 336] on button "Close" at bounding box center [627, 341] width 57 height 25
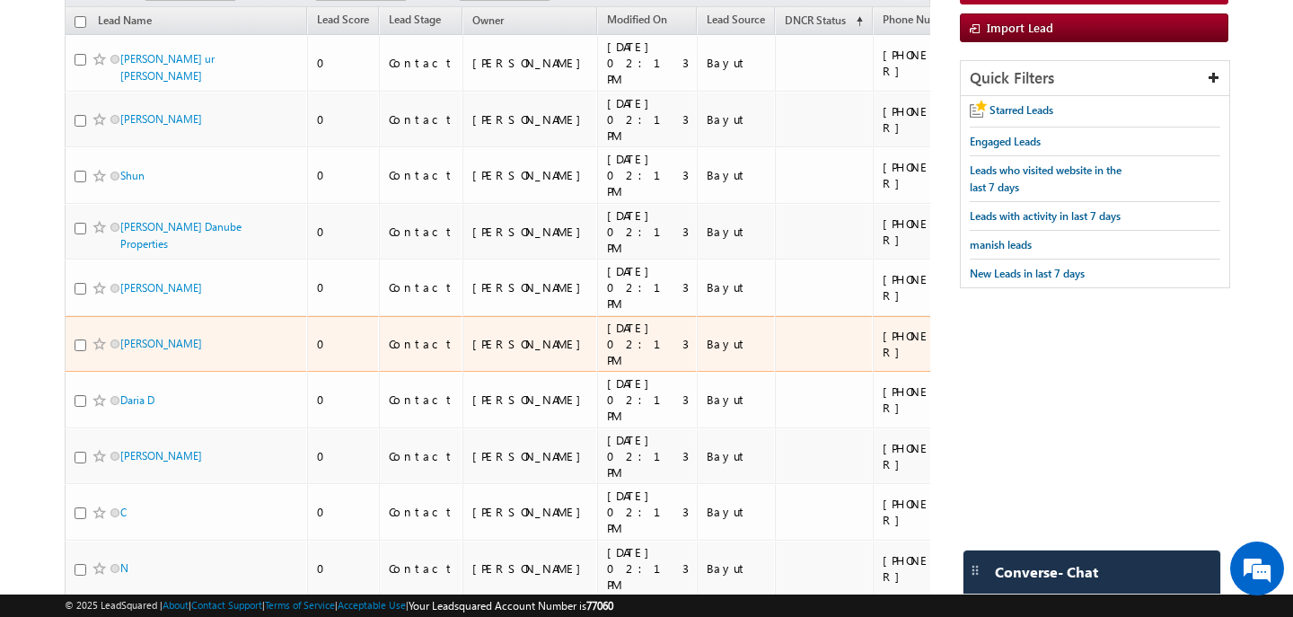
scroll to position [180, 0]
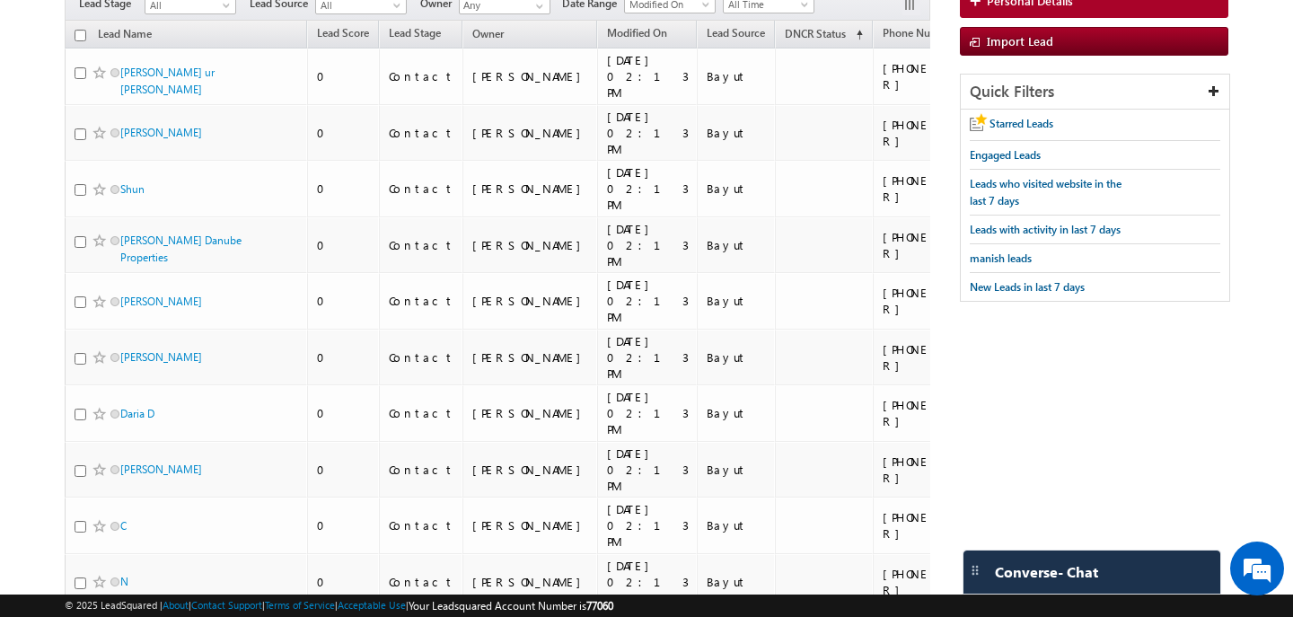
click at [79, 41] on th "Lead Name" at bounding box center [186, 35] width 243 height 28
click at [79, 38] on input "checkbox" at bounding box center [81, 36] width 12 height 12
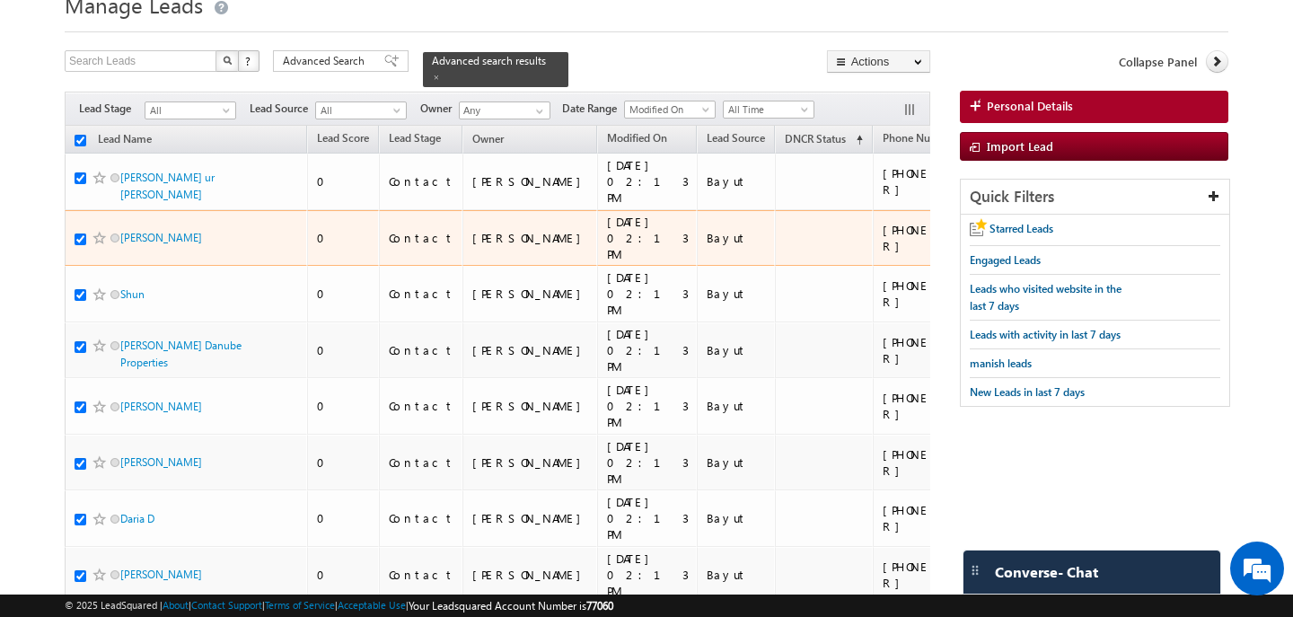
scroll to position [0, 0]
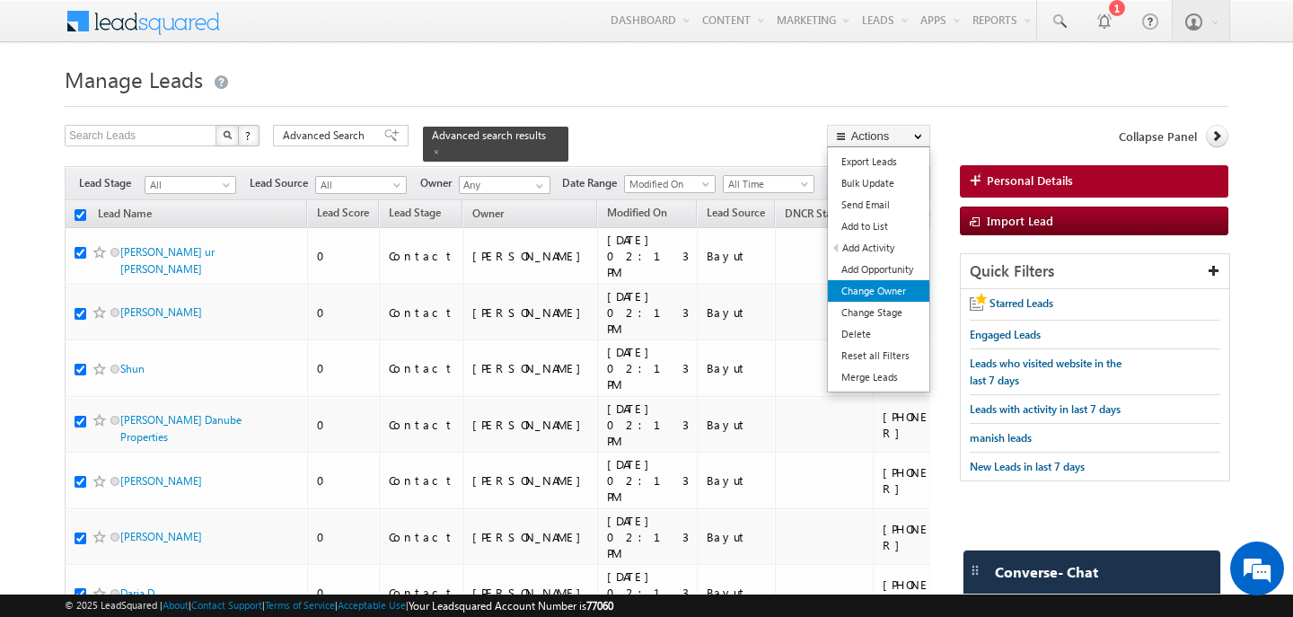
click at [872, 291] on link "Change Owner" at bounding box center [879, 291] width 102 height 22
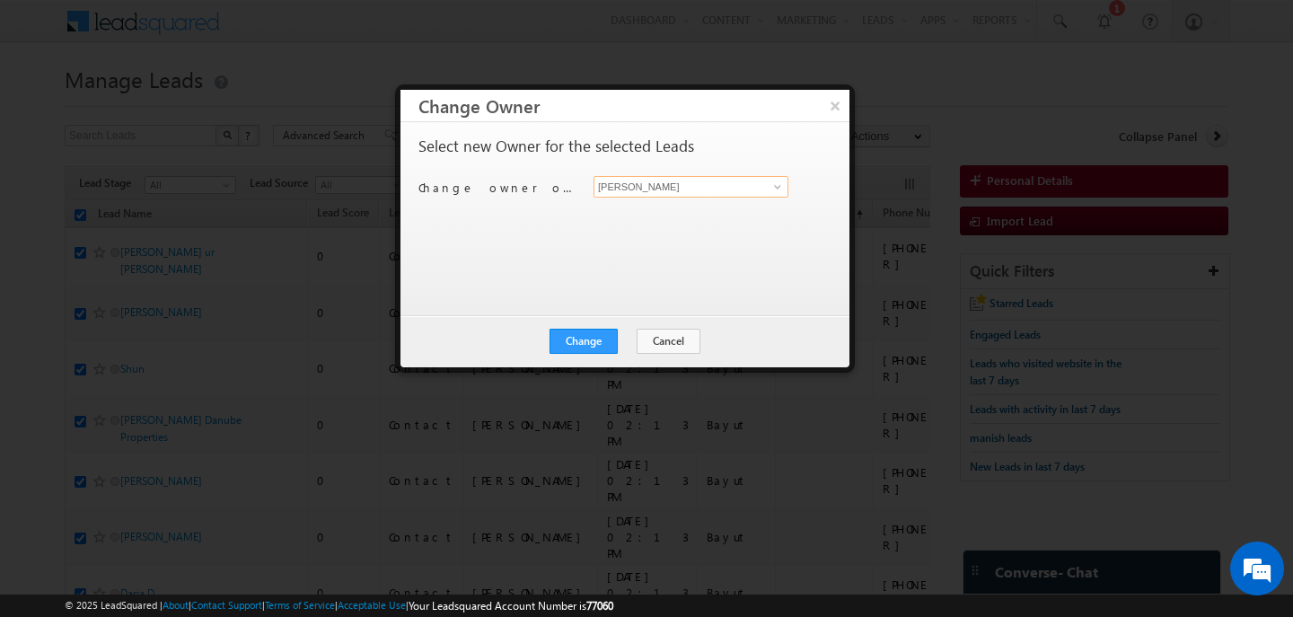
click at [656, 188] on input "[PERSON_NAME]" at bounding box center [691, 187] width 195 height 22
click at [651, 221] on span "ashish.ranjan@indglobal.ae" at bounding box center [682, 221] width 162 height 13
click at [593, 332] on button "Change" at bounding box center [584, 341] width 68 height 25
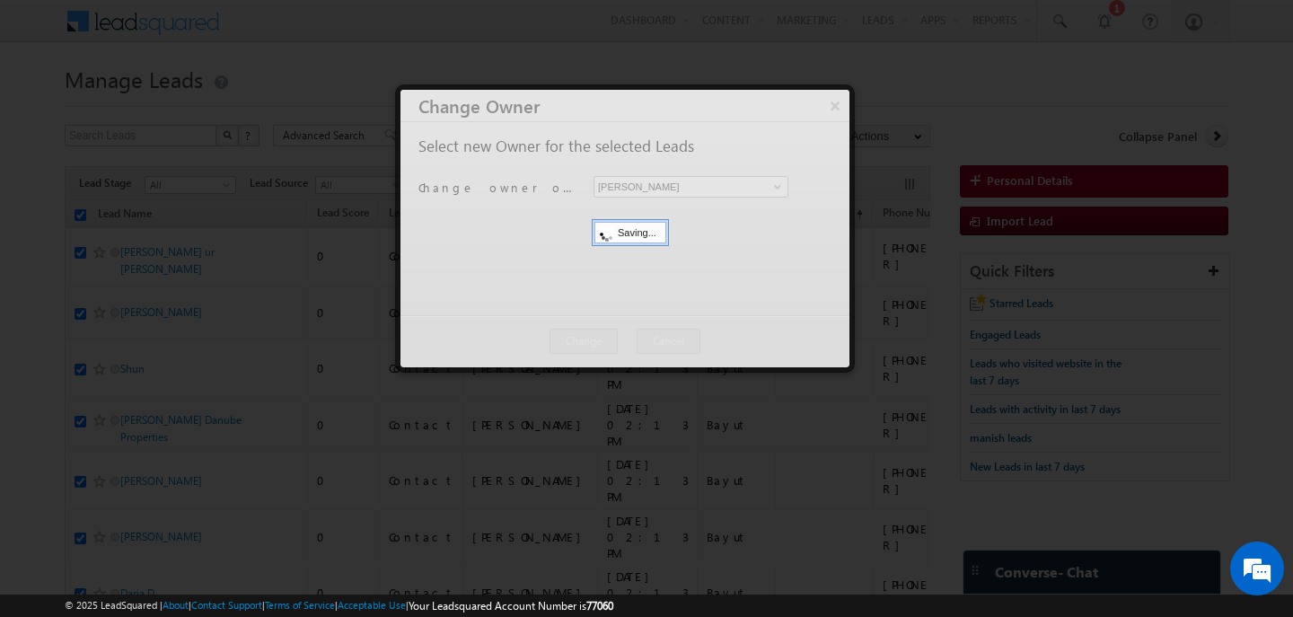
click at [612, 338] on div at bounding box center [625, 229] width 449 height 278
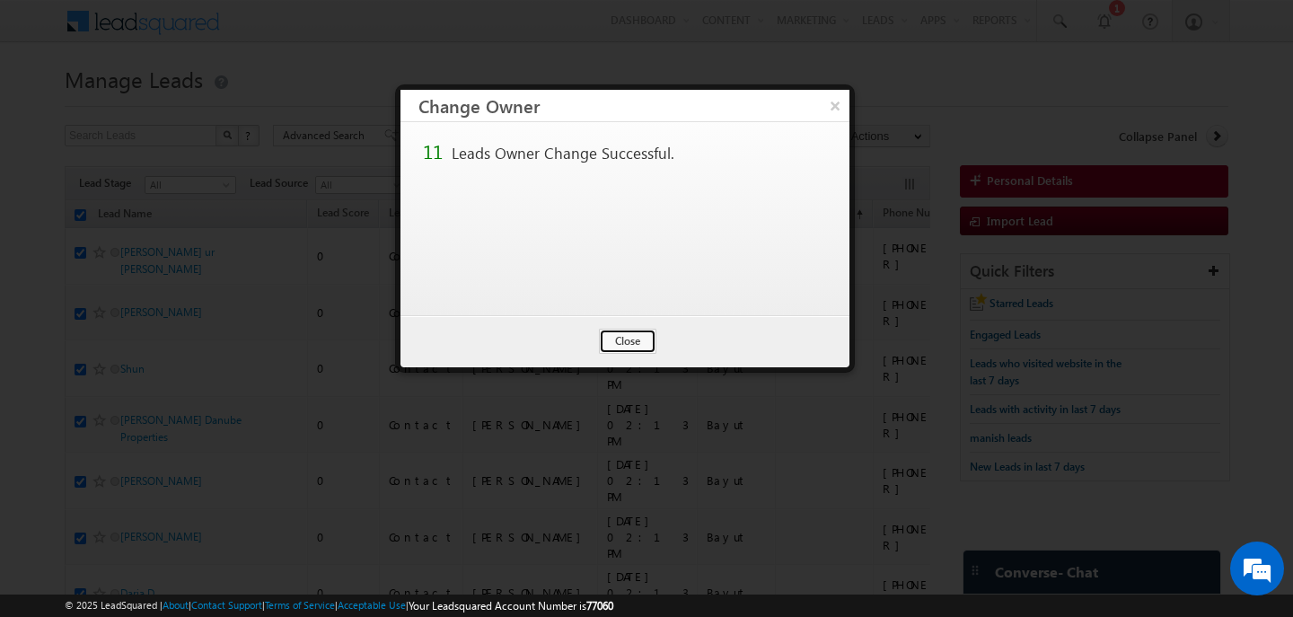
click at [612, 338] on button "Close" at bounding box center [627, 341] width 57 height 25
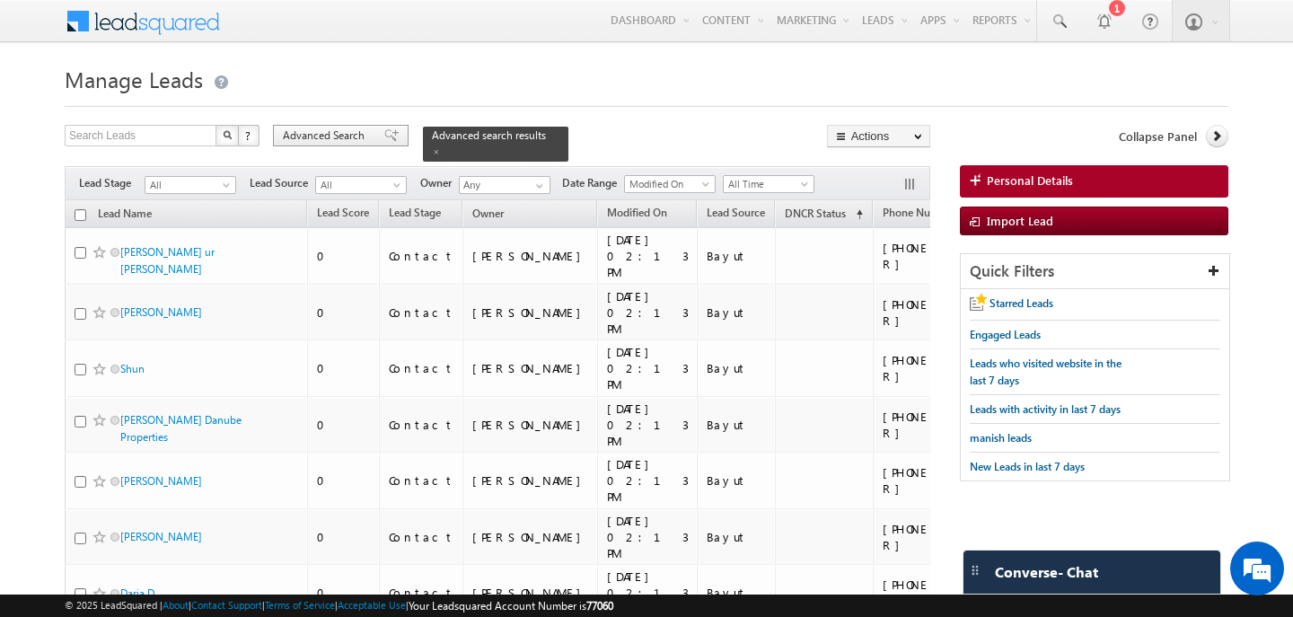
click at [356, 135] on span "Advanced Search" at bounding box center [326, 136] width 87 height 16
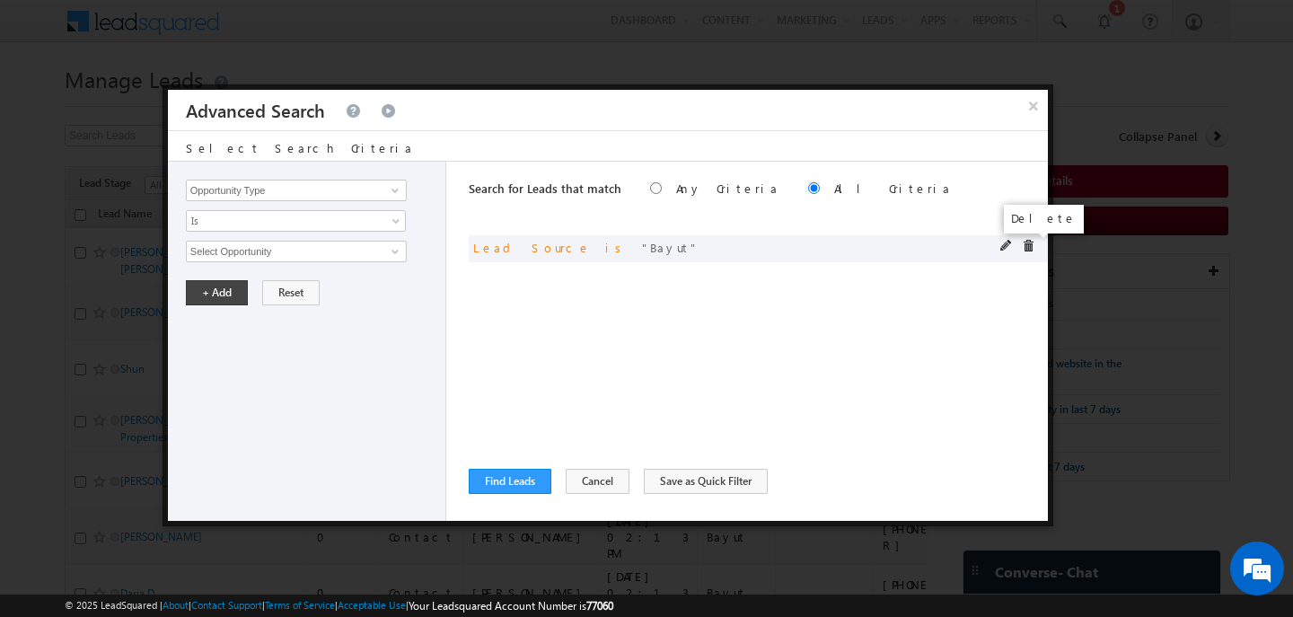
click at [1022, 244] on span at bounding box center [1028, 246] width 13 height 13
click at [236, 181] on input "Opportunity Type" at bounding box center [296, 191] width 221 height 22
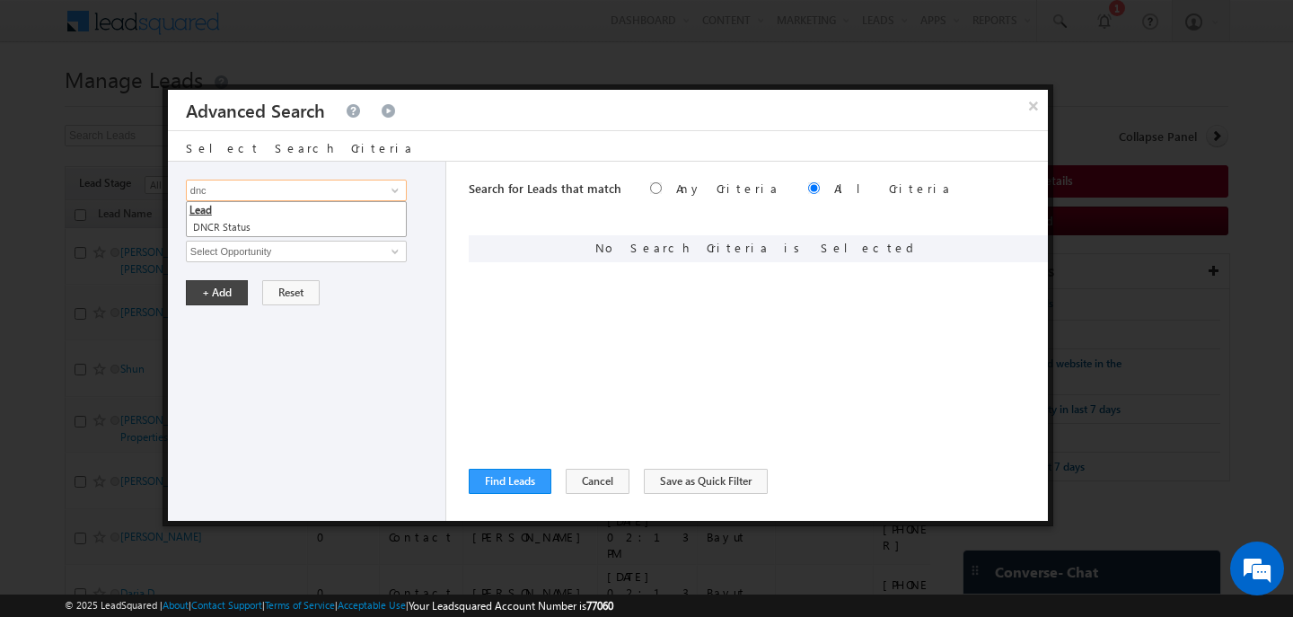
click at [229, 216] on li "Lead" at bounding box center [296, 210] width 219 height 16
click at [229, 225] on link "DNCR Status" at bounding box center [296, 227] width 221 height 21
type input "DNCR Status"
click at [229, 249] on input "text" at bounding box center [296, 252] width 221 height 22
type input "unblocked"
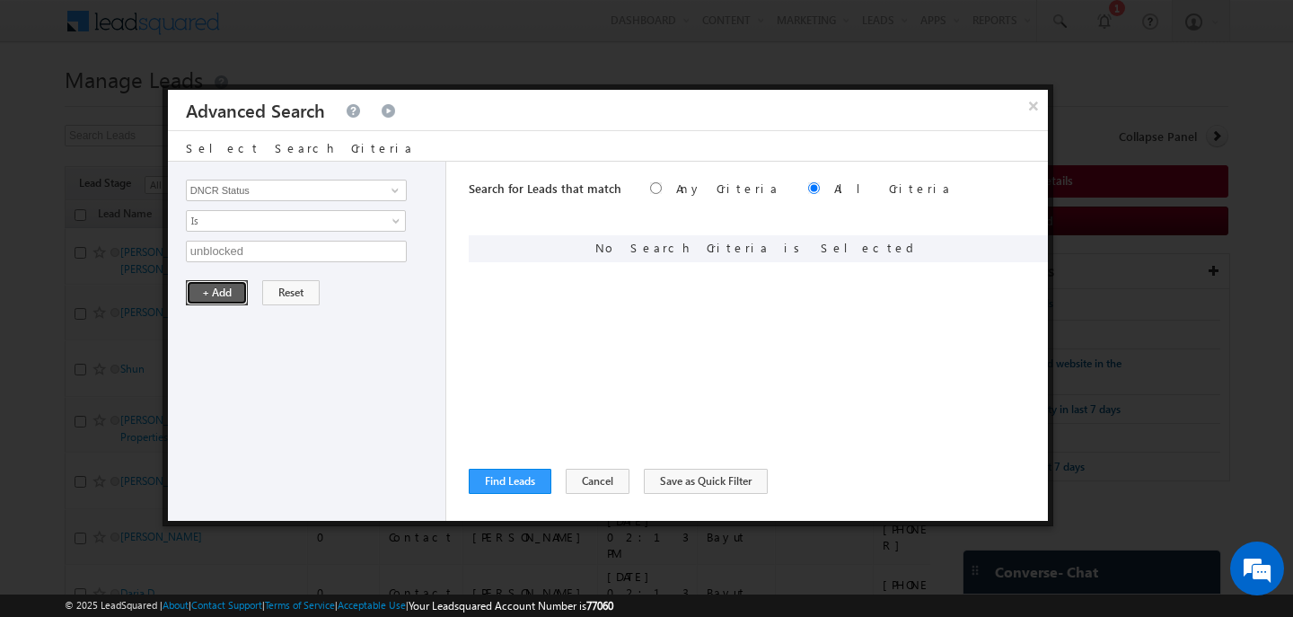
click at [218, 293] on button "+ Add" at bounding box center [217, 292] width 62 height 25
click at [499, 476] on button "Find Leads" at bounding box center [510, 481] width 83 height 25
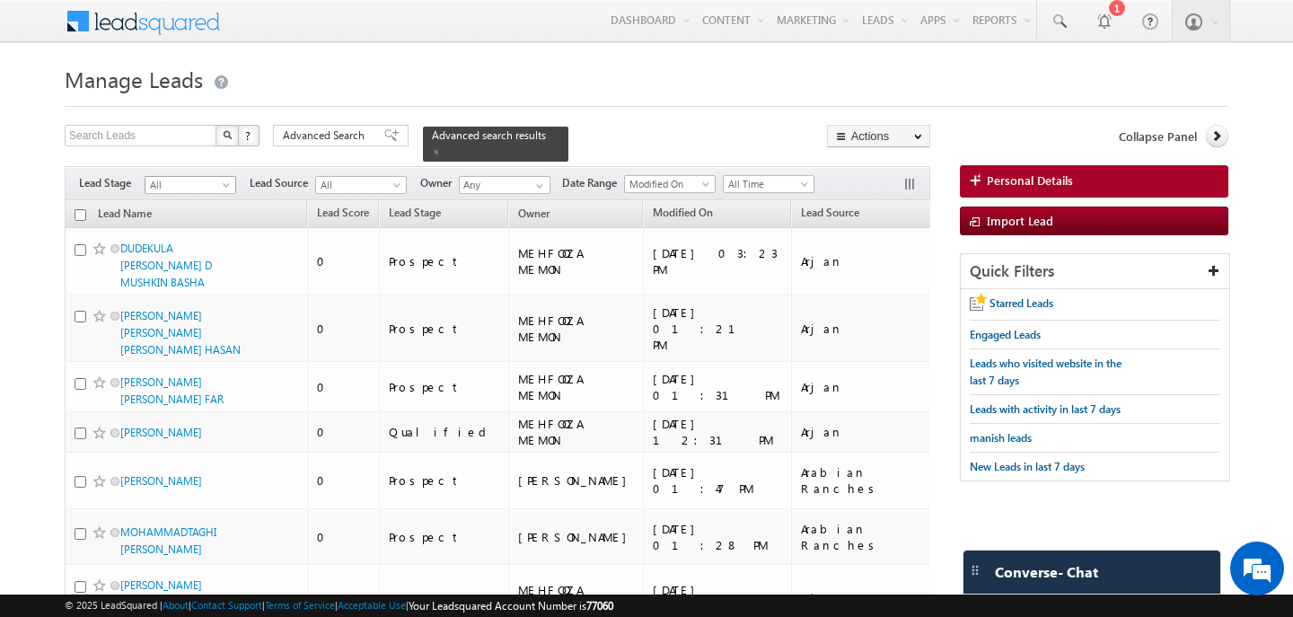
click at [217, 182] on span "All" at bounding box center [188, 185] width 85 height 16
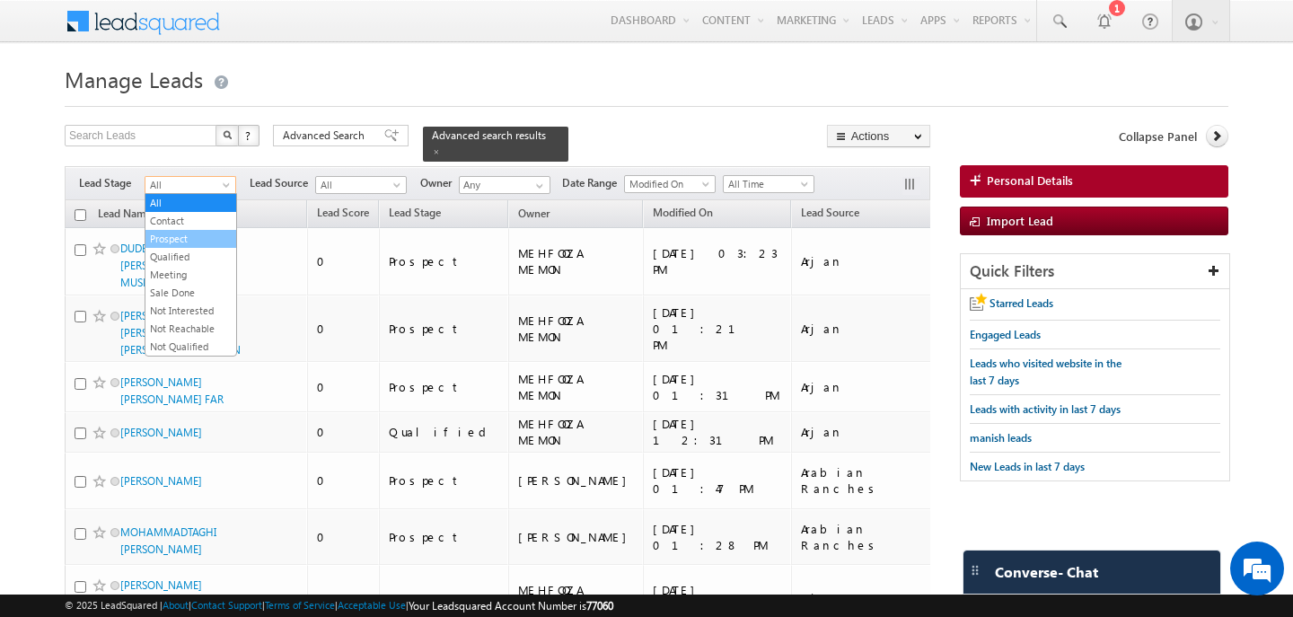
click at [207, 240] on link "Prospect" at bounding box center [191, 239] width 91 height 16
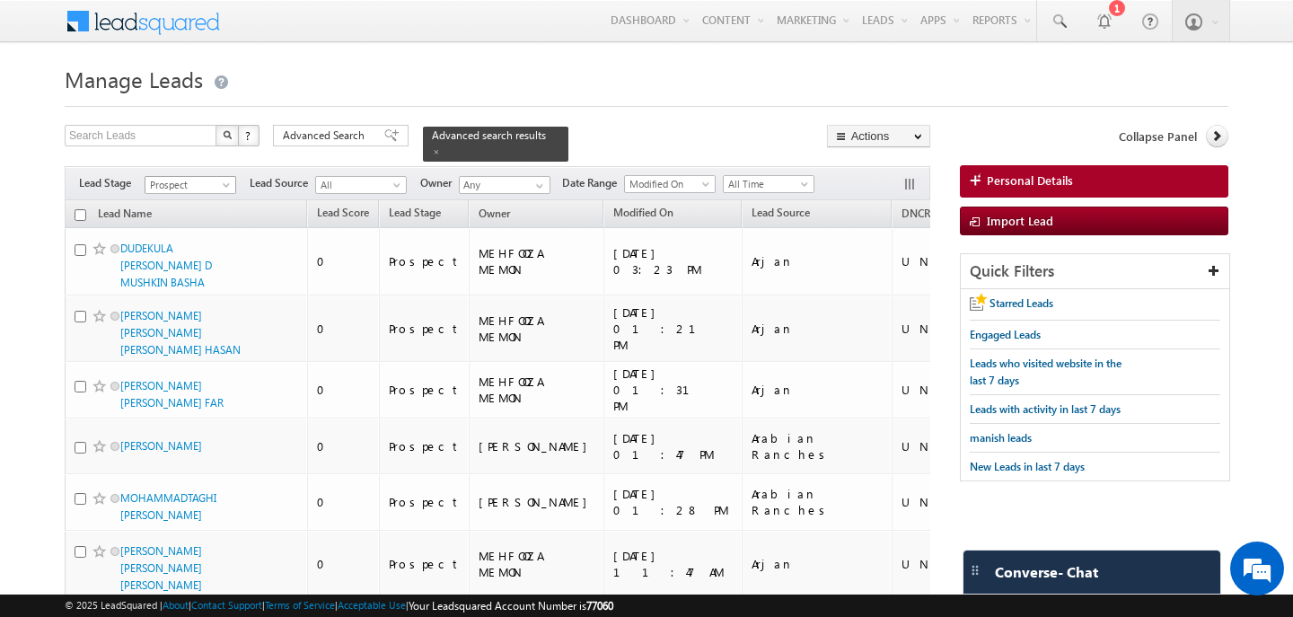
click at [189, 179] on span "Prospect" at bounding box center [188, 185] width 85 height 16
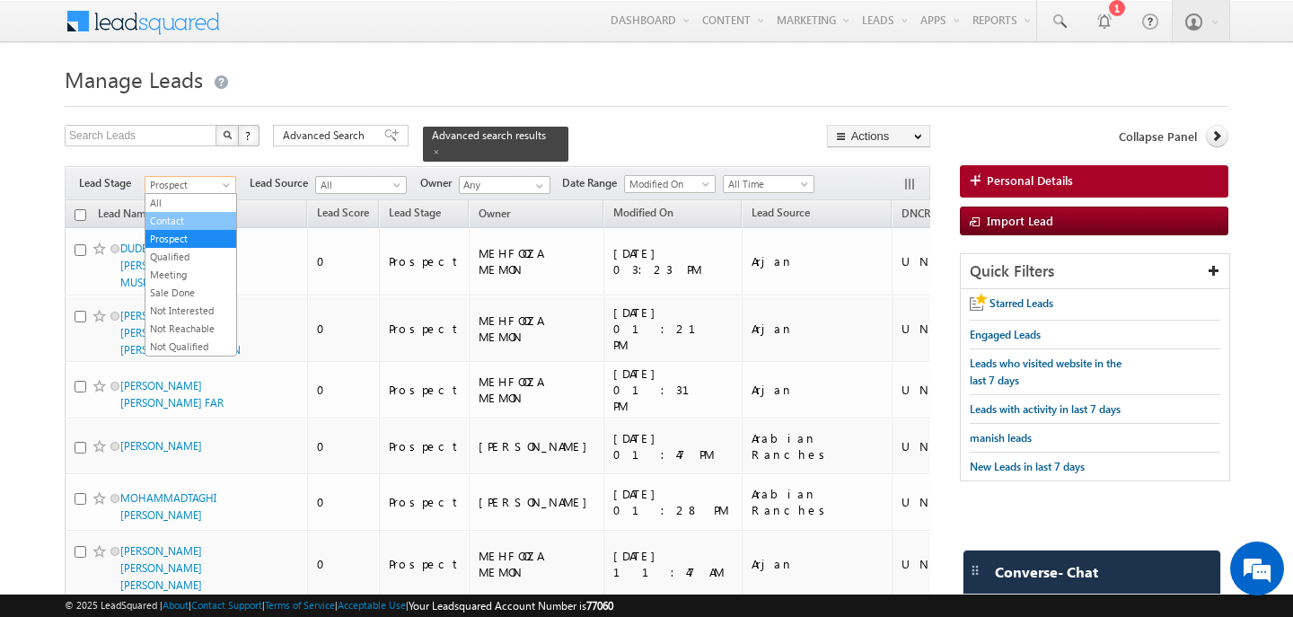
click at [192, 216] on link "Contact" at bounding box center [191, 221] width 91 height 16
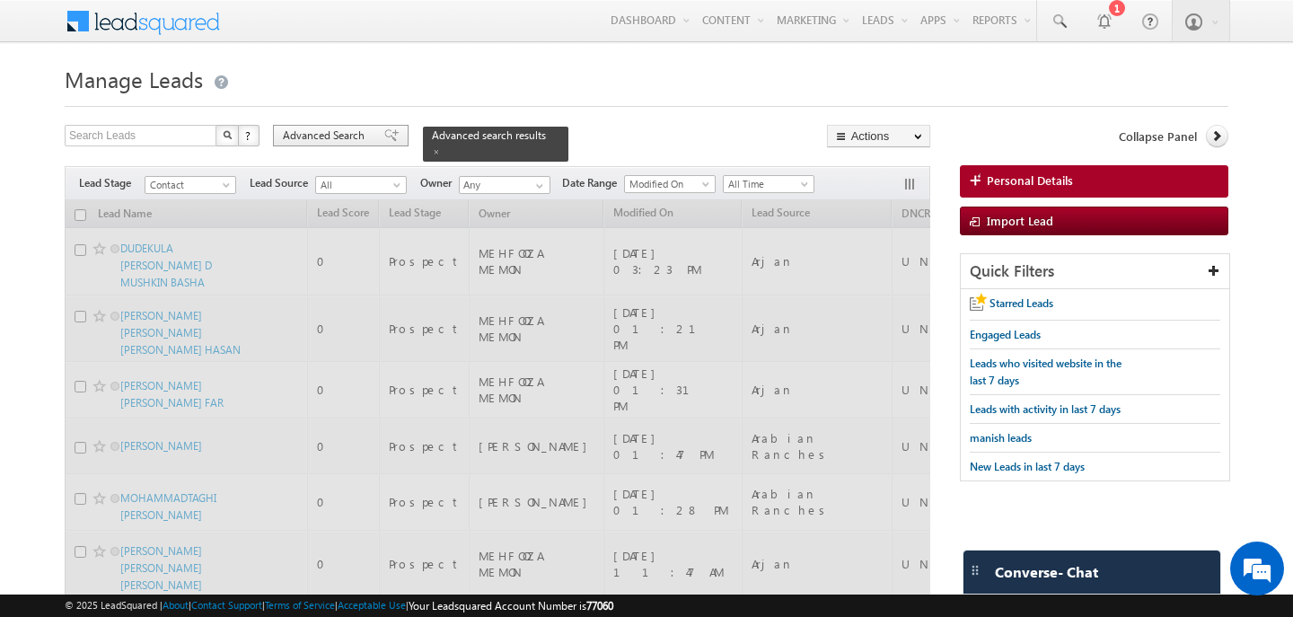
click at [329, 141] on span "Advanced Search" at bounding box center [326, 136] width 87 height 16
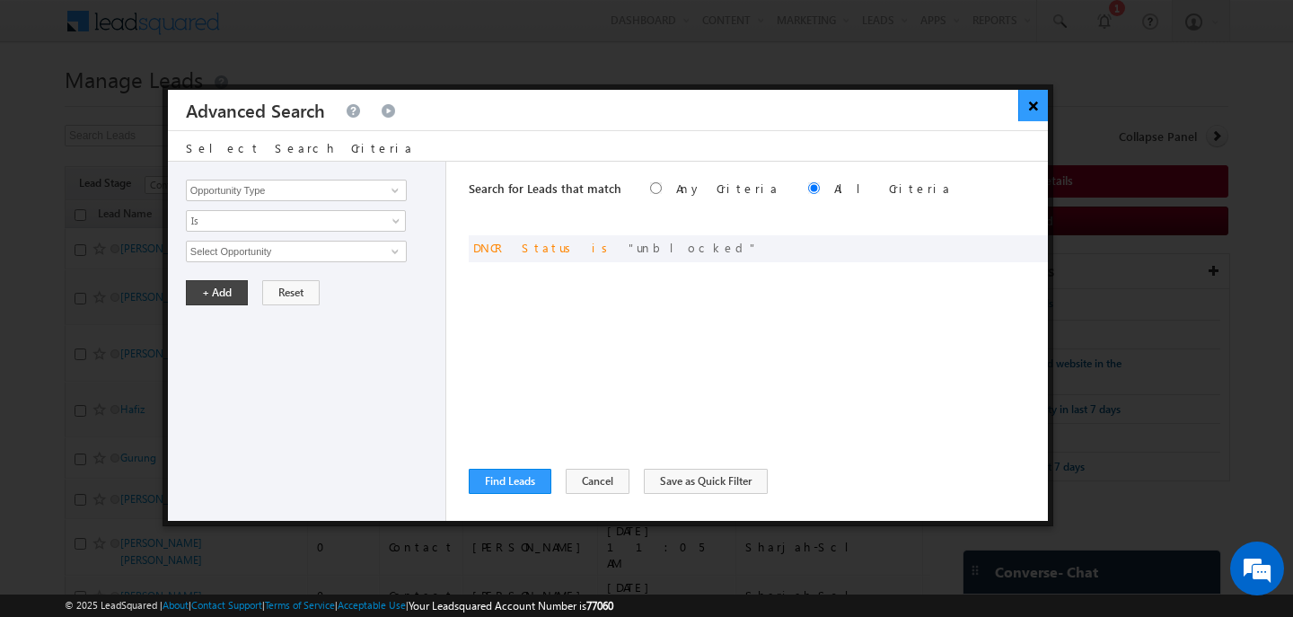
click at [1029, 101] on button "×" at bounding box center [1034, 105] width 30 height 31
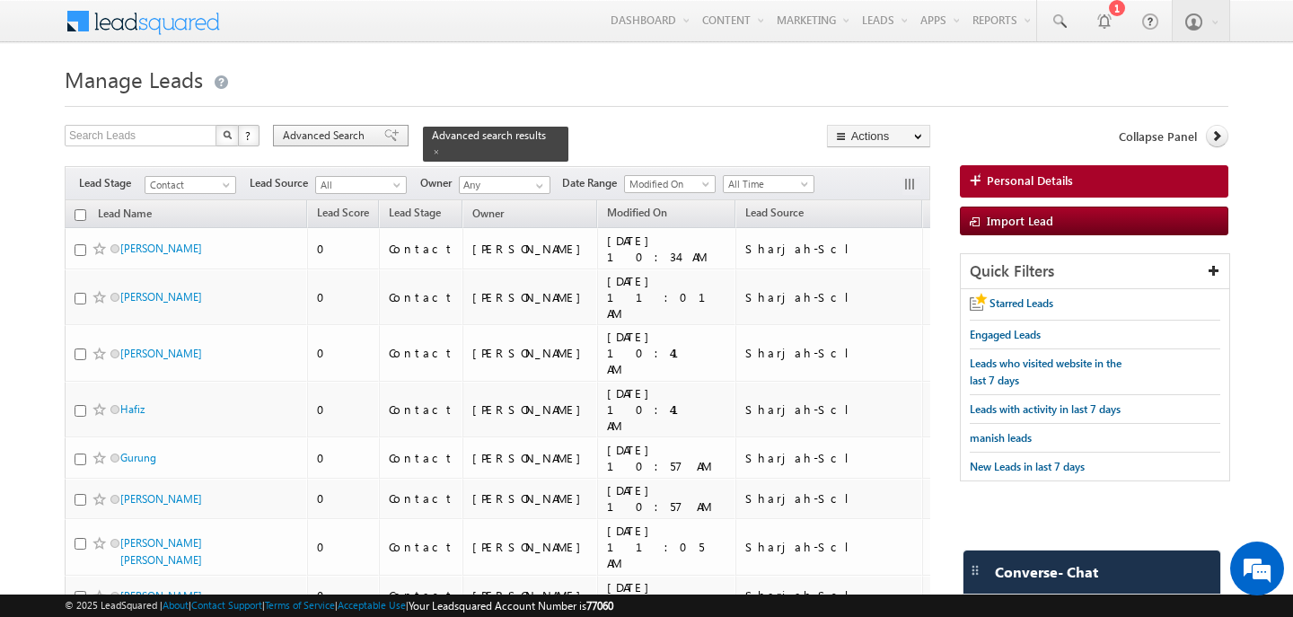
click at [332, 134] on span "Advanced Search" at bounding box center [326, 136] width 87 height 16
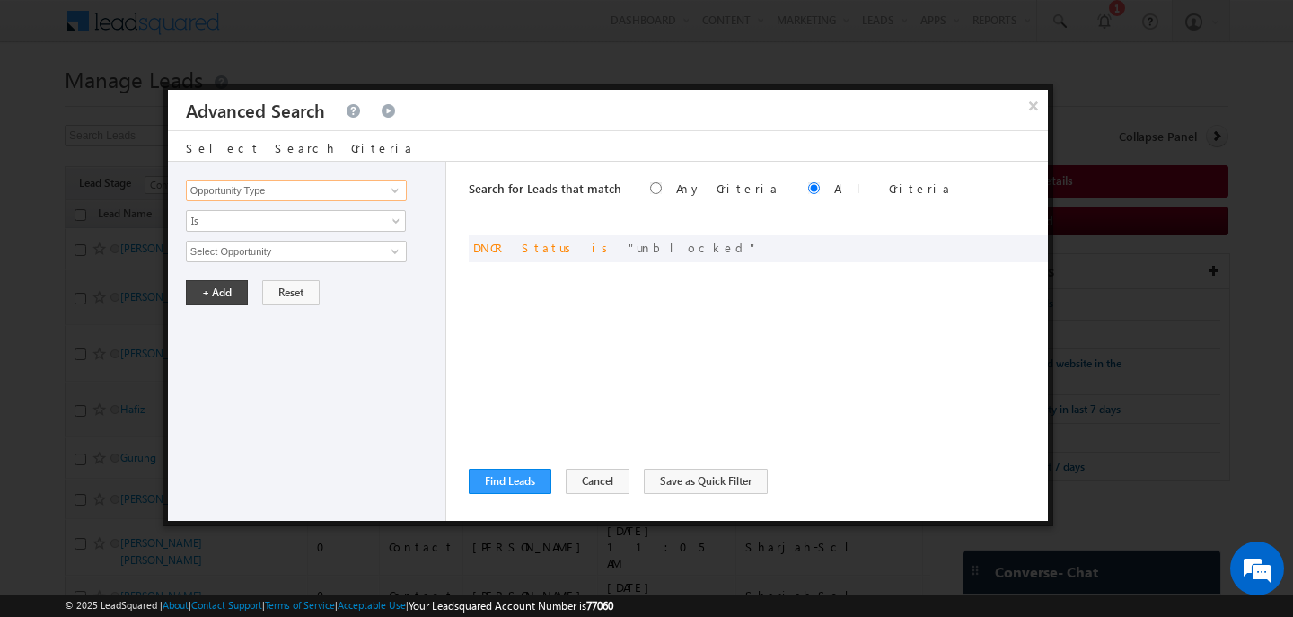
click at [277, 193] on input "Opportunity Type" at bounding box center [296, 191] width 221 height 22
click at [229, 248] on link "Modified On" at bounding box center [296, 245] width 221 height 21
type input "Modified On"
click at [219, 225] on span "Is" at bounding box center [284, 221] width 195 height 16
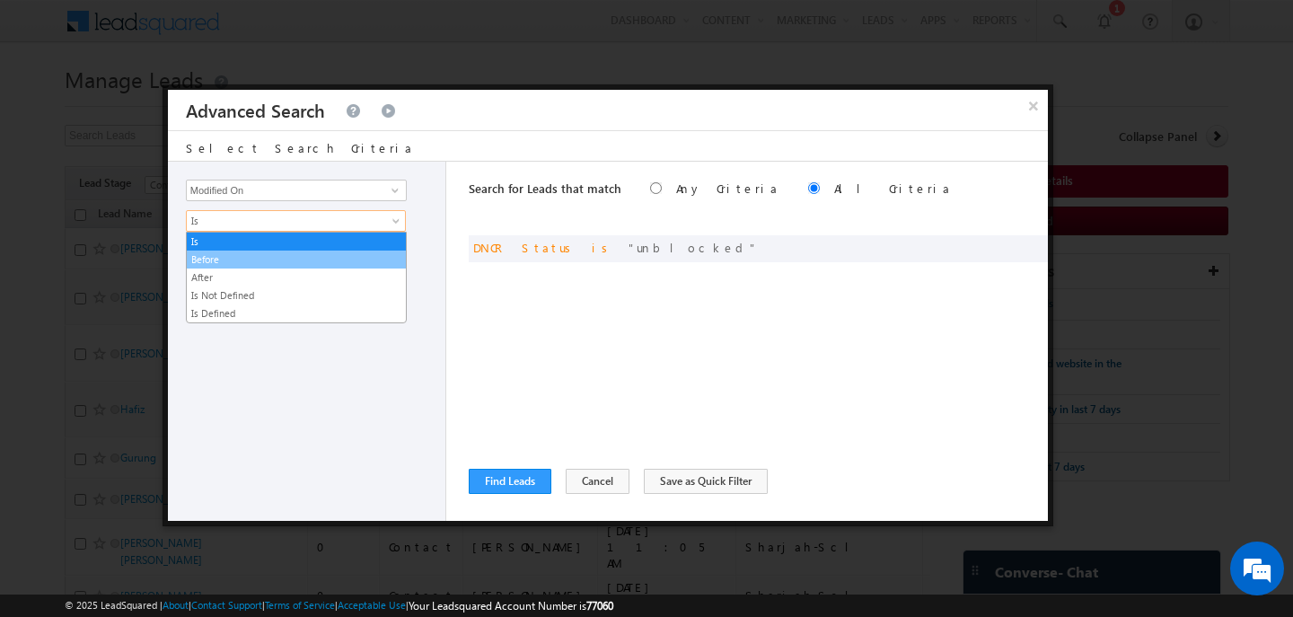
click at [216, 263] on link "Before" at bounding box center [296, 260] width 219 height 16
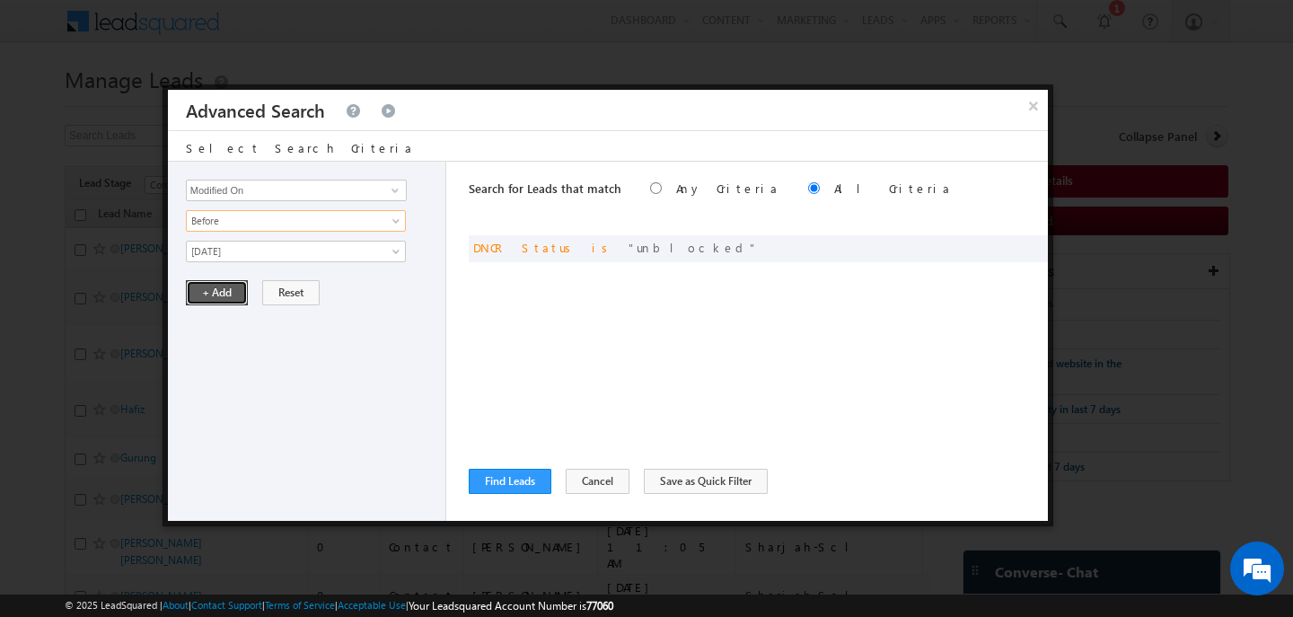
click at [215, 290] on button "+ Add" at bounding box center [217, 292] width 62 height 25
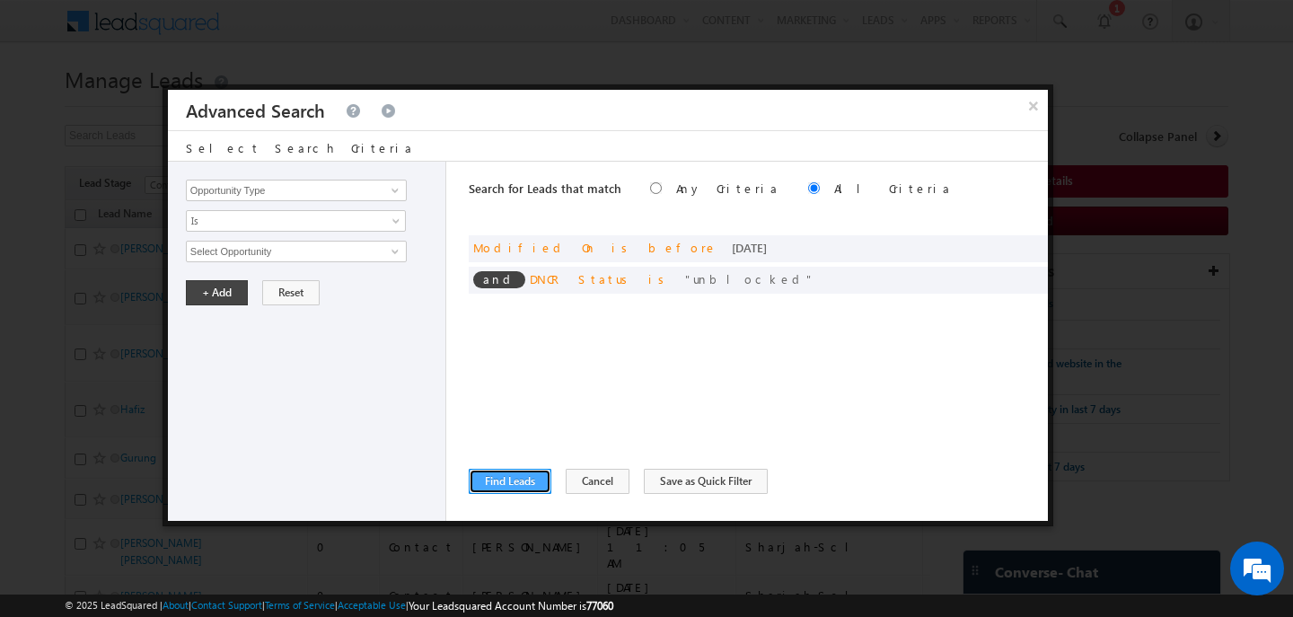
click at [509, 477] on button "Find Leads" at bounding box center [510, 481] width 83 height 25
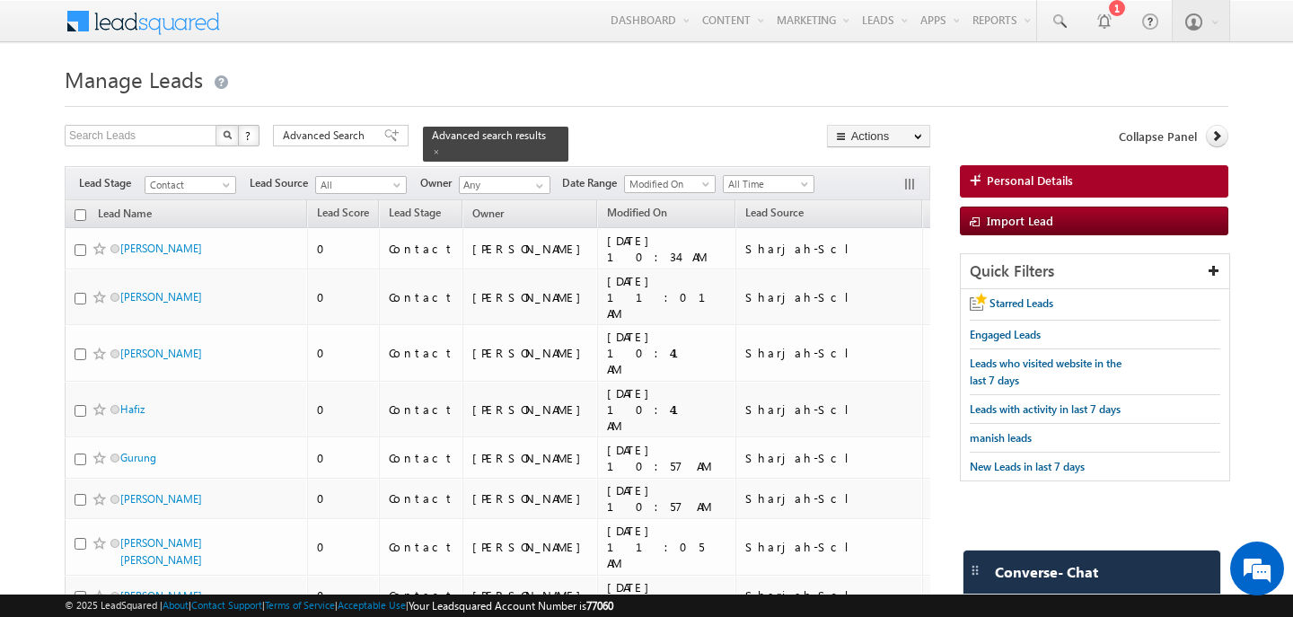
click at [81, 212] on input "checkbox" at bounding box center [81, 215] width 12 height 12
checkbox input "true"
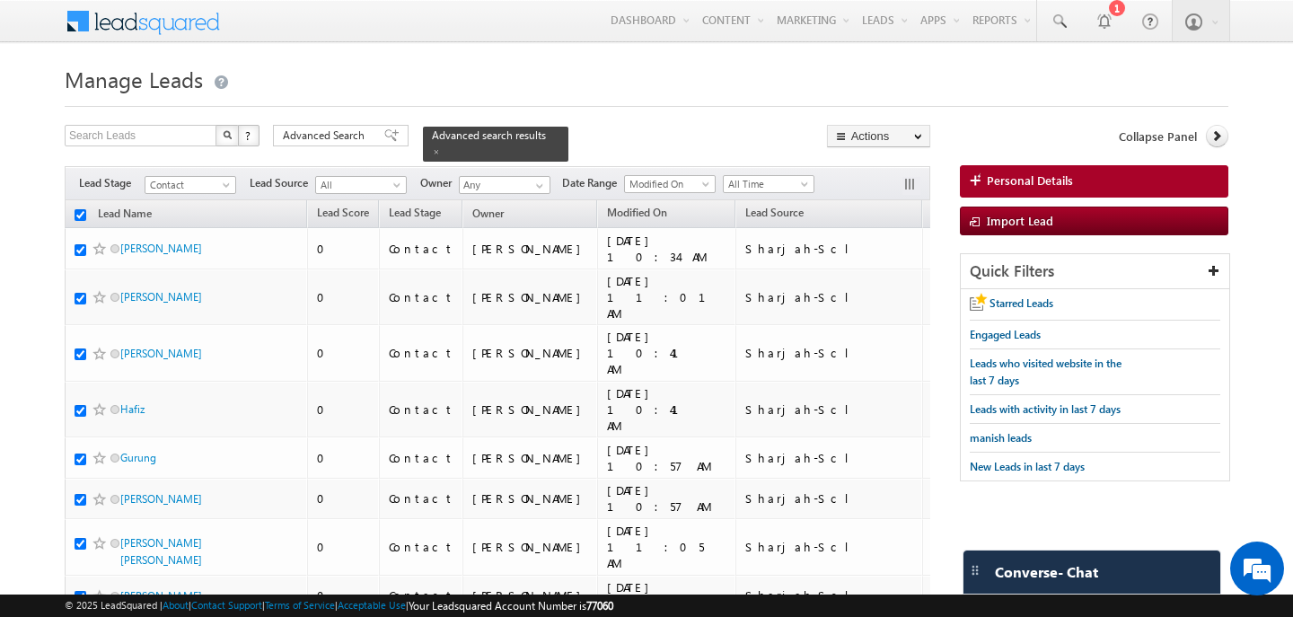
checkbox input "true"
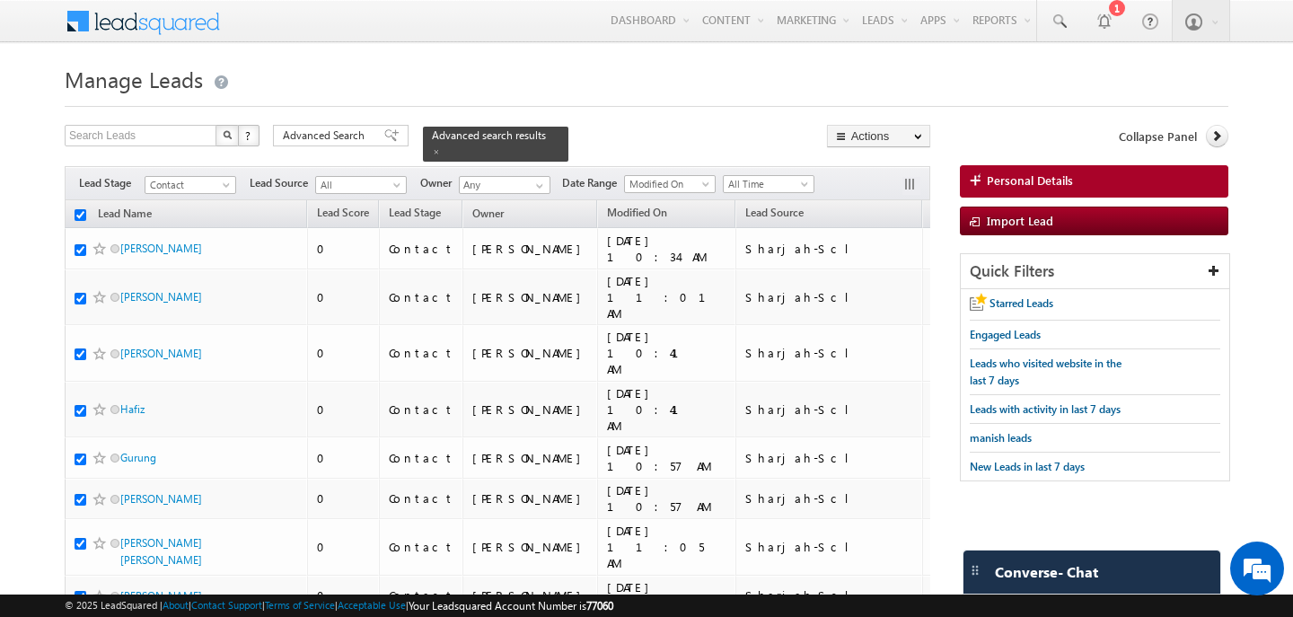
checkbox input "true"
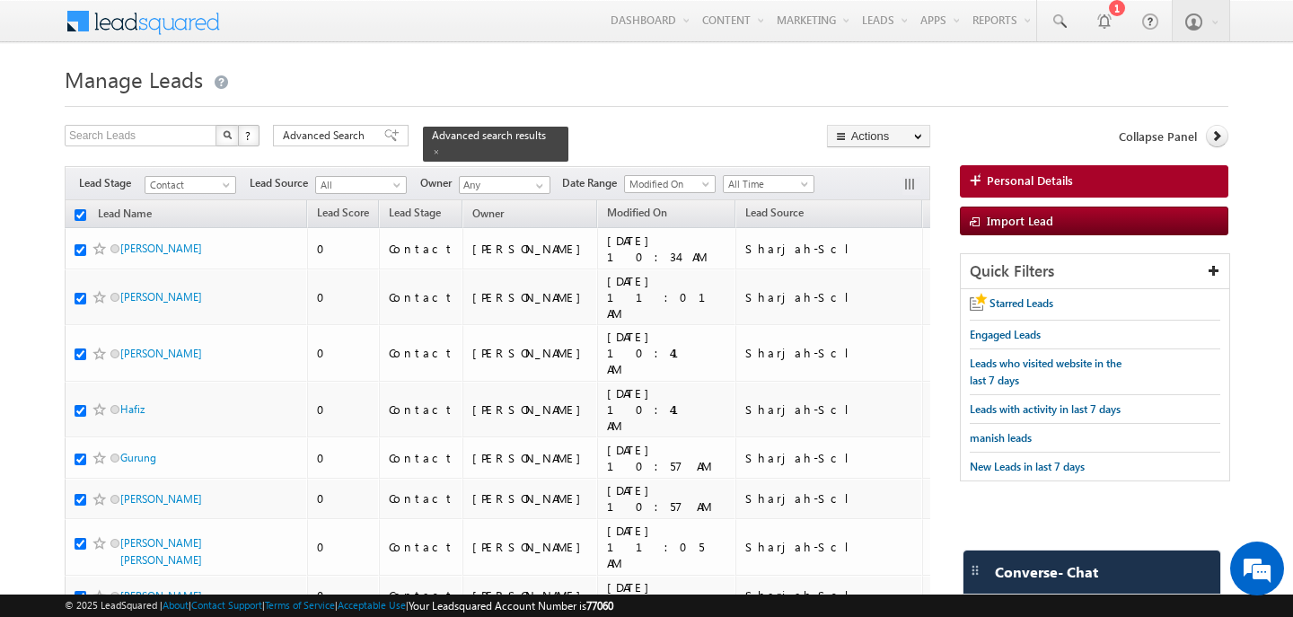
checkbox input "true"
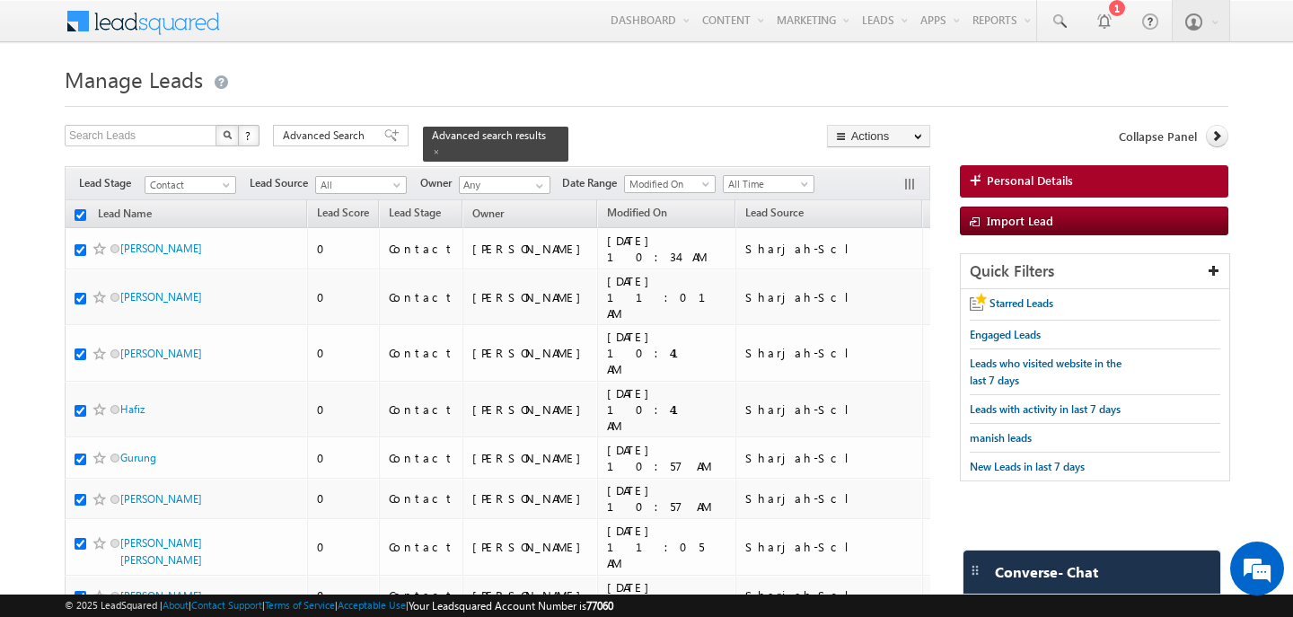
checkbox input "true"
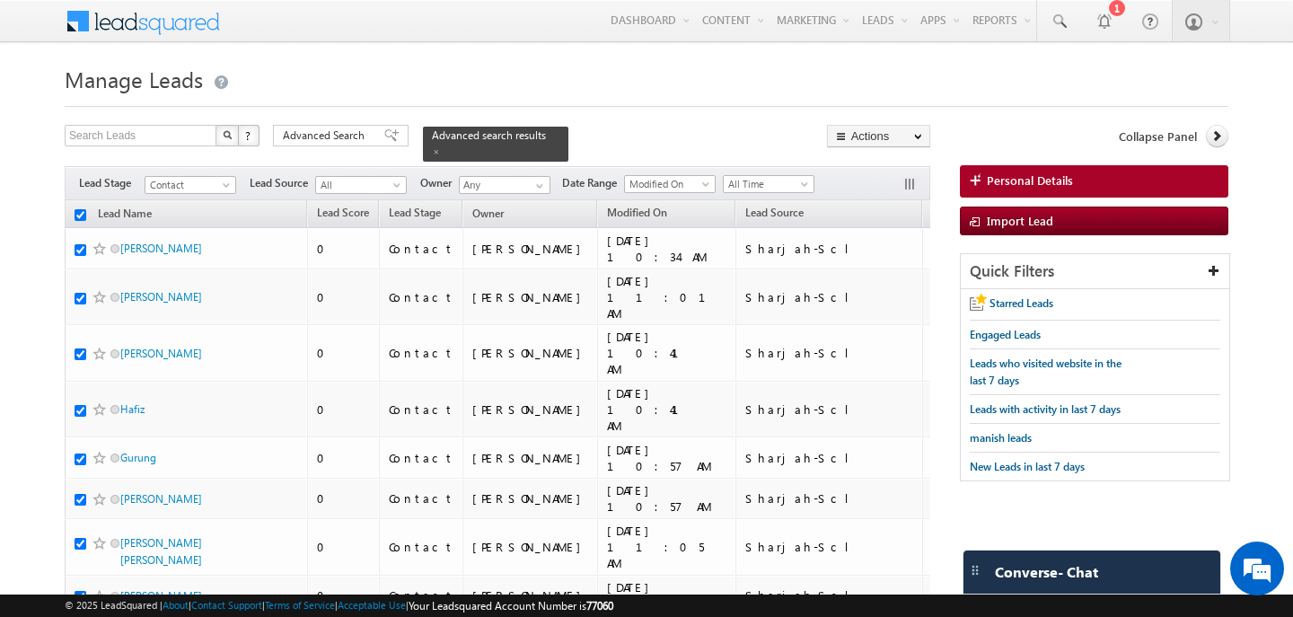
checkbox input "true"
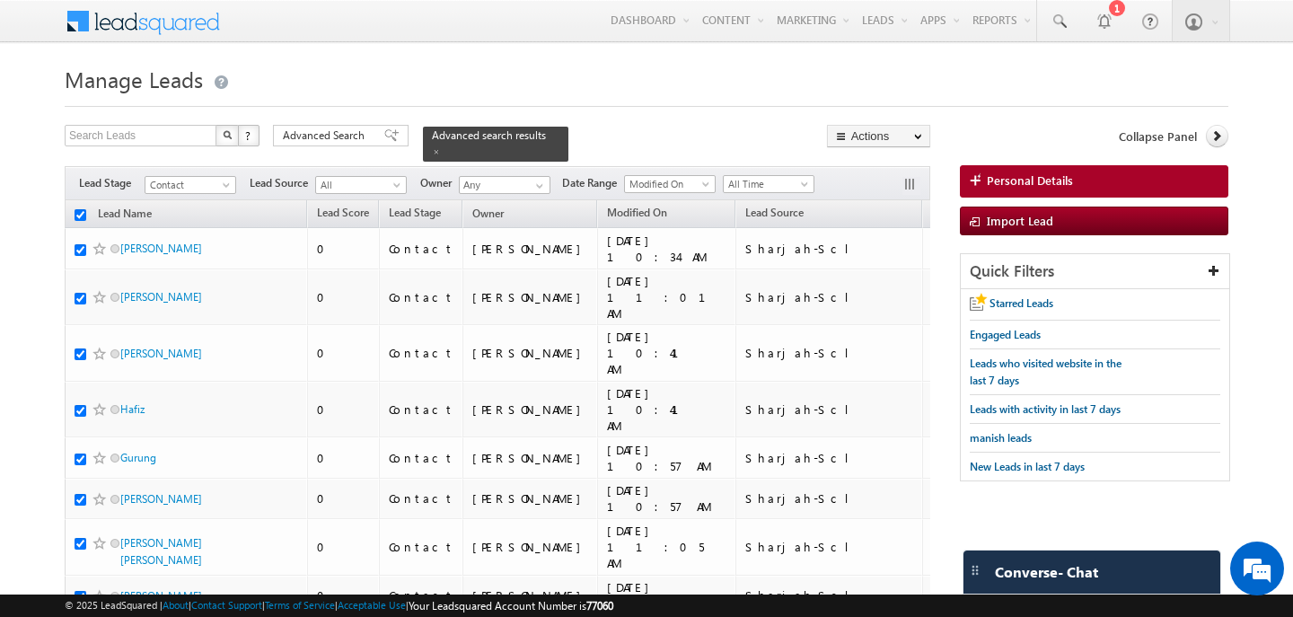
checkbox input "true"
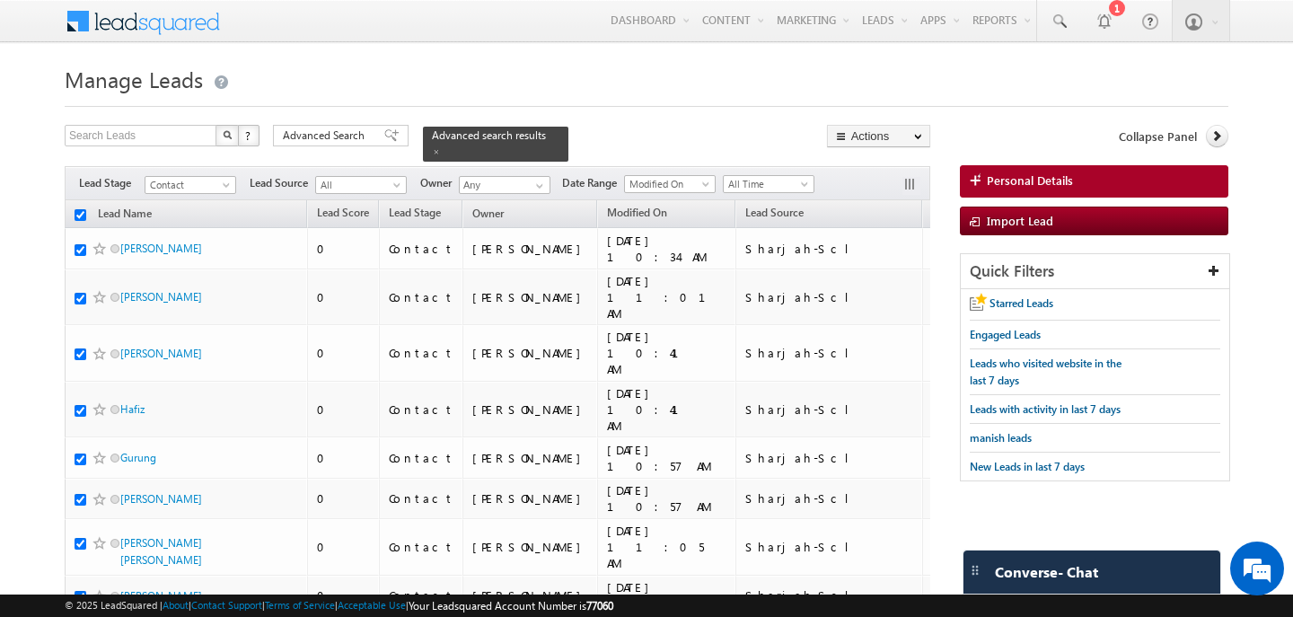
checkbox input "true"
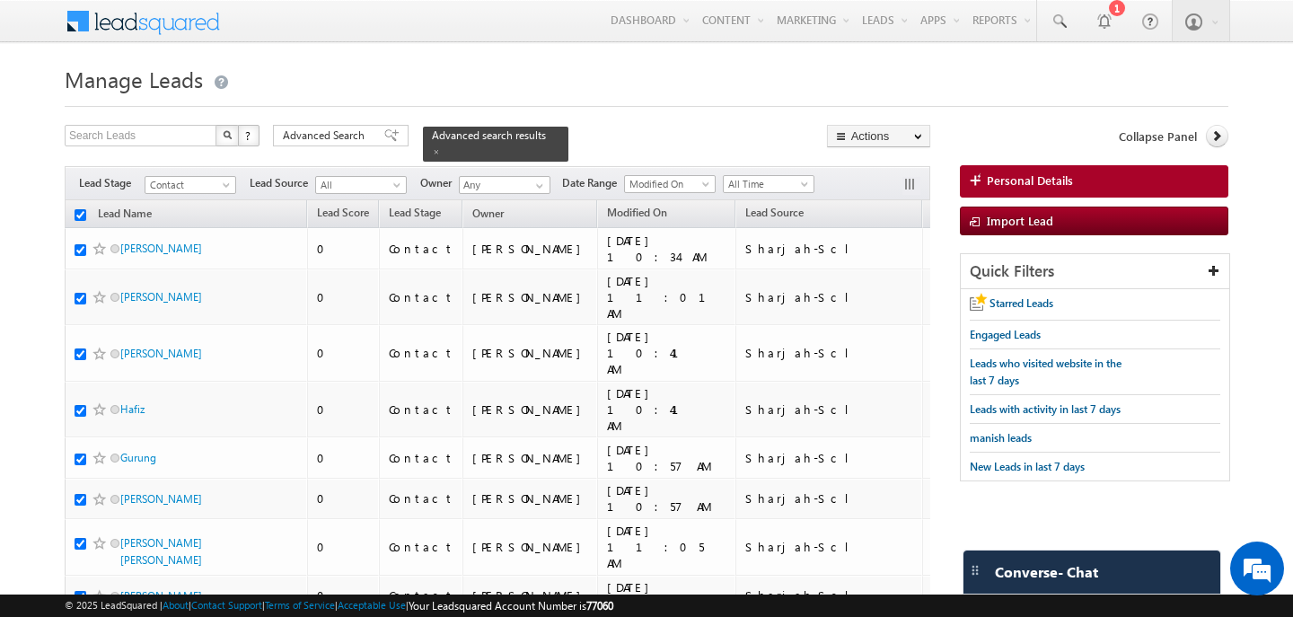
checkbox input "true"
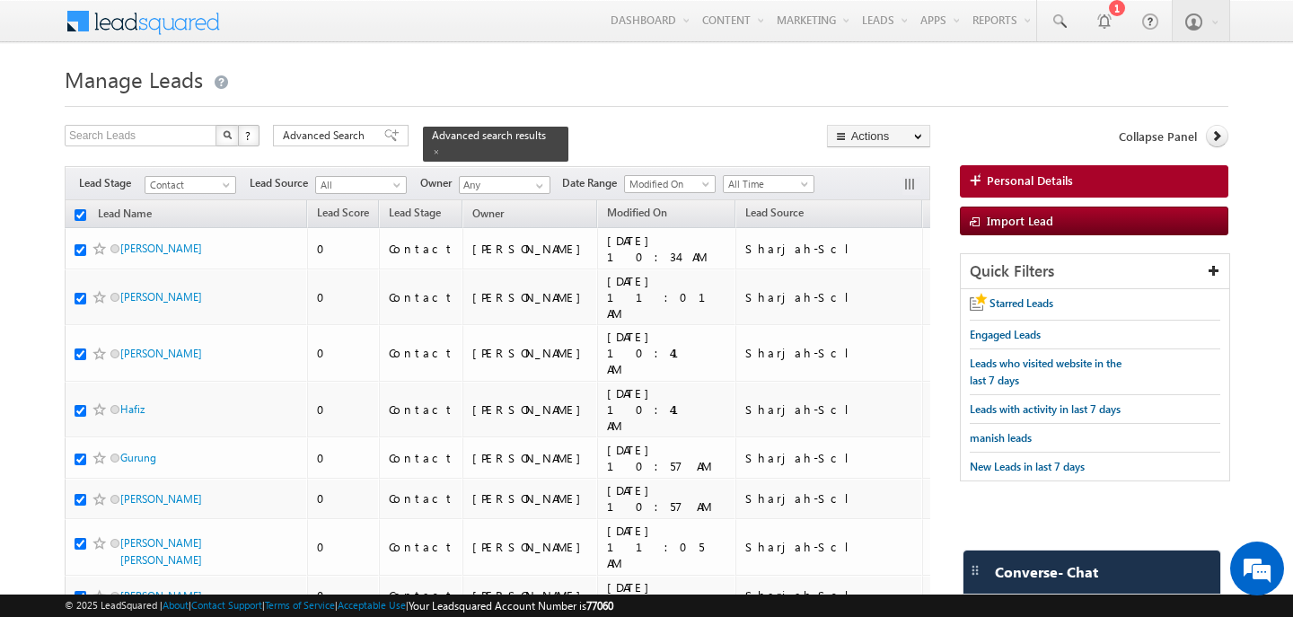
checkbox input "true"
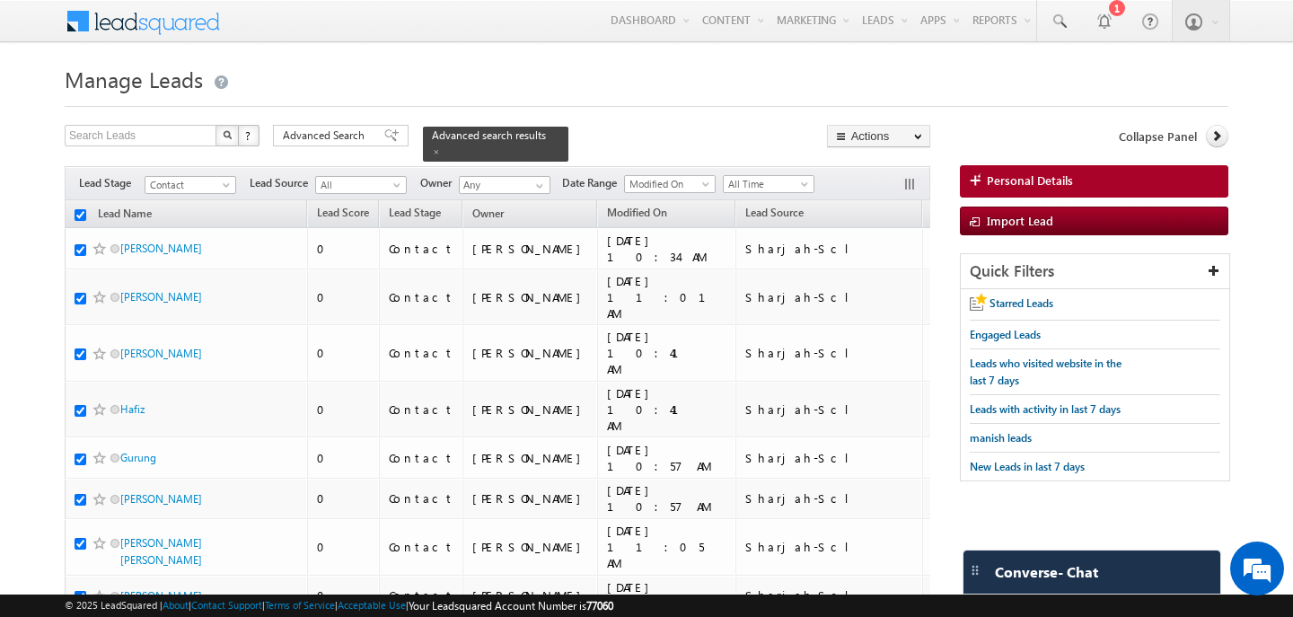
checkbox input "true"
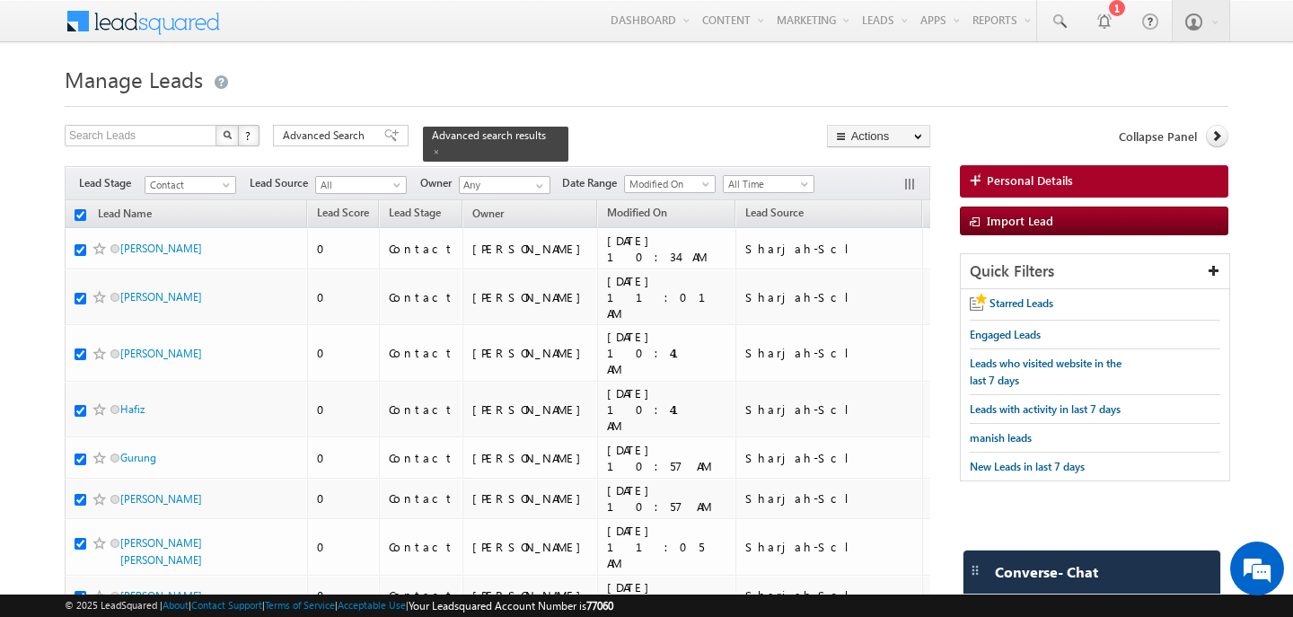
checkbox input "true"
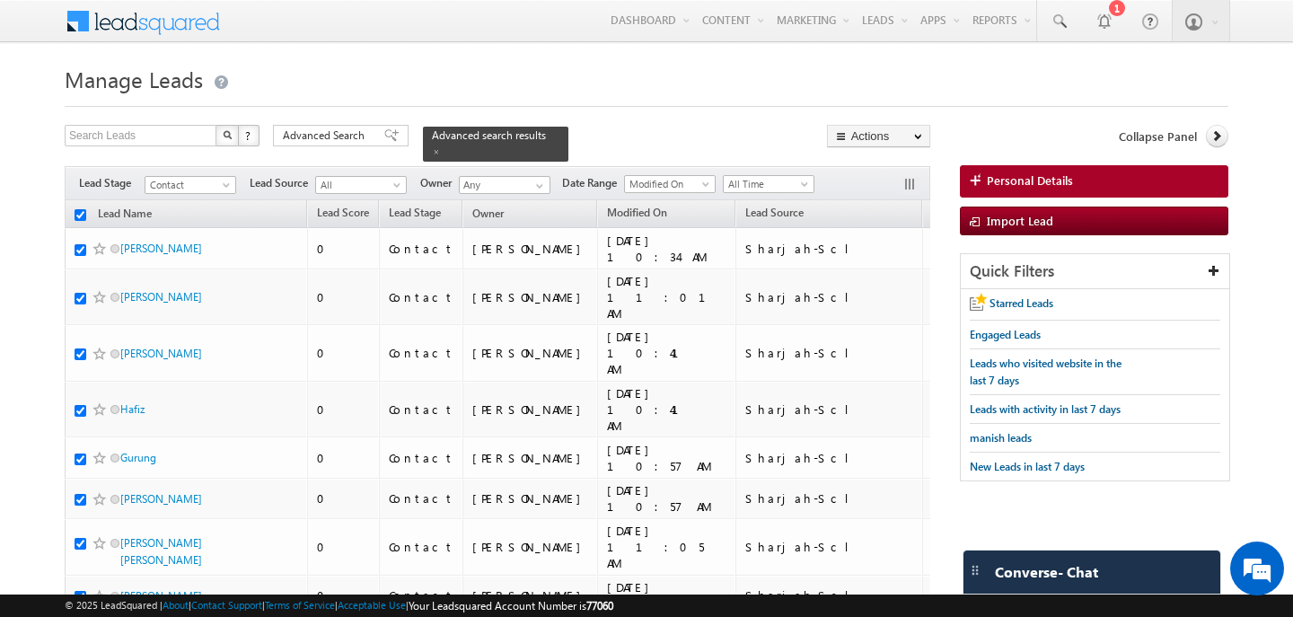
checkbox input "true"
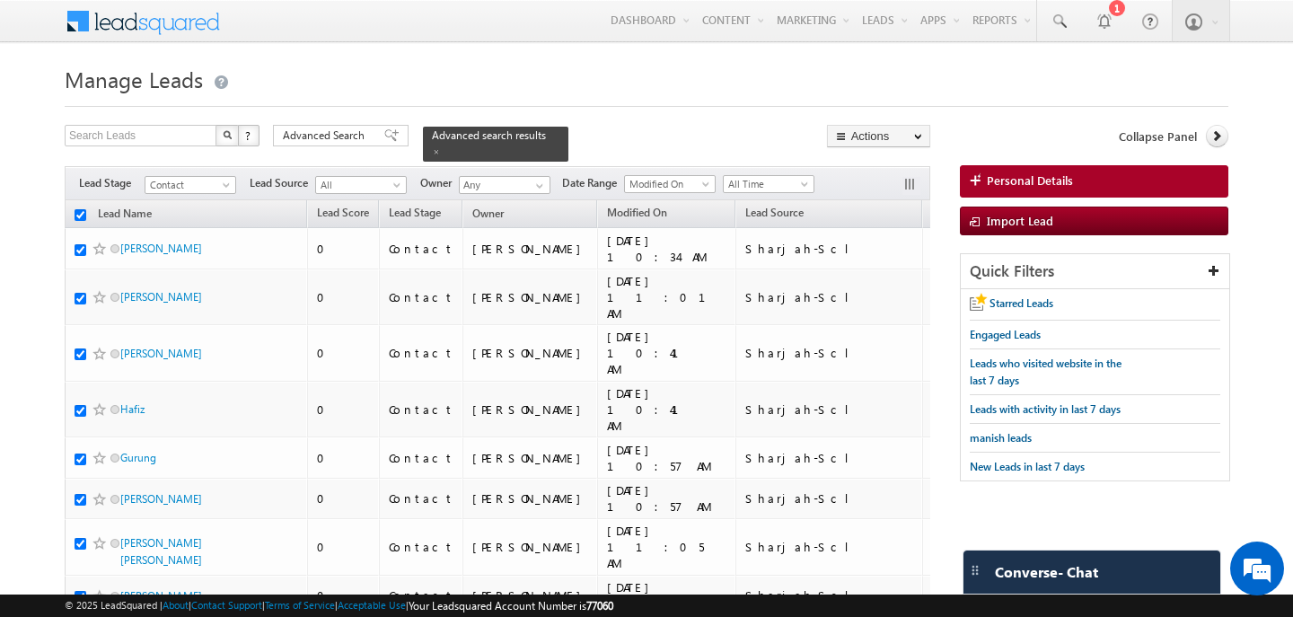
checkbox input "true"
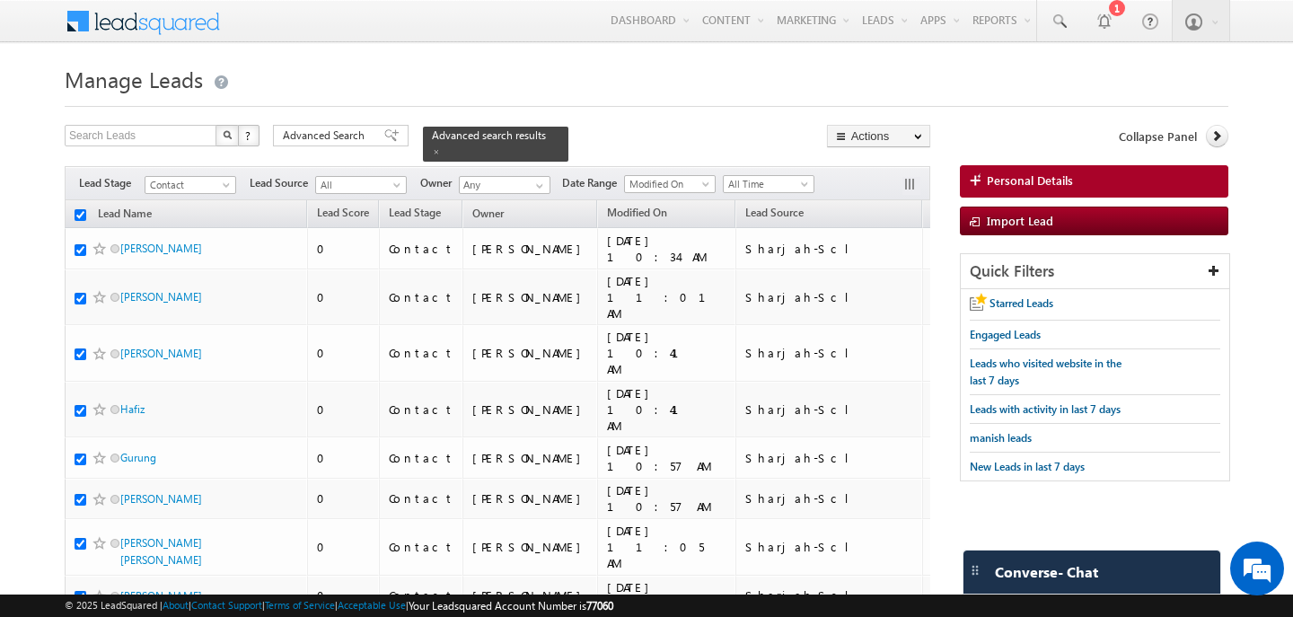
checkbox input "true"
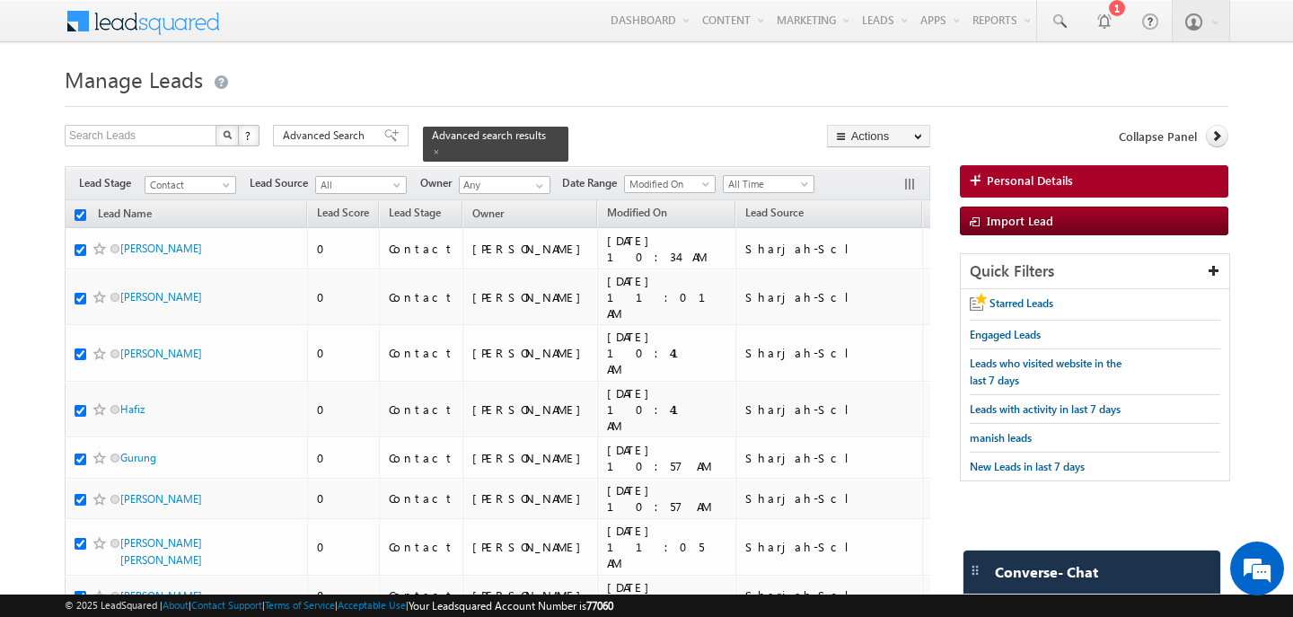
checkbox input "true"
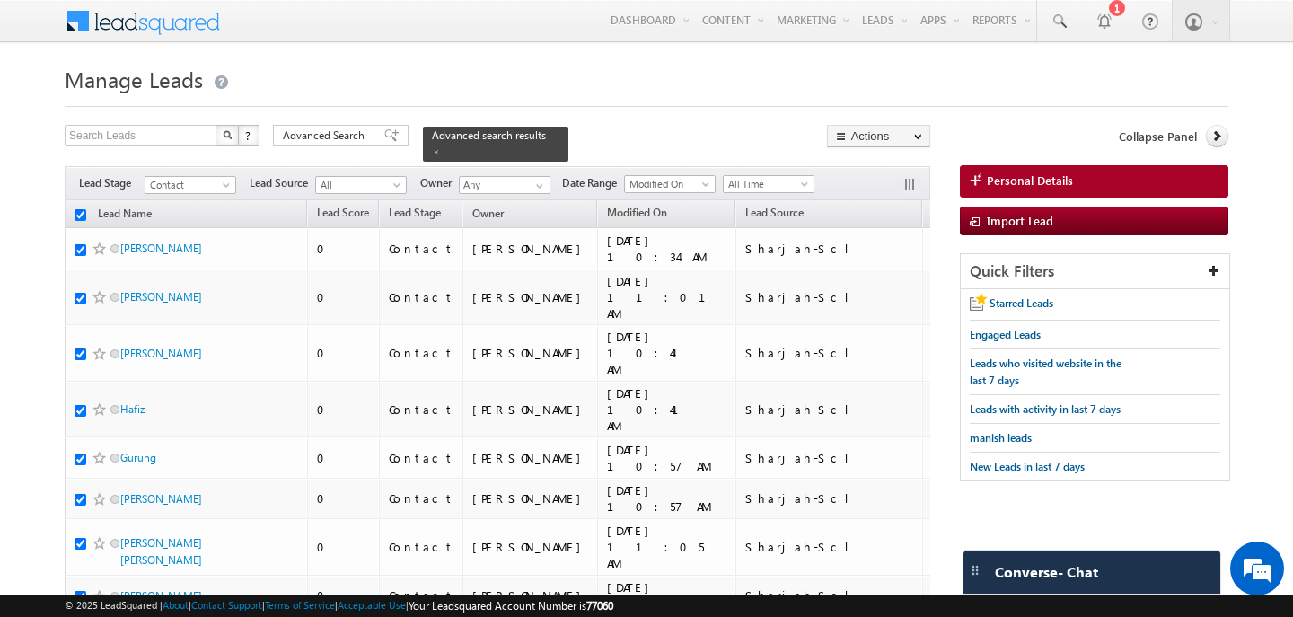
checkbox input "true"
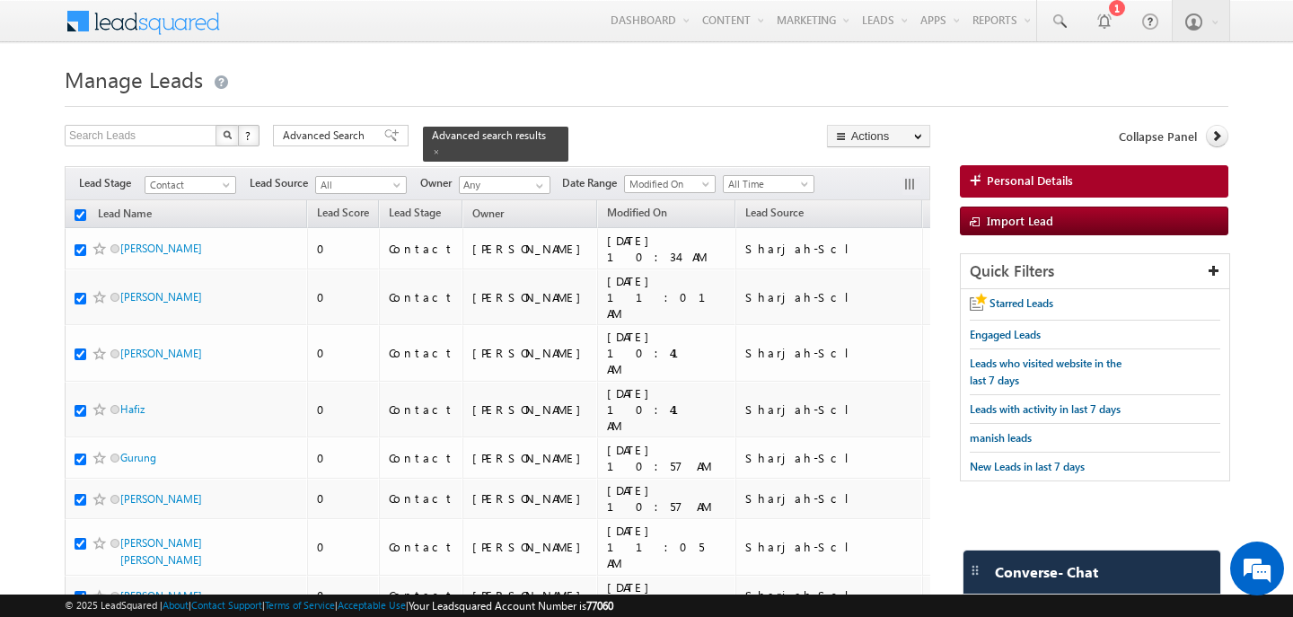
checkbox input "true"
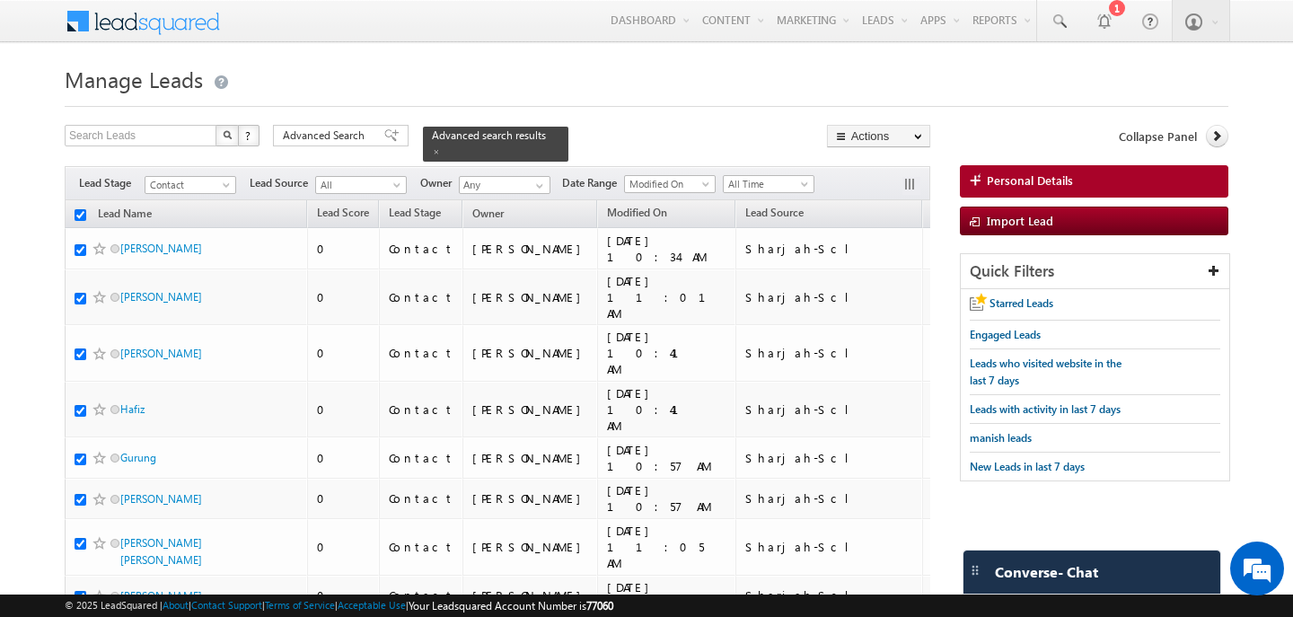
checkbox input "true"
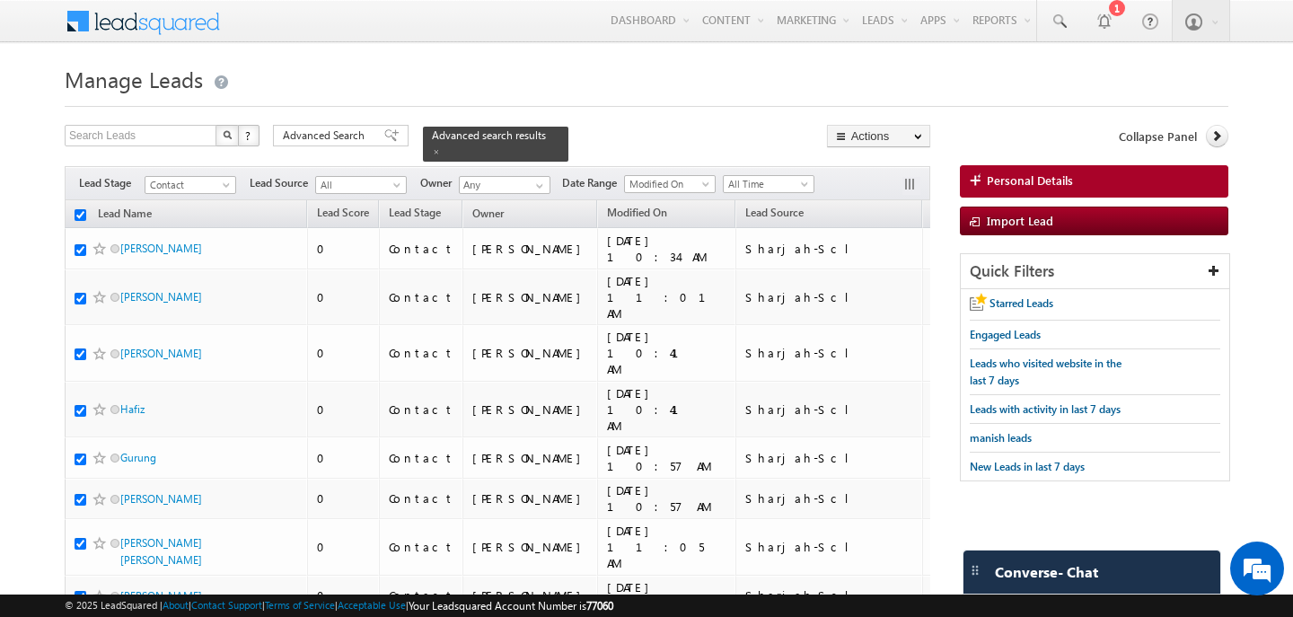
checkbox input "true"
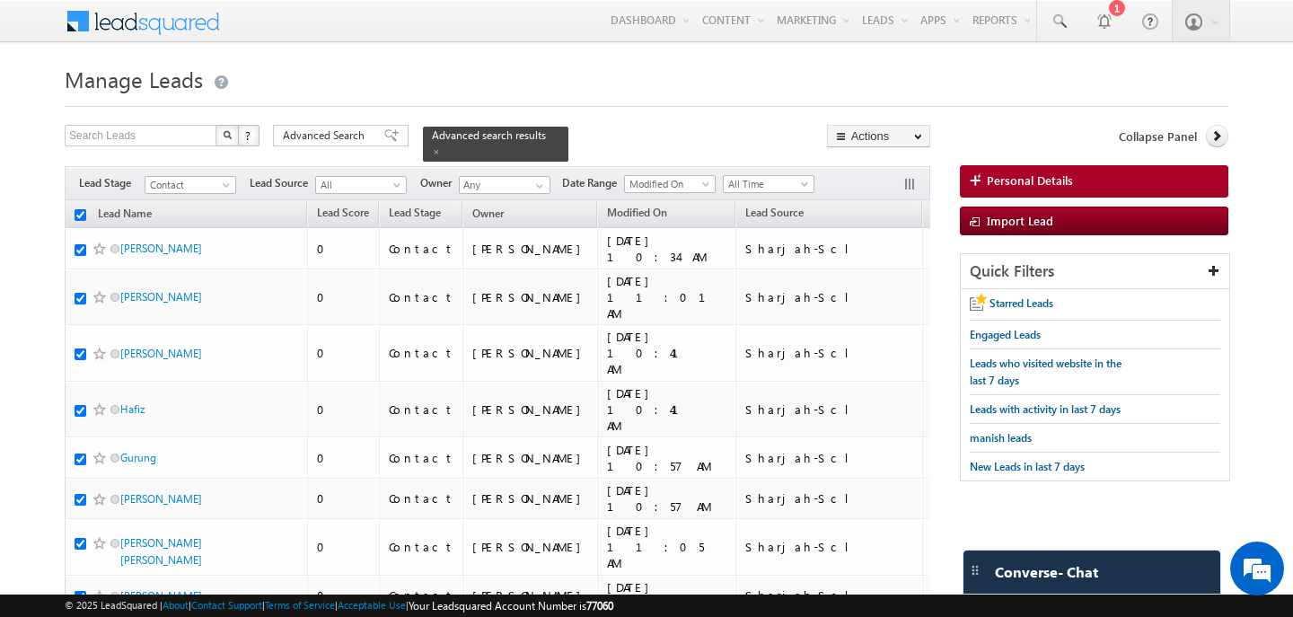
checkbox input "true"
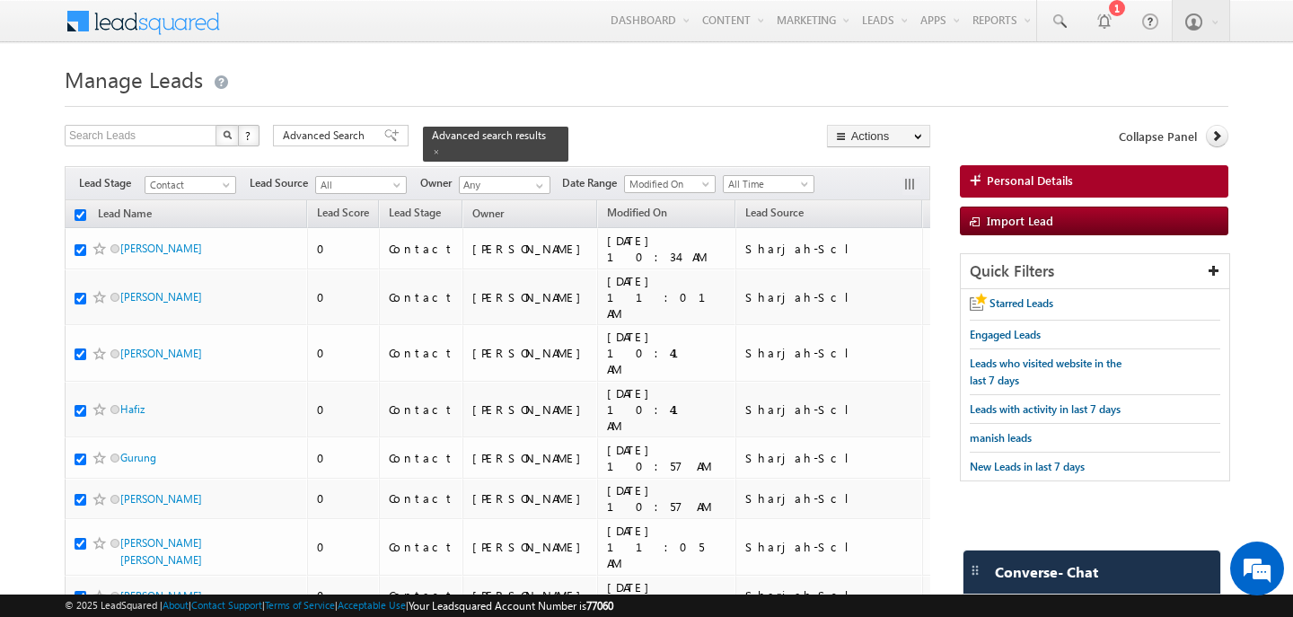
checkbox input "true"
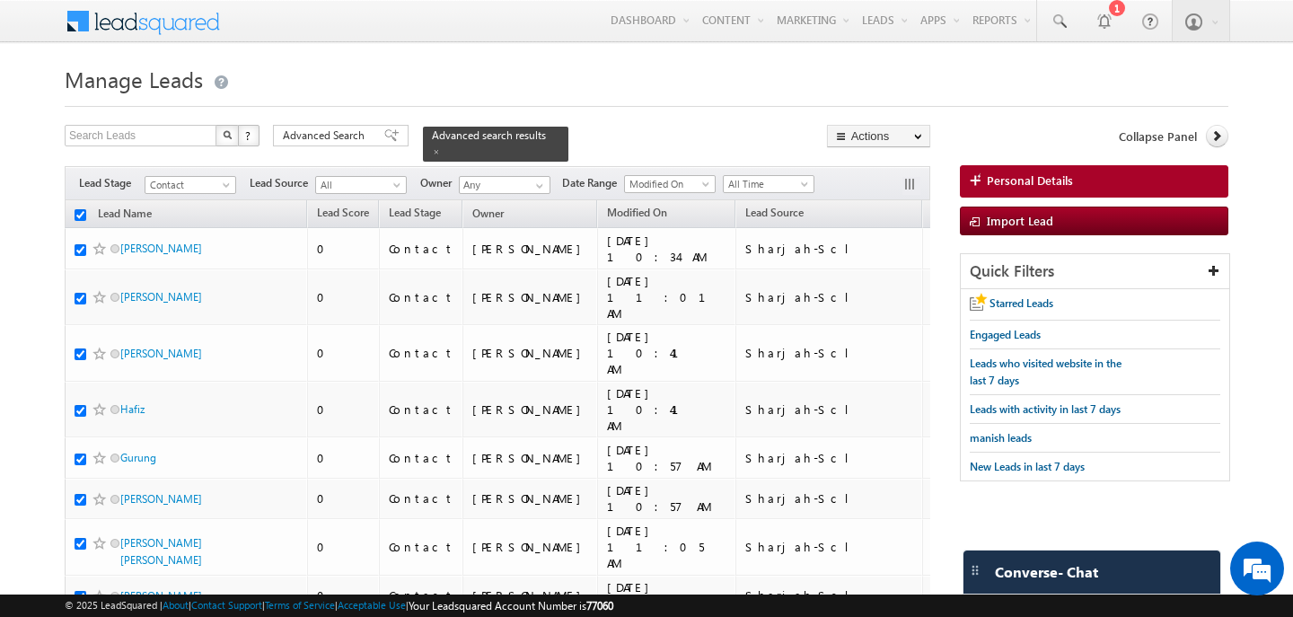
checkbox input "true"
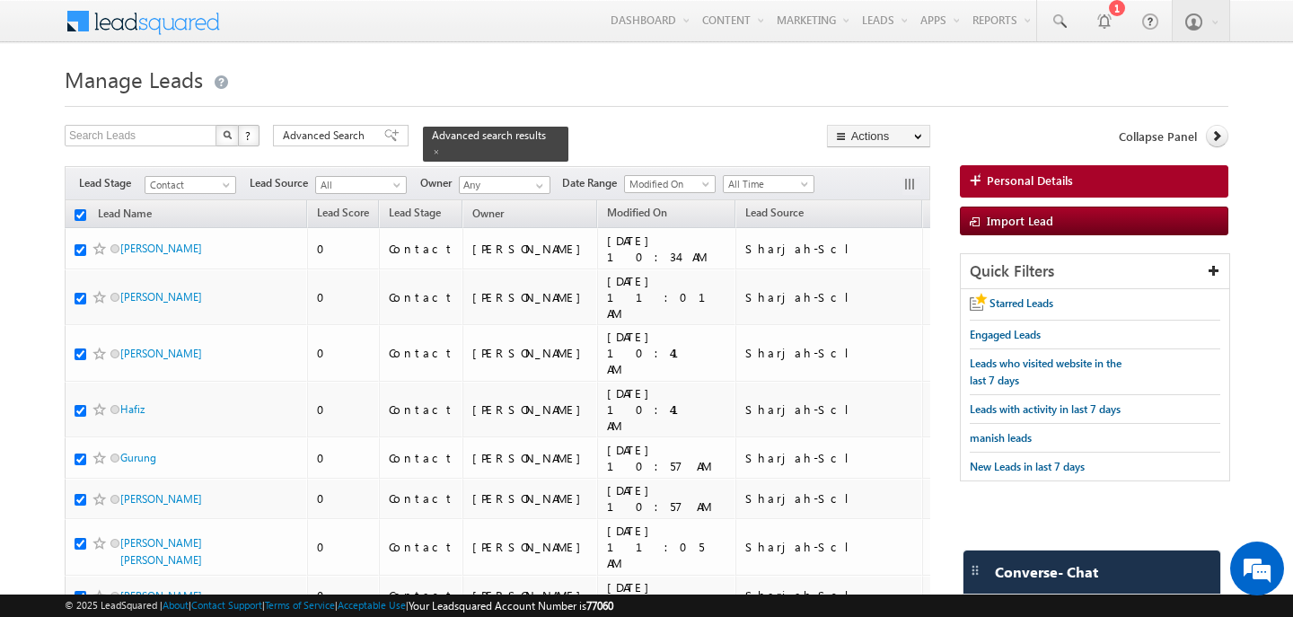
checkbox input "true"
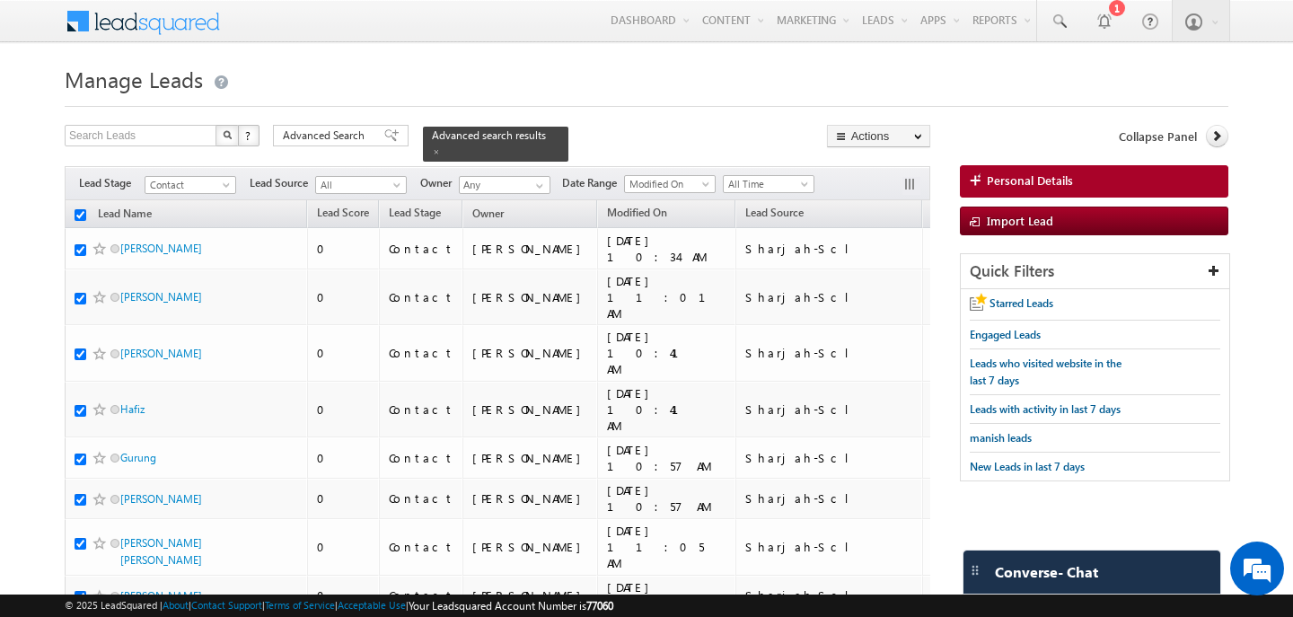
checkbox input "true"
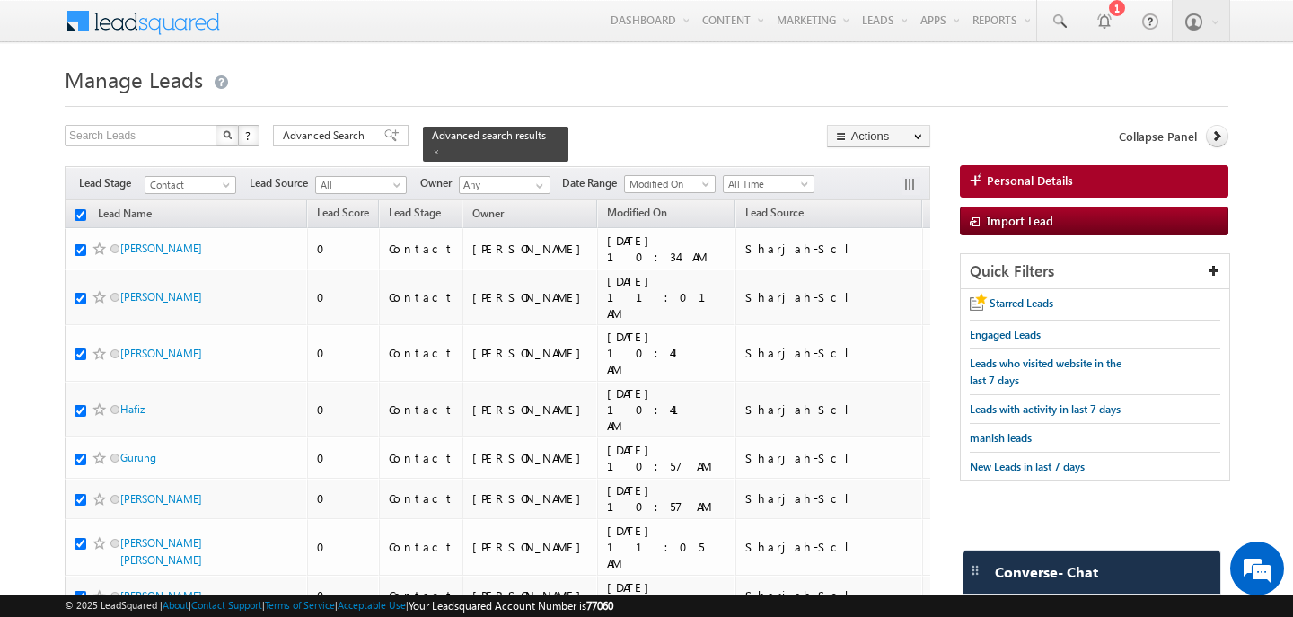
checkbox input "true"
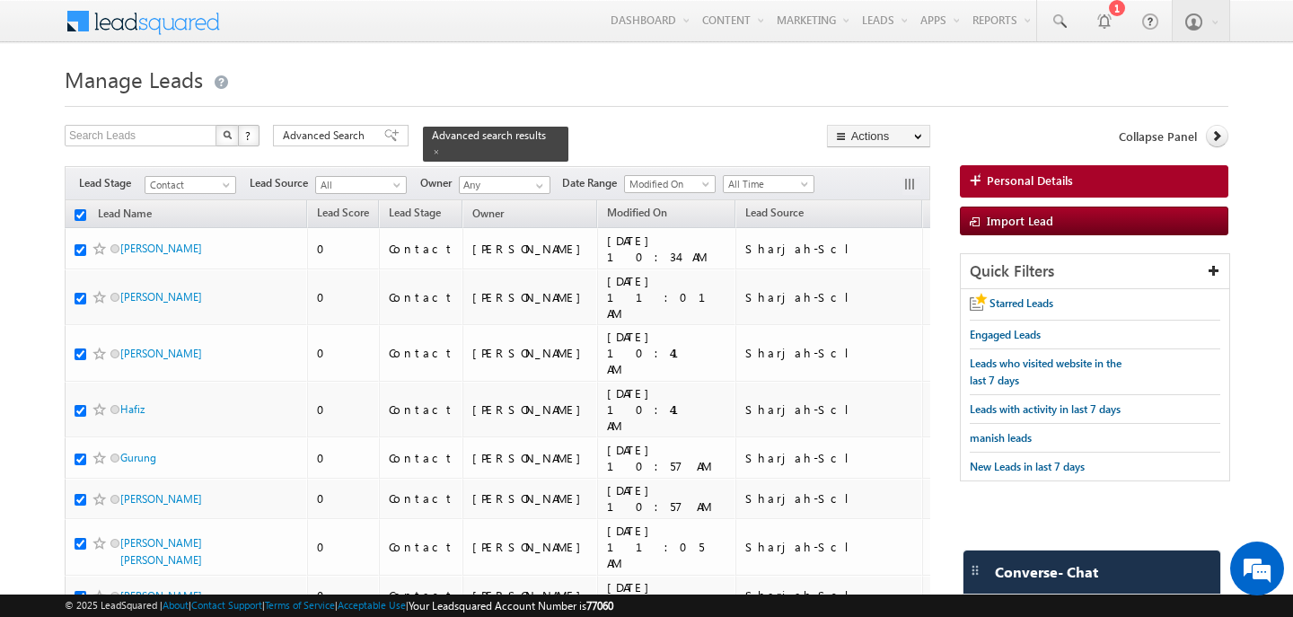
checkbox input "true"
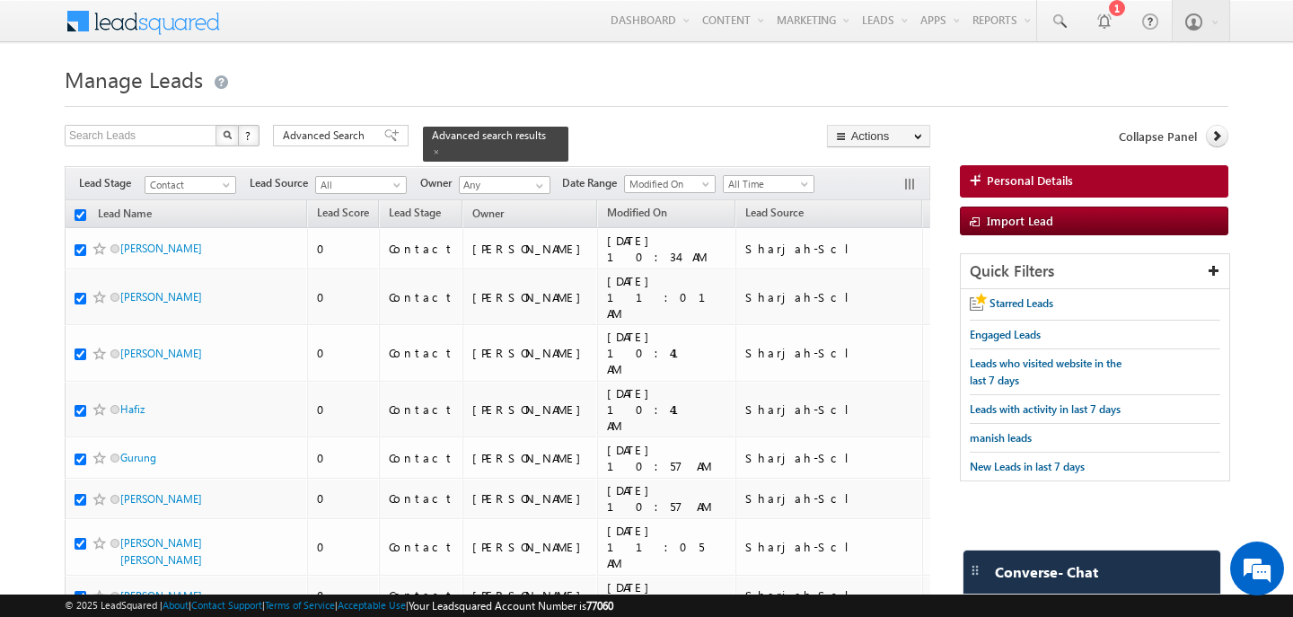
checkbox input "true"
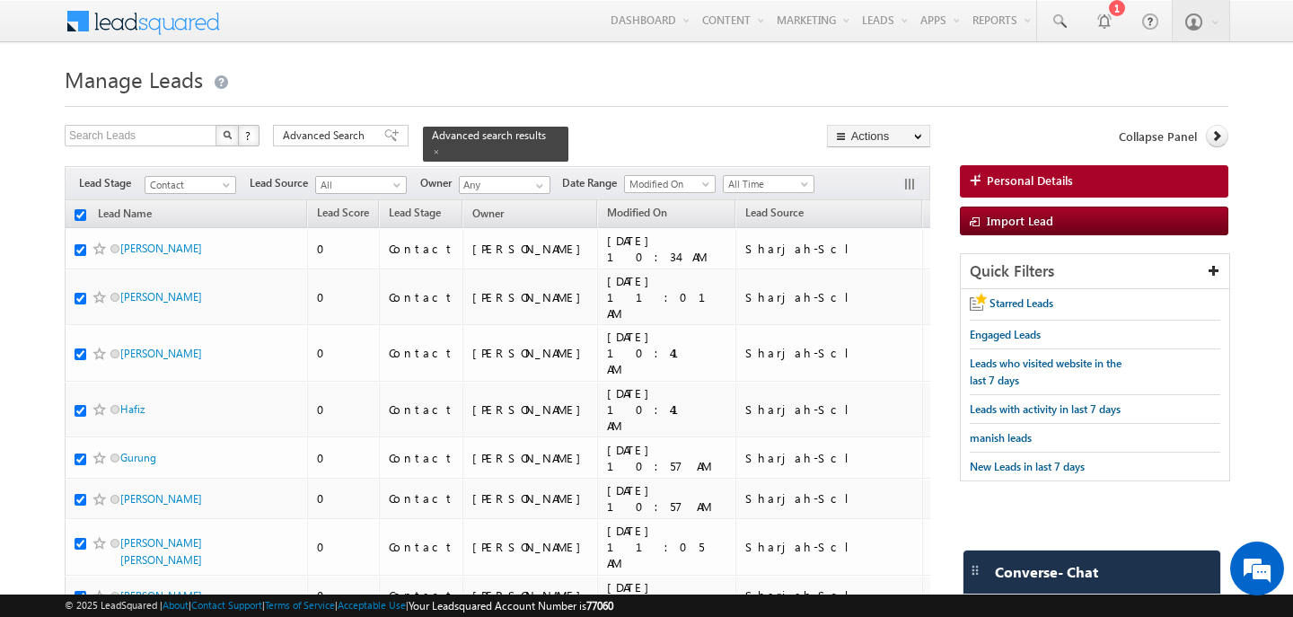
checkbox input "true"
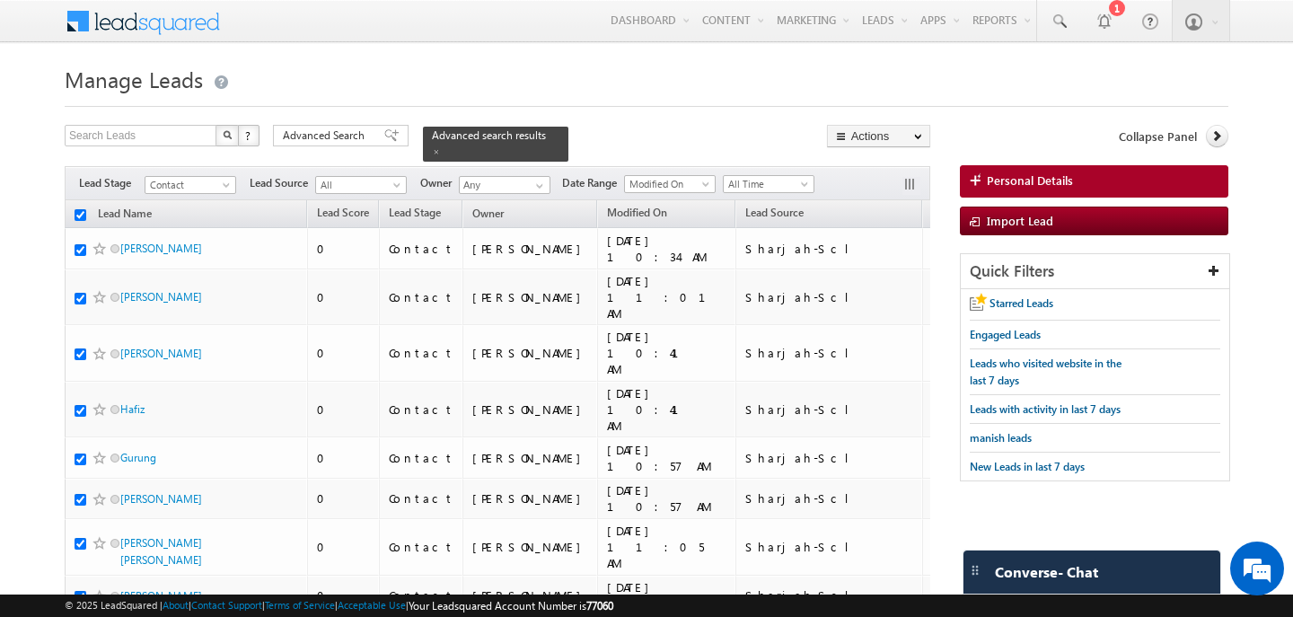
checkbox input "true"
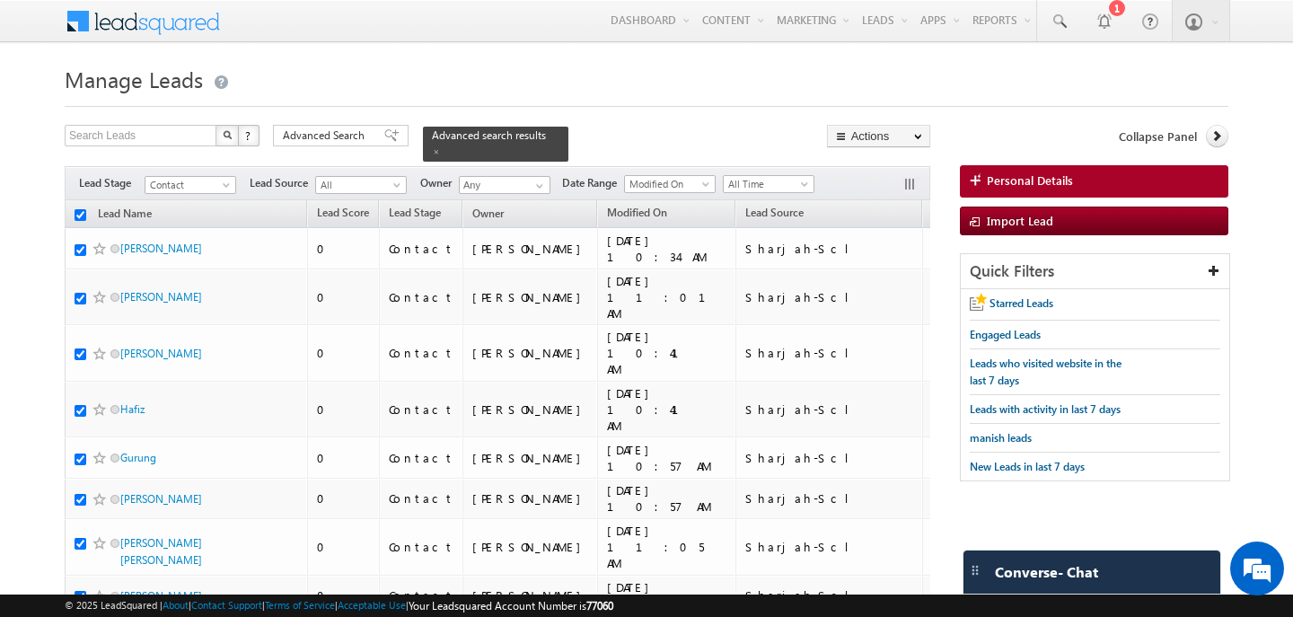
checkbox input "true"
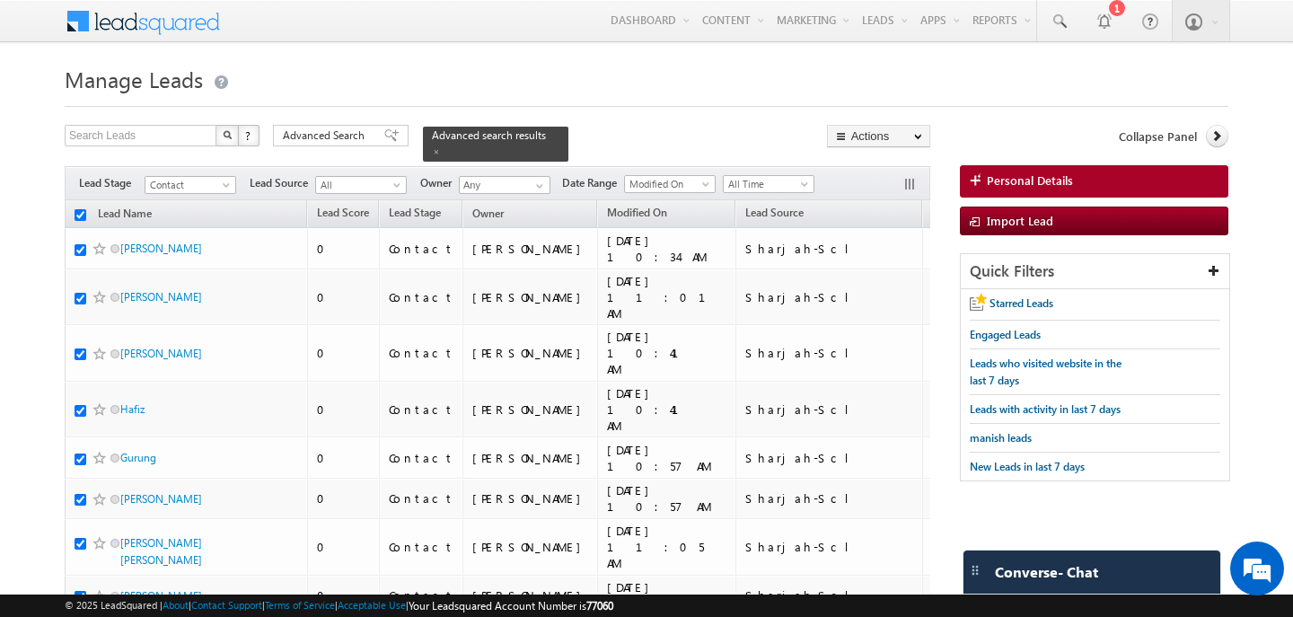
checkbox input "true"
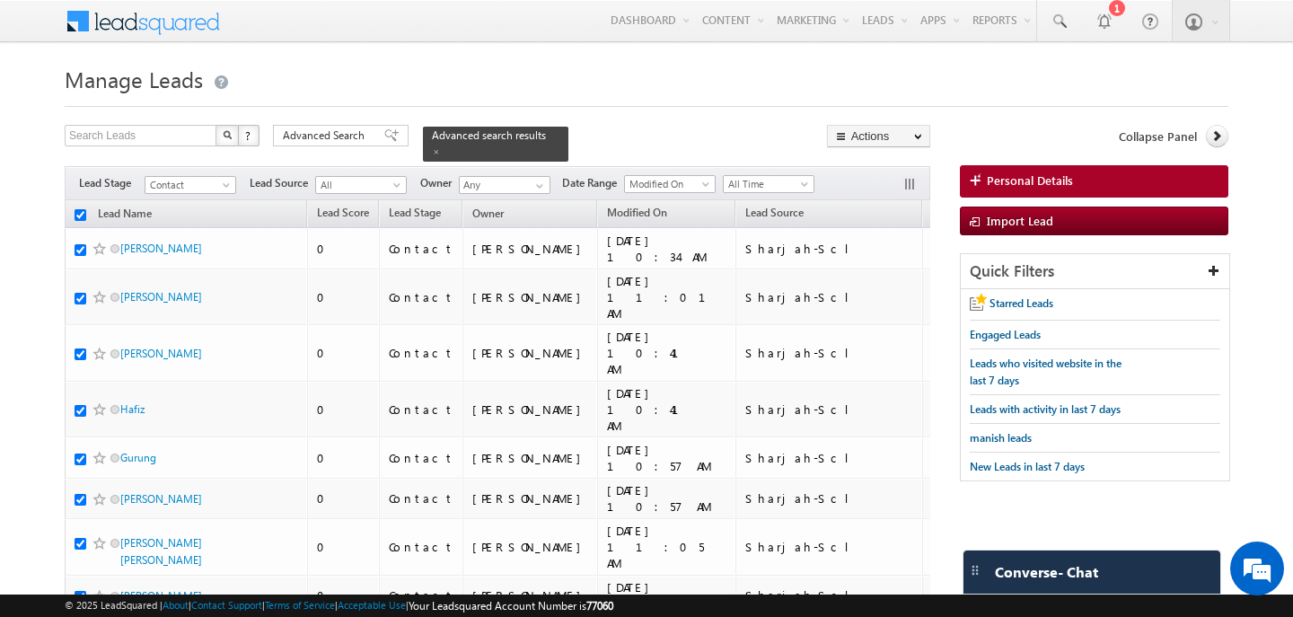
checkbox input "true"
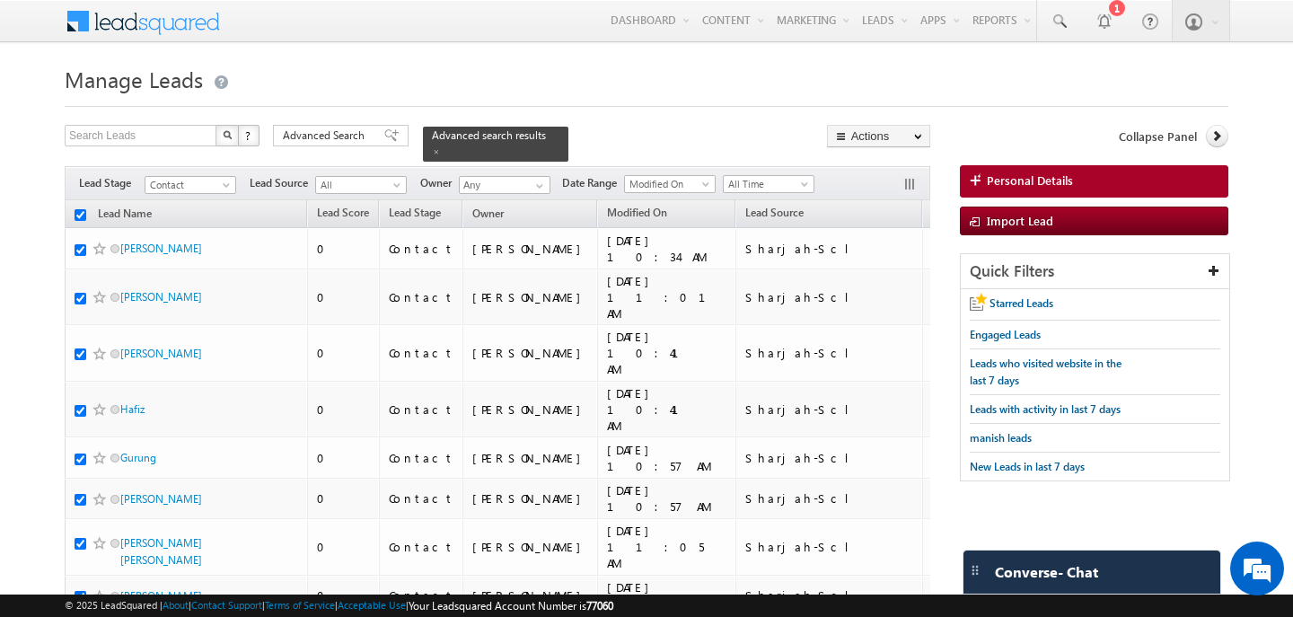
checkbox input "true"
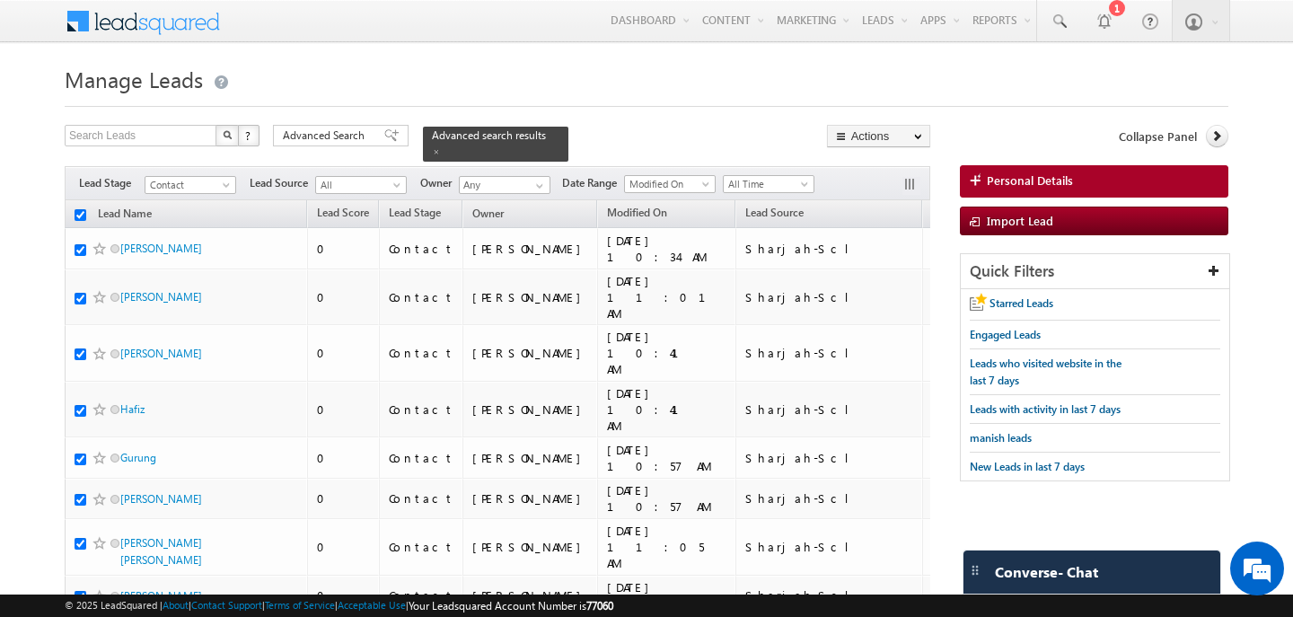
checkbox input "true"
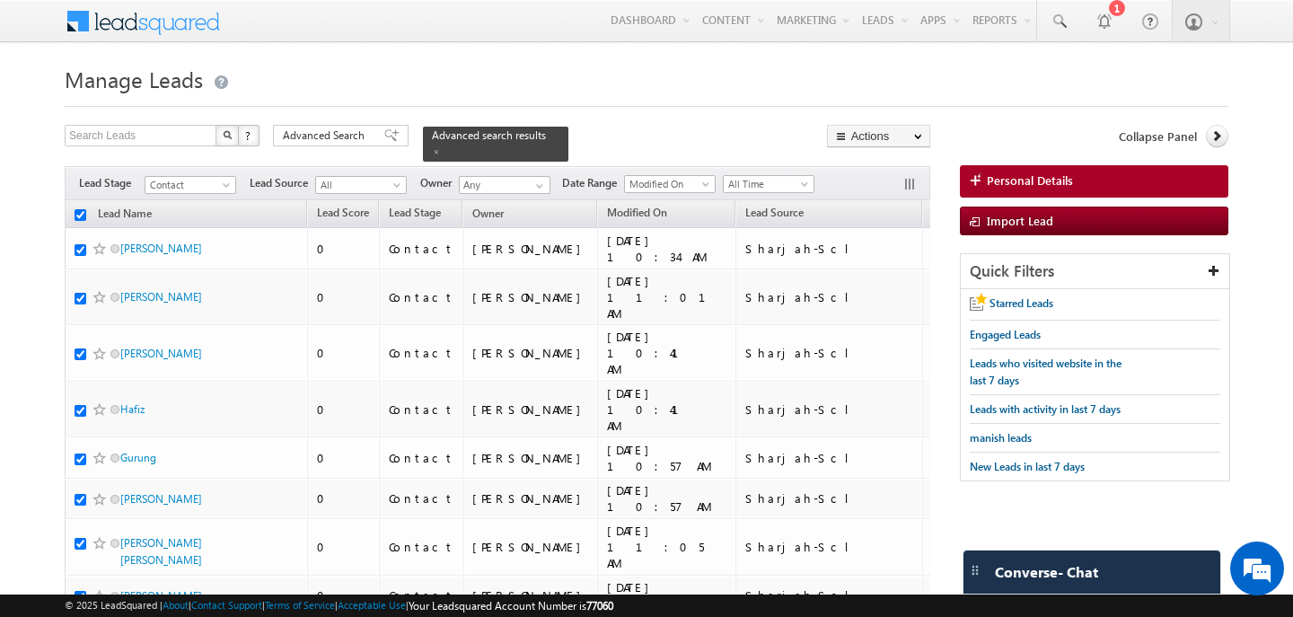
checkbox input "true"
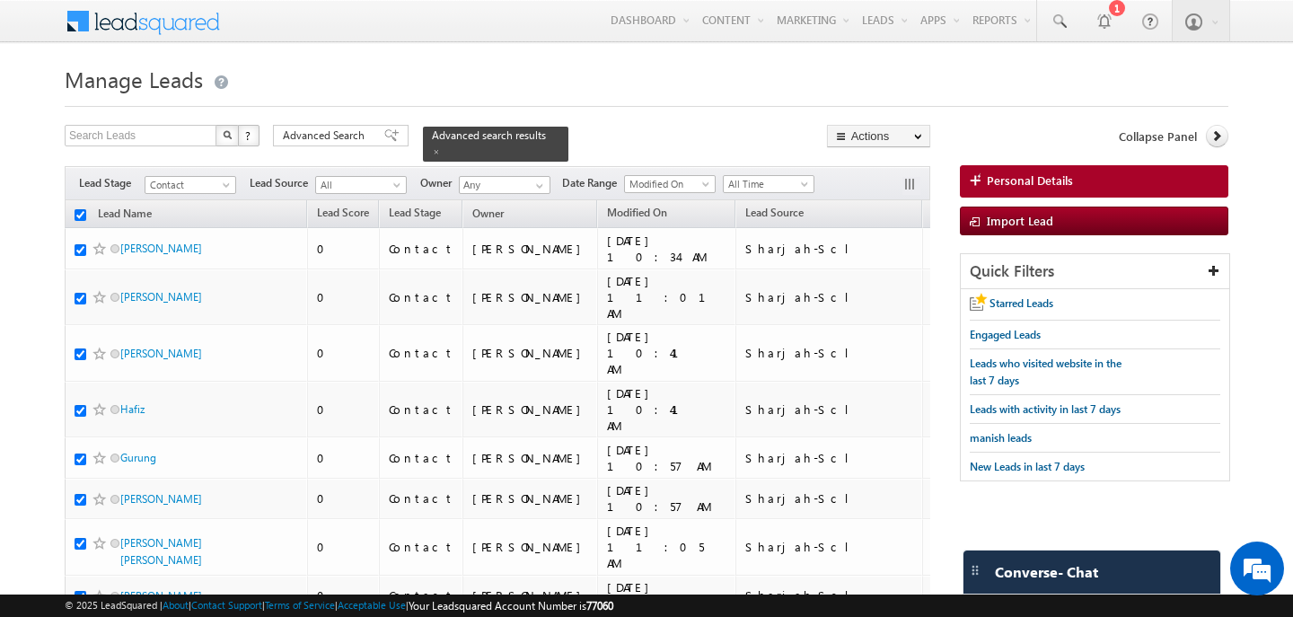
checkbox input "true"
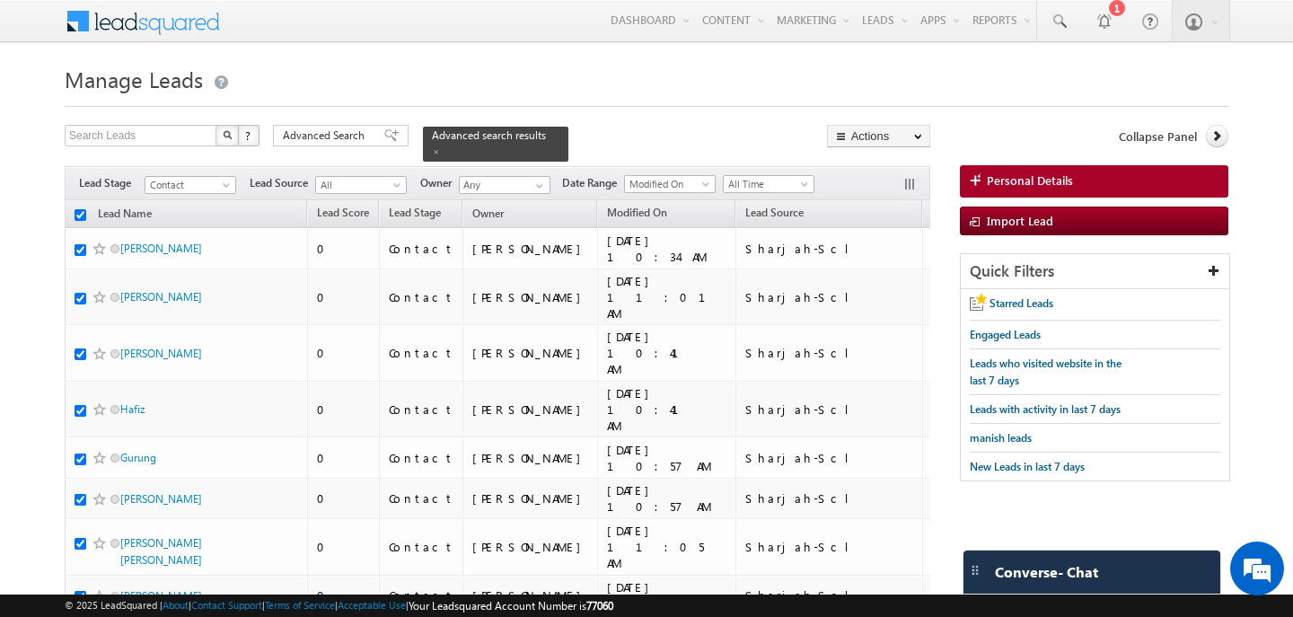
checkbox input "true"
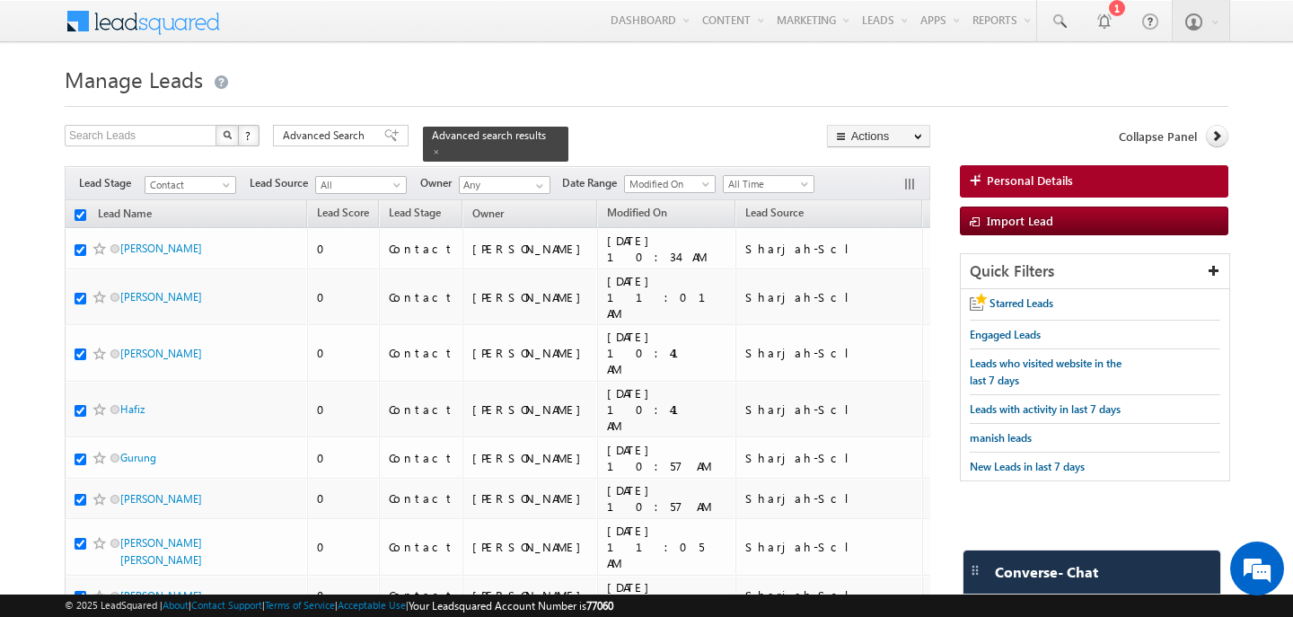
checkbox input "true"
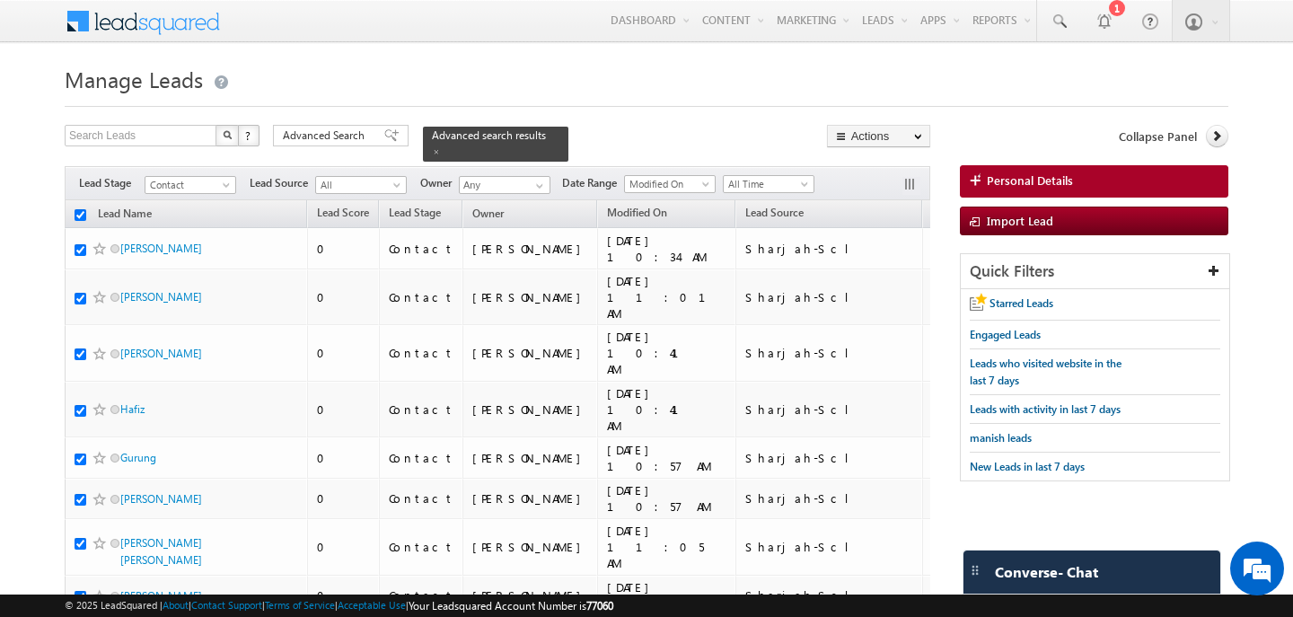
checkbox input "true"
click at [324, 135] on span "Advanced Search" at bounding box center [326, 136] width 87 height 16
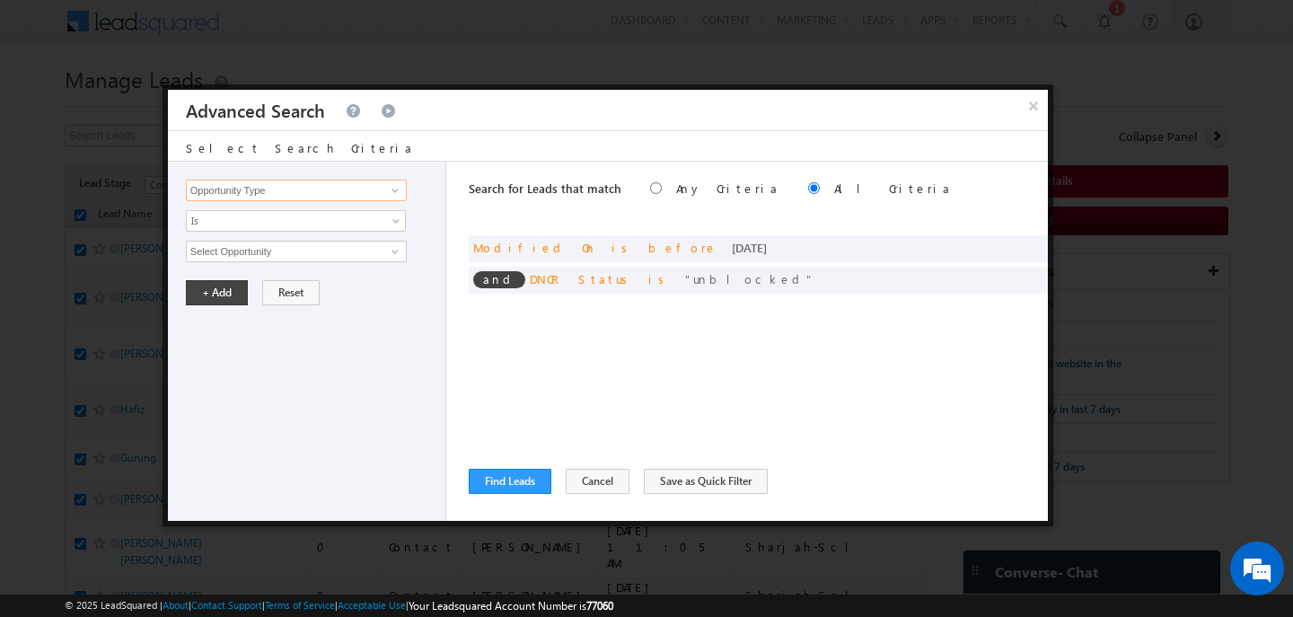
click at [313, 190] on input "Opportunity Type" at bounding box center [296, 191] width 221 height 22
click at [310, 220] on link "Lead Source" at bounding box center [296, 227] width 221 height 21
click at [279, 249] on span "None Selected" at bounding box center [289, 252] width 204 height 20
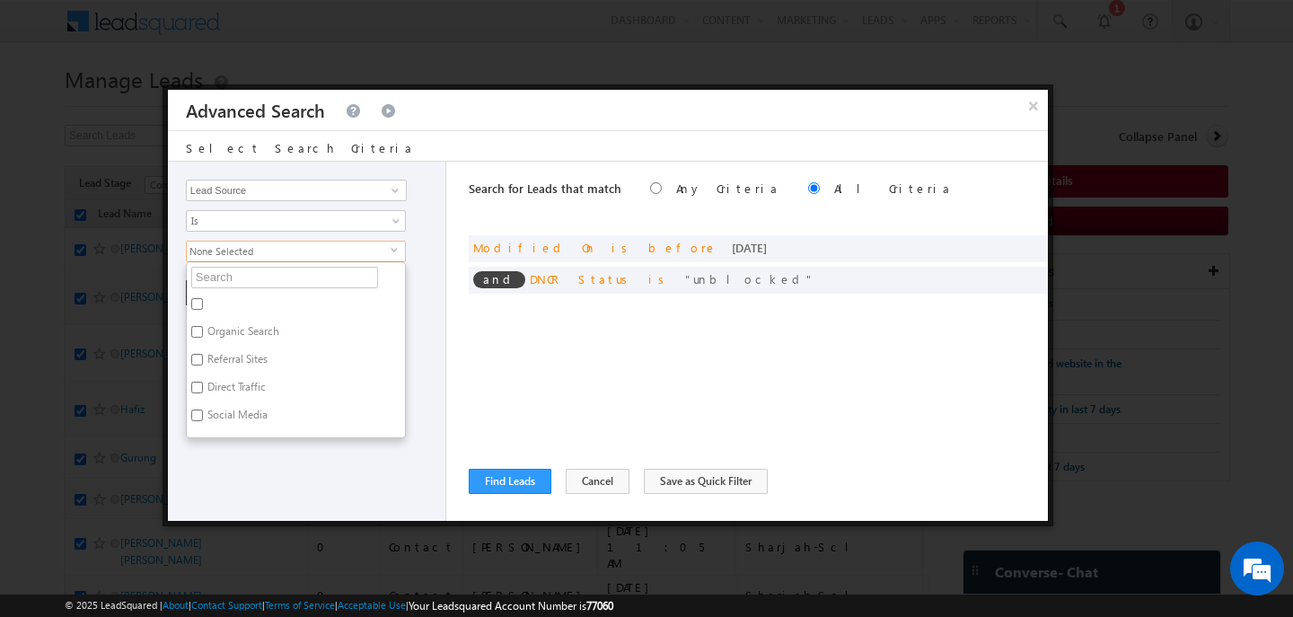
click at [322, 540] on div at bounding box center [646, 308] width 1293 height 617
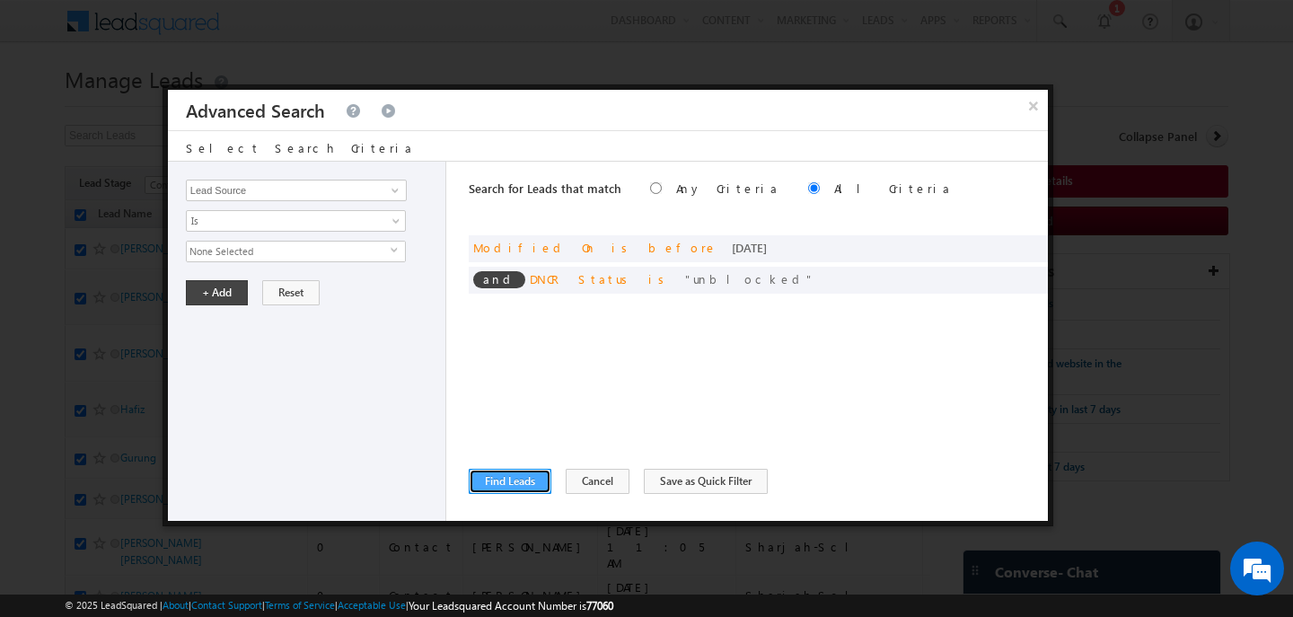
click at [484, 479] on button "Find Leads" at bounding box center [510, 481] width 83 height 25
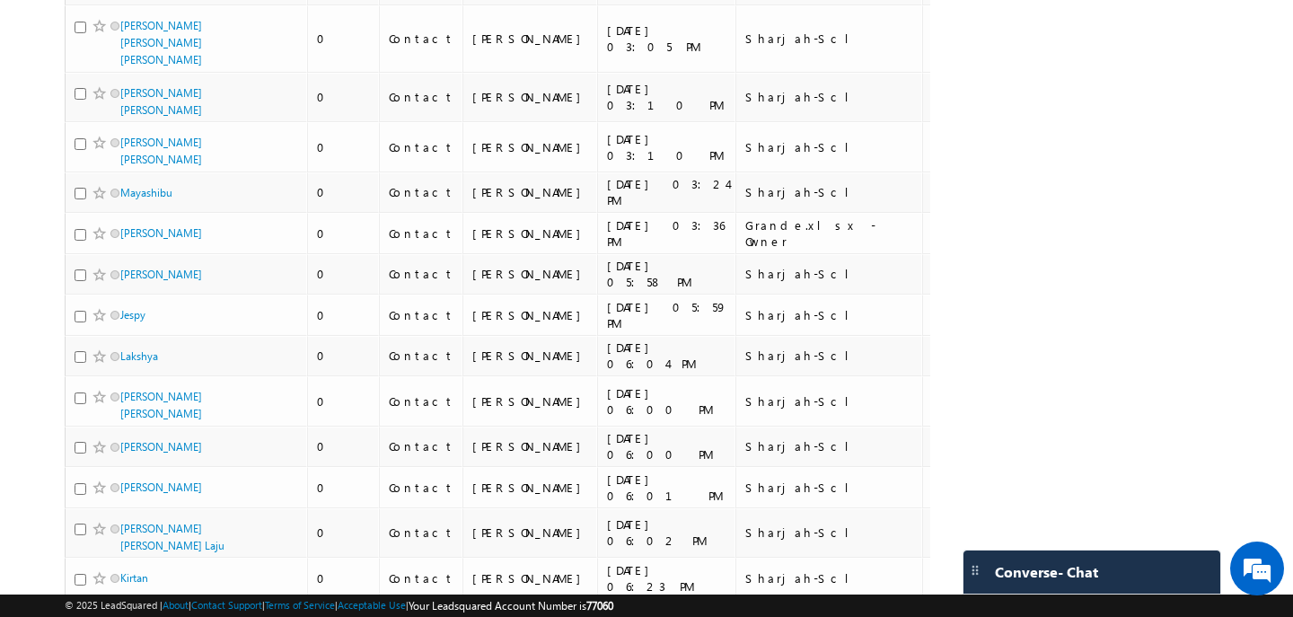
scroll to position [9418, 0]
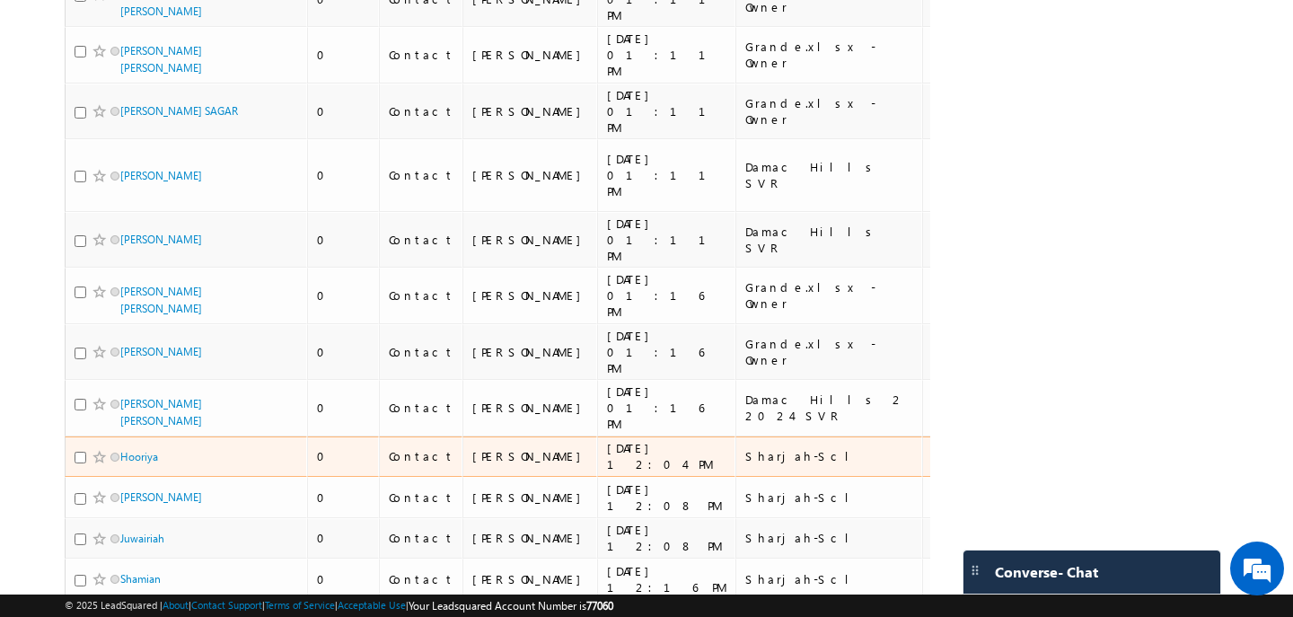
scroll to position [0, 0]
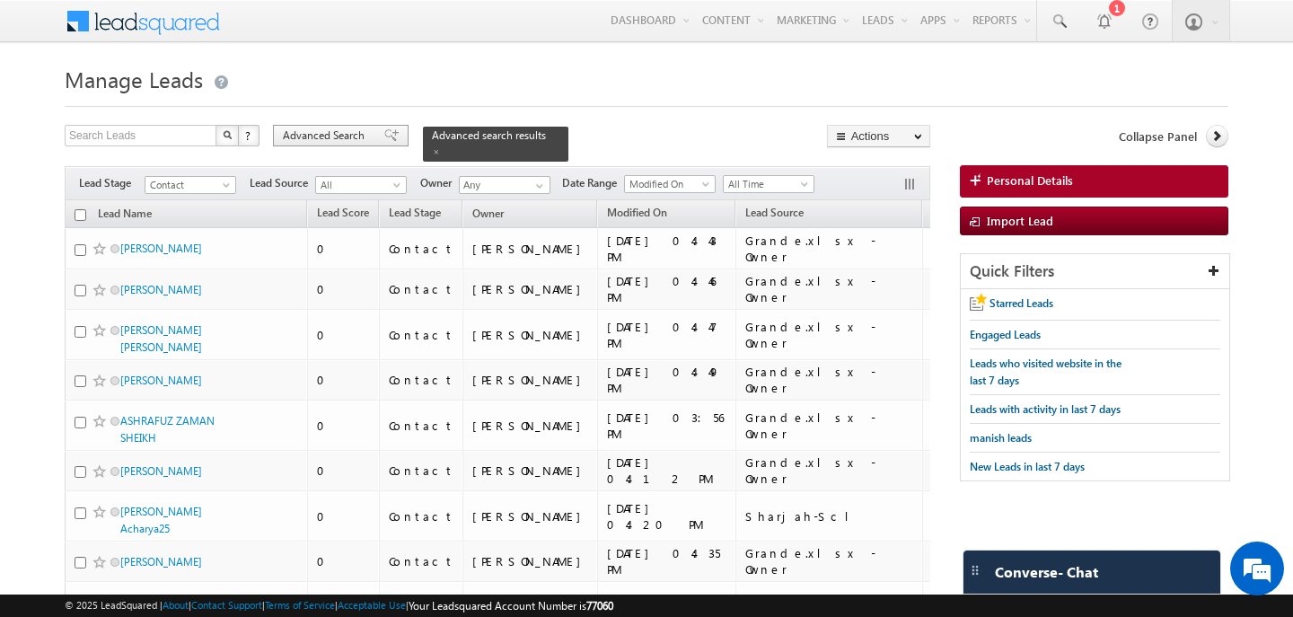
click at [305, 130] on span "Advanced Search" at bounding box center [326, 136] width 87 height 16
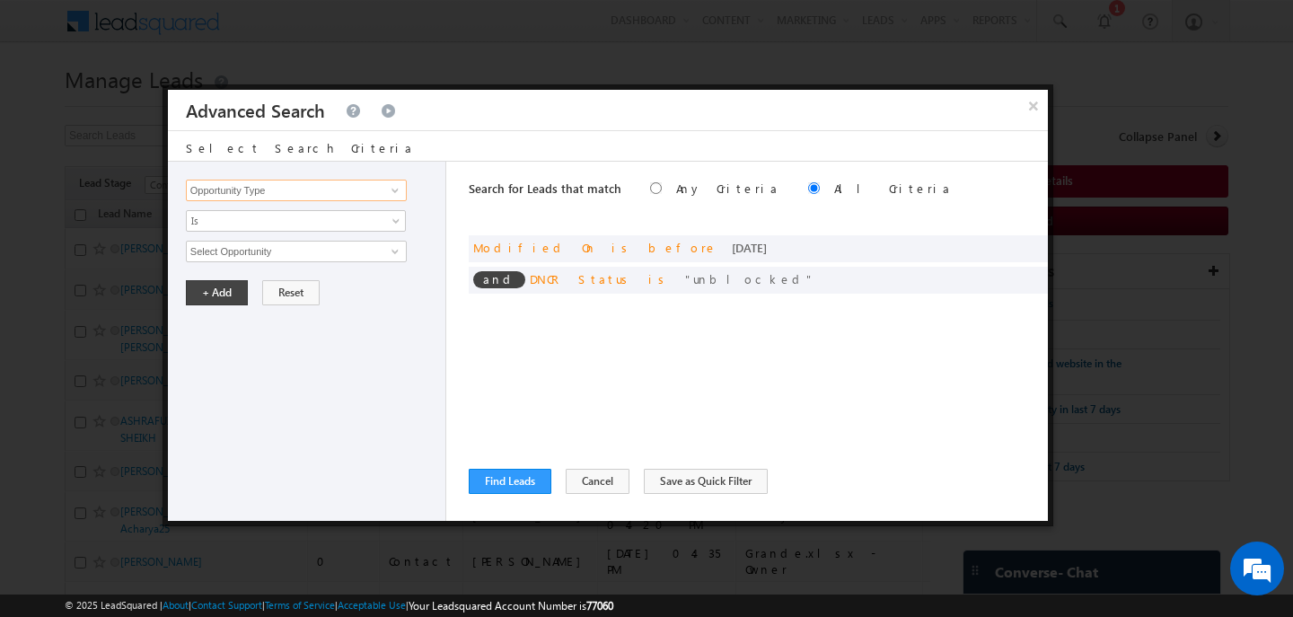
click at [302, 190] on input "Opportunity Type" at bounding box center [296, 191] width 221 height 22
click at [244, 246] on link "Lead Source" at bounding box center [296, 245] width 221 height 21
click at [230, 245] on span "None Selected" at bounding box center [289, 252] width 204 height 20
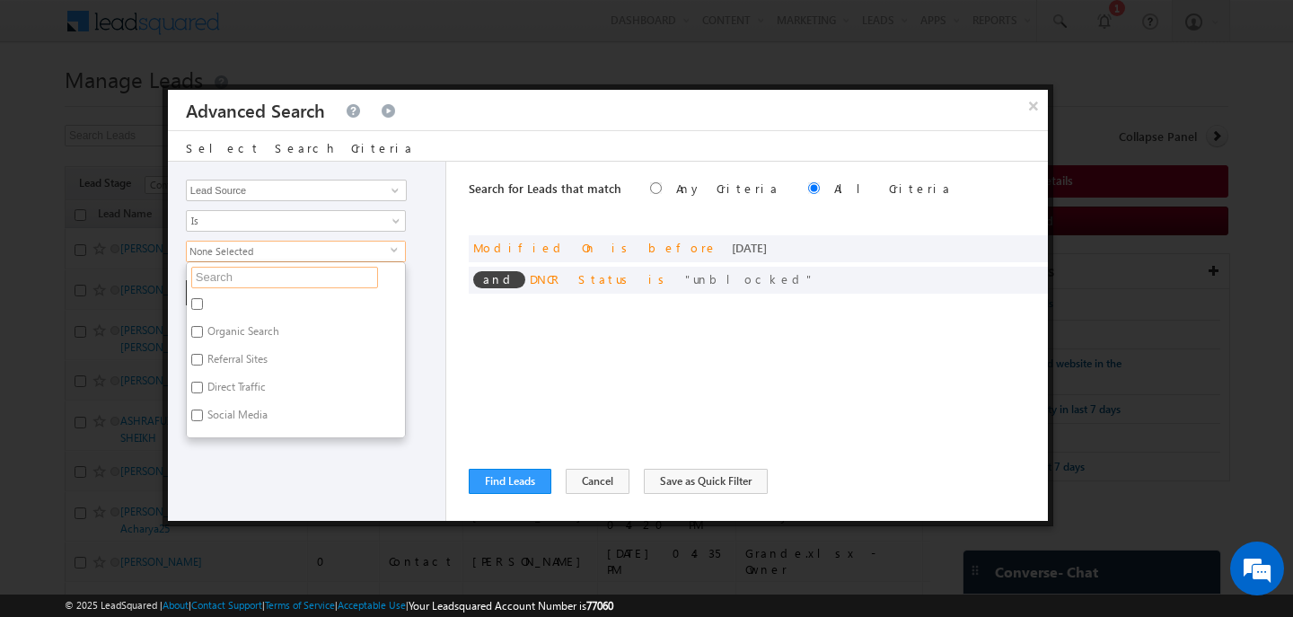
click at [232, 284] on input "text" at bounding box center [284, 278] width 187 height 22
click at [227, 324] on label "Damac Hills 1" at bounding box center [238, 335] width 102 height 28
click at [203, 326] on input "Damac Hills 1" at bounding box center [197, 332] width 12 height 12
click at [274, 494] on div "Opportunity Type Lead Activity Task Sales Group Prospect Id Address 1 Address 2…" at bounding box center [307, 341] width 278 height 359
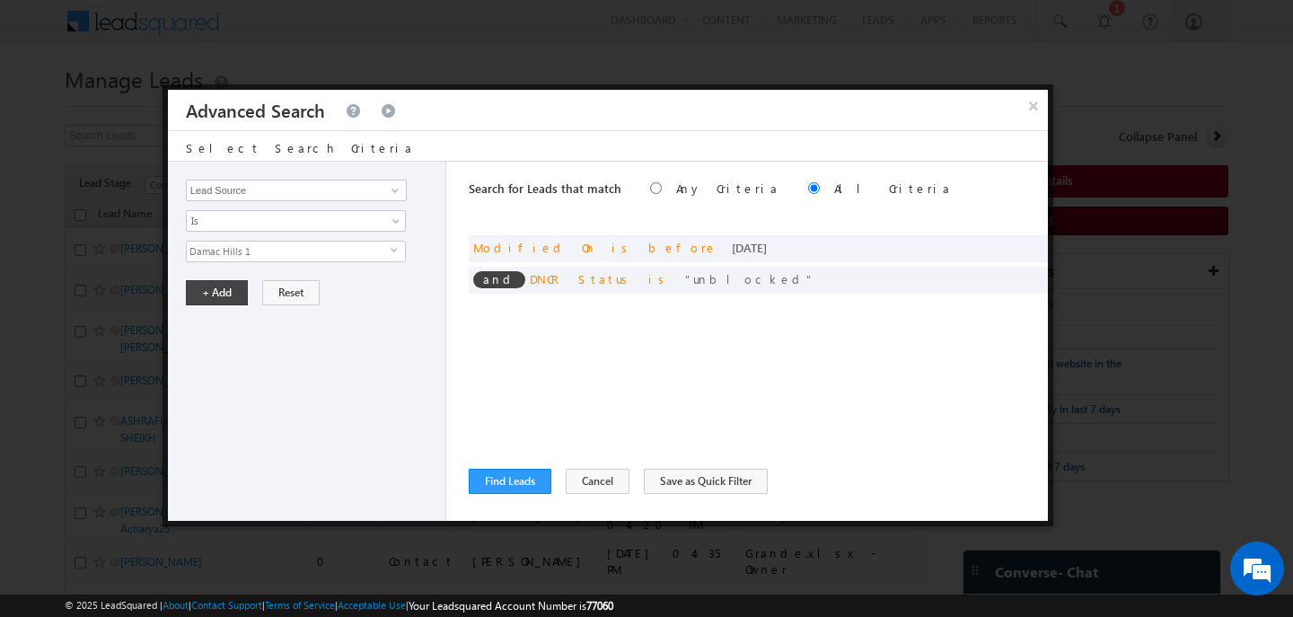
click at [264, 251] on span "Damac Hills 1" at bounding box center [289, 252] width 204 height 20
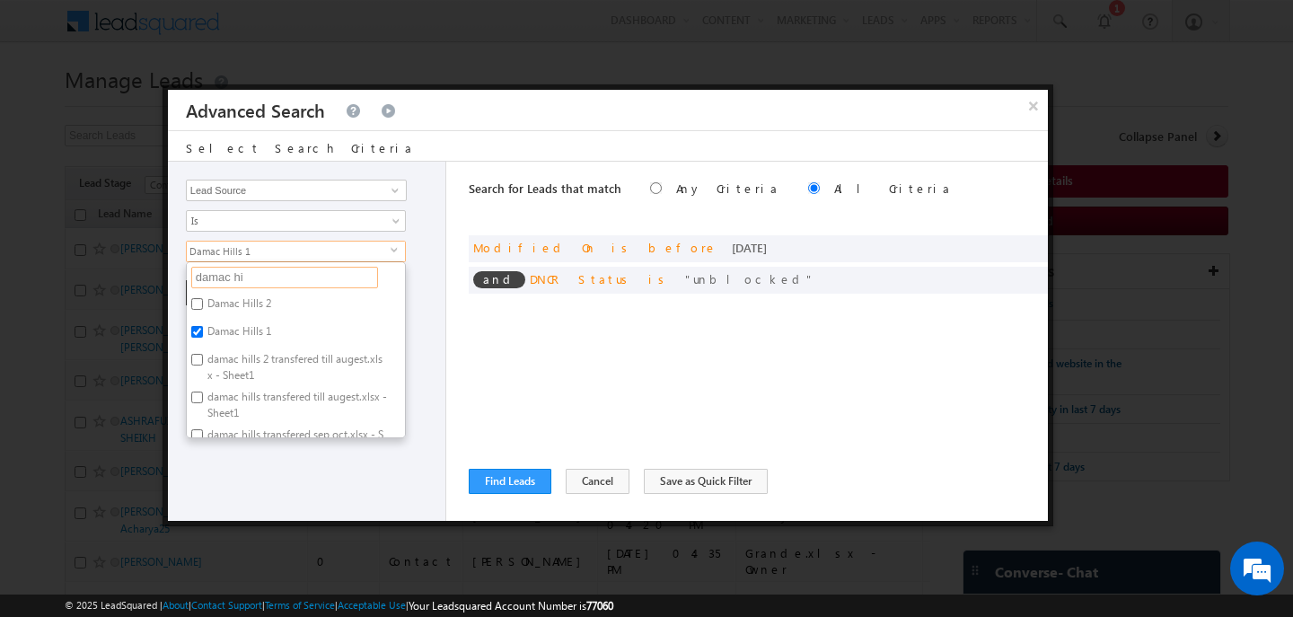
click at [249, 286] on input "damac hi" at bounding box center [284, 278] width 187 height 22
click at [254, 306] on label "DOWNTOWN DUBAI" at bounding box center [290, 307] width 207 height 28
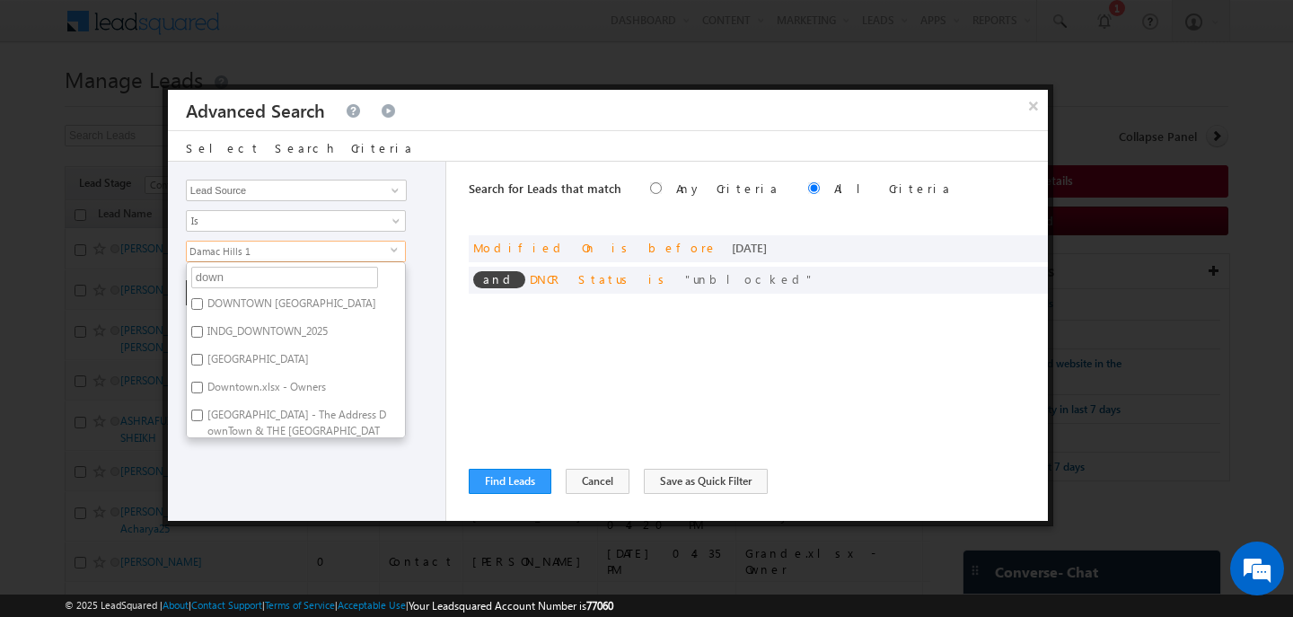
click at [203, 306] on input "DOWNTOWN DUBAI" at bounding box center [197, 304] width 12 height 12
click at [256, 338] on label "INDG_DOWNTOWN_2025" at bounding box center [266, 335] width 159 height 28
click at [203, 338] on input "INDG_DOWNTOWN_2025" at bounding box center [197, 332] width 12 height 12
click at [266, 446] on div "Opportunity Type Lead Activity Task Sales Group Prospect Id Address 1 Address 2…" at bounding box center [307, 341] width 278 height 359
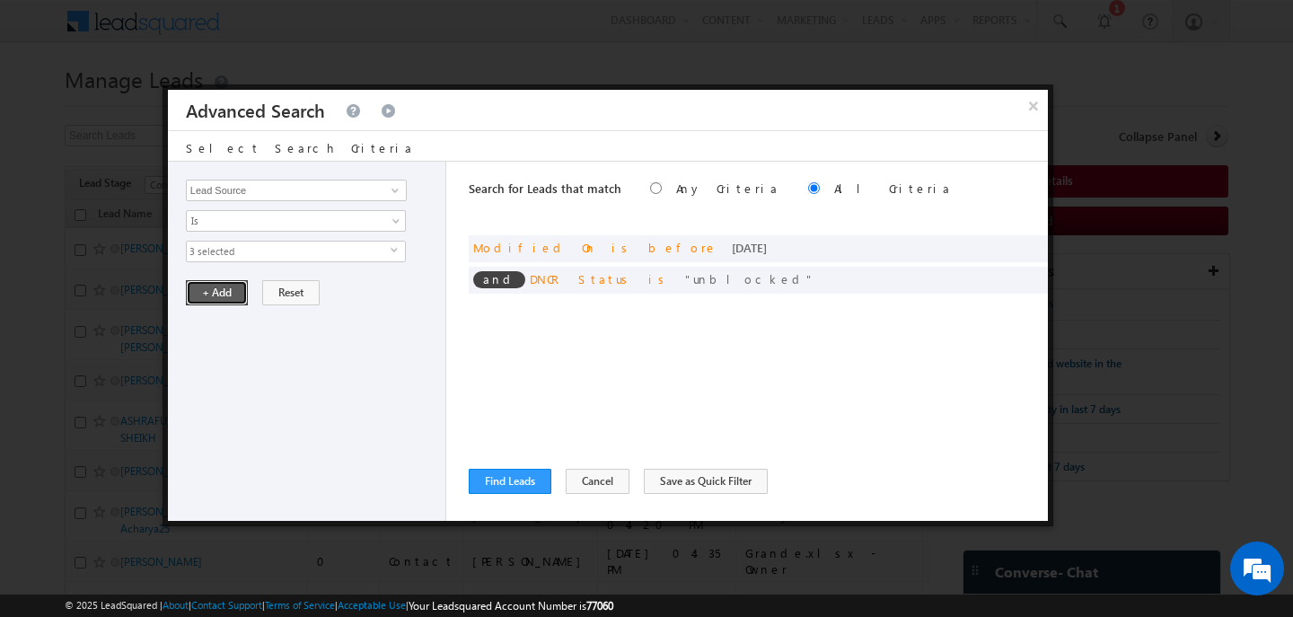
click at [211, 296] on button "+ Add" at bounding box center [217, 292] width 62 height 25
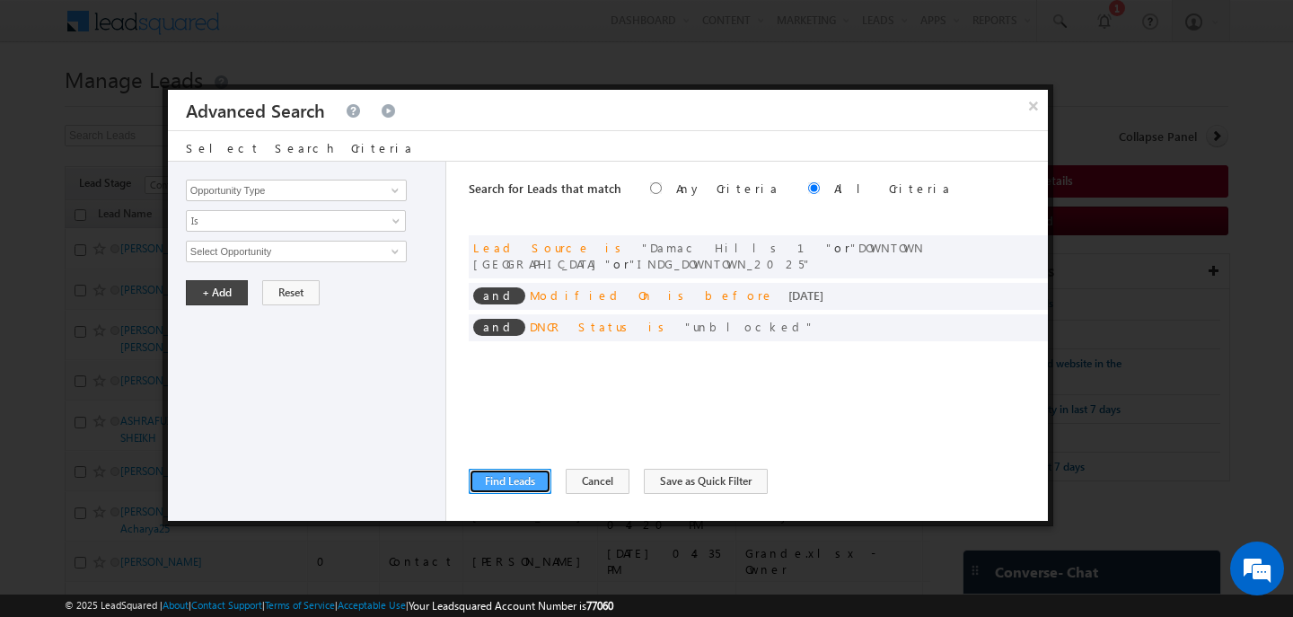
click at [493, 473] on button "Find Leads" at bounding box center [510, 481] width 83 height 25
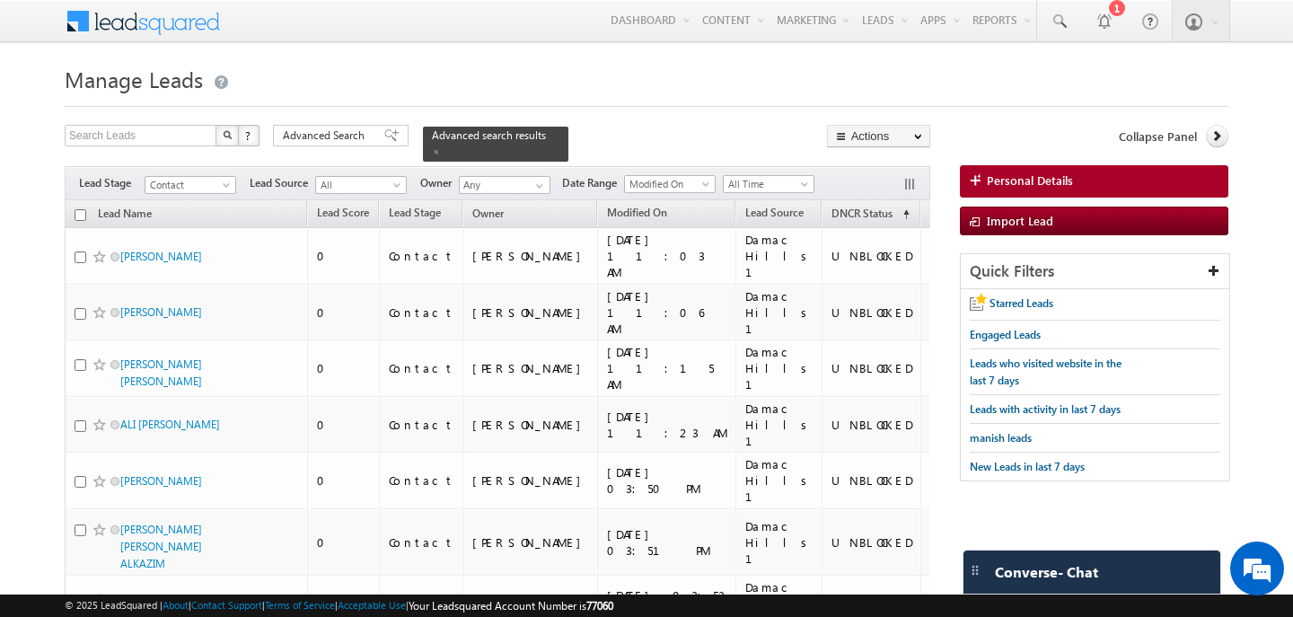
click at [84, 216] on input "checkbox" at bounding box center [81, 215] width 12 height 12
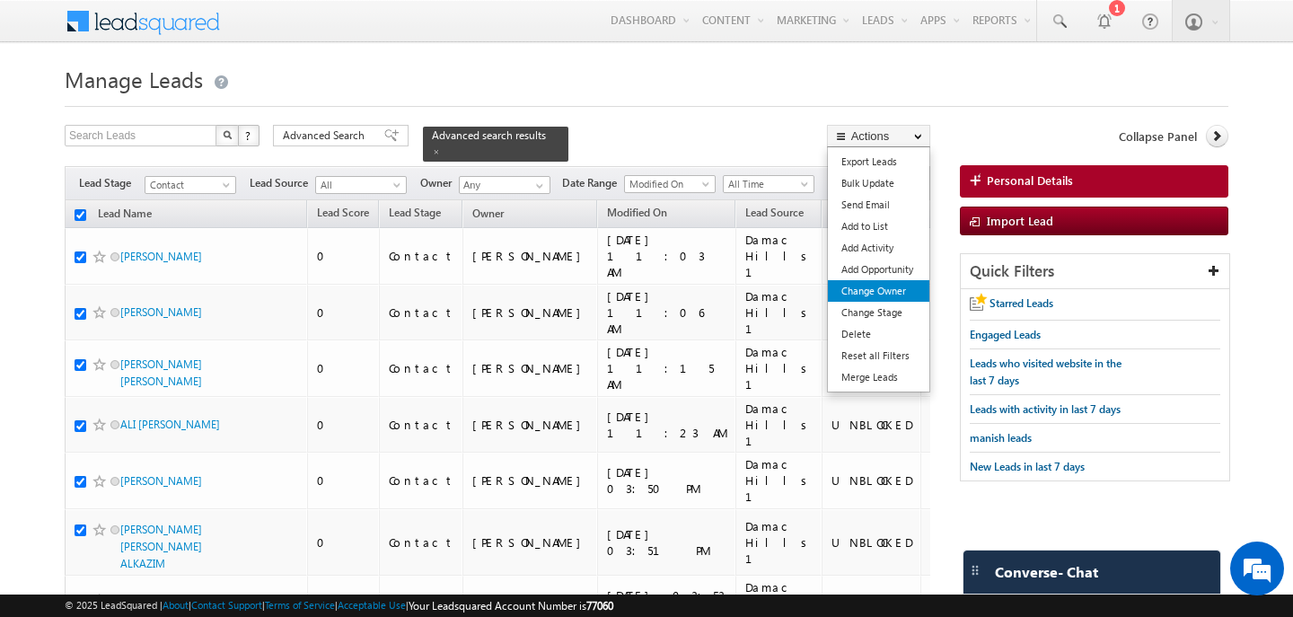
click at [878, 283] on link "Change Owner" at bounding box center [879, 291] width 102 height 22
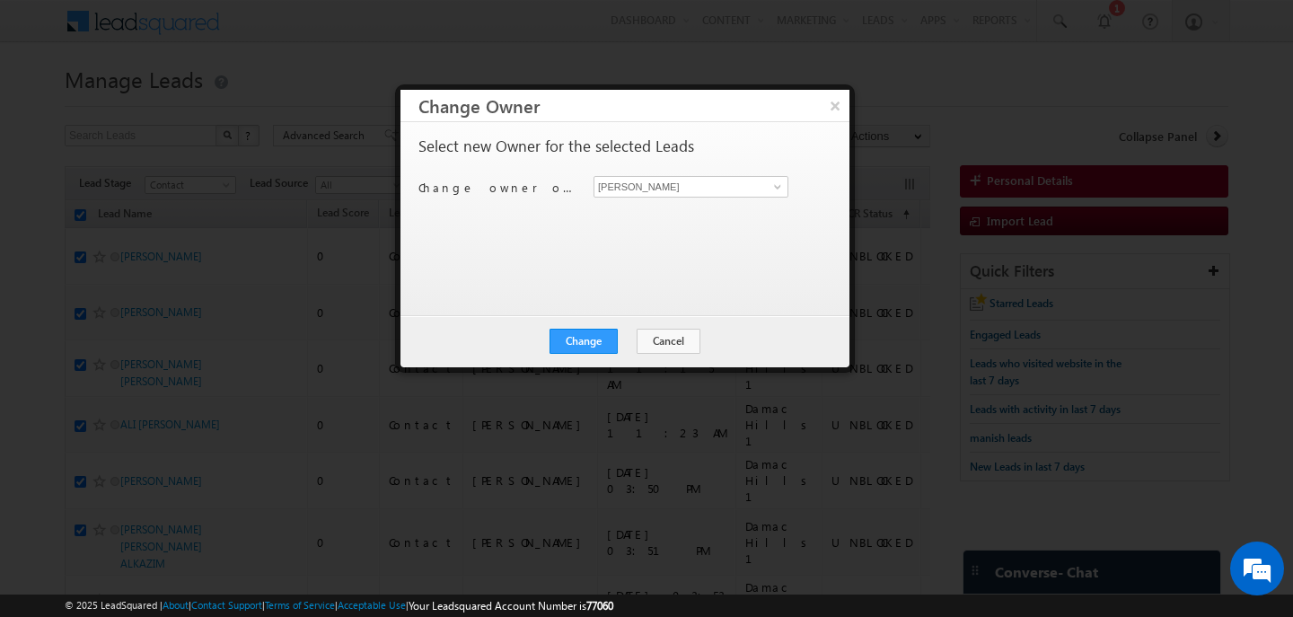
click at [697, 198] on div "Change owner of 200 leads to Ankit Singh Ankit Singh" at bounding box center [624, 190] width 410 height 28
click at [694, 194] on input "[PERSON_NAME]" at bounding box center [691, 187] width 195 height 22
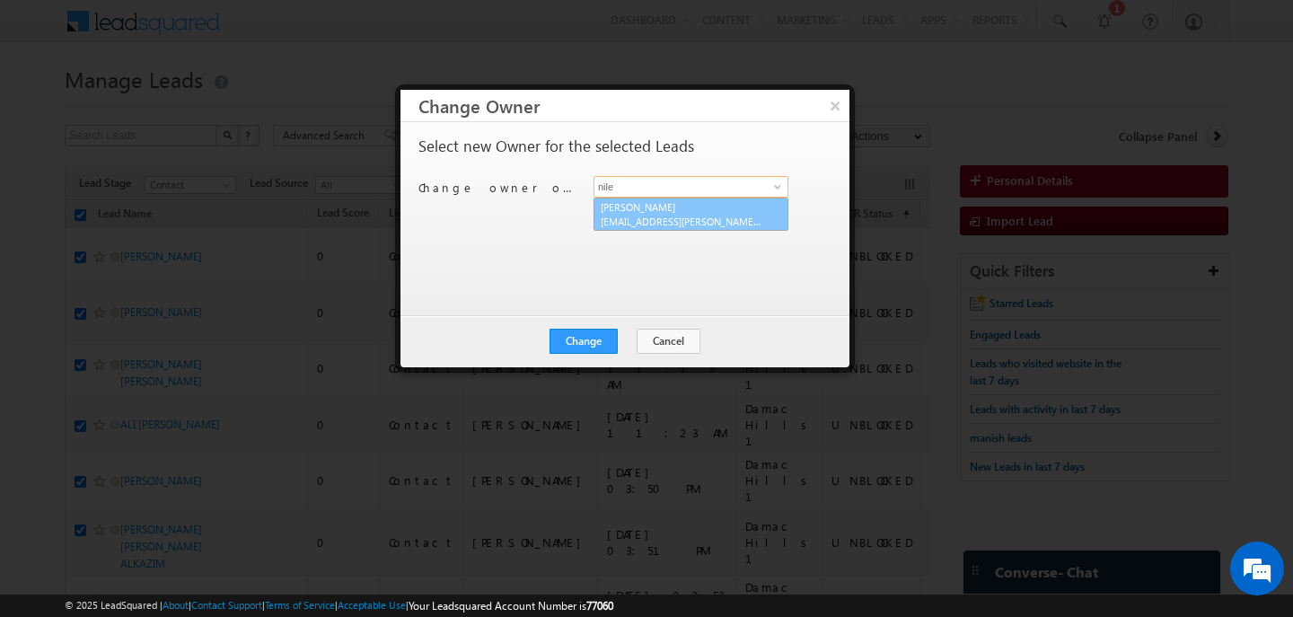
click at [693, 209] on link "Nilesh Kalal nilesh.kalal@indglobal.ae" at bounding box center [691, 215] width 195 height 34
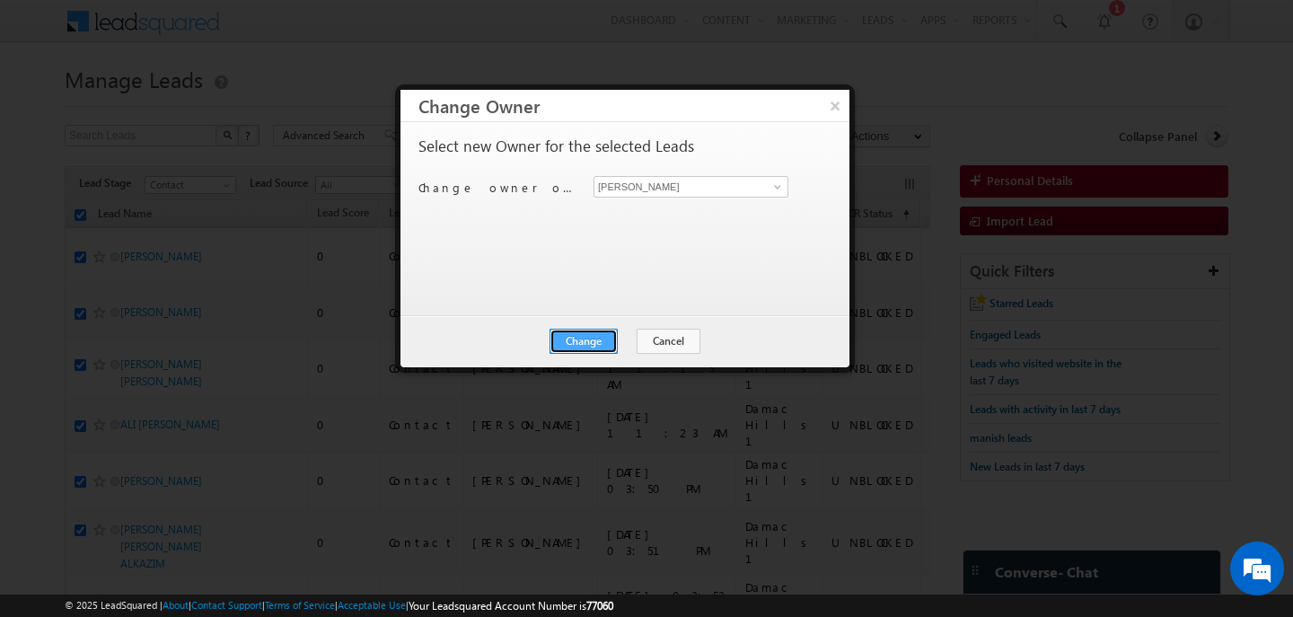
click at [605, 341] on button "Change" at bounding box center [584, 341] width 68 height 25
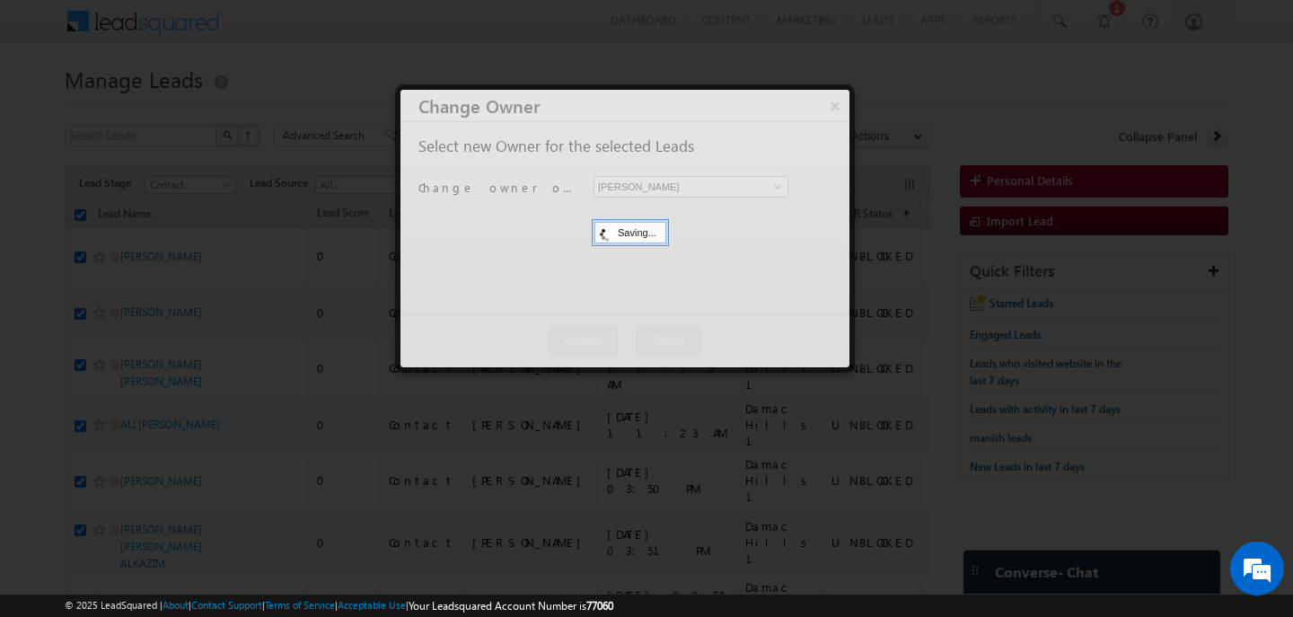
click at [614, 340] on div at bounding box center [625, 229] width 449 height 278
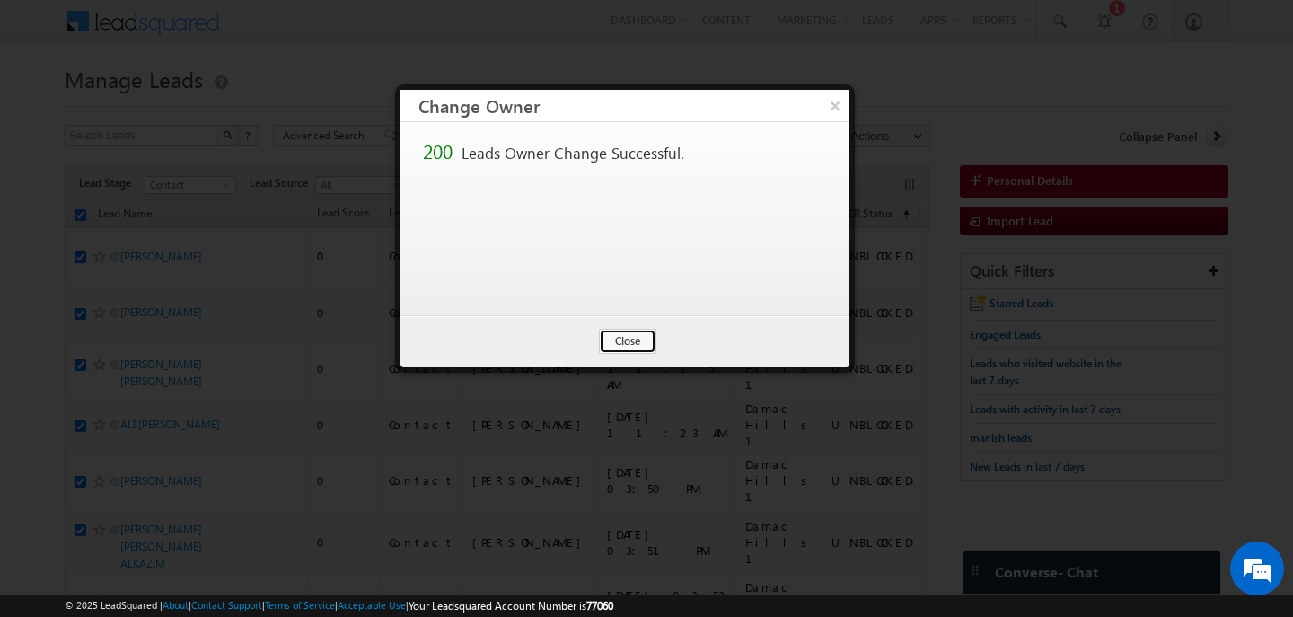
click at [614, 340] on button "Close" at bounding box center [627, 341] width 57 height 25
